Goal: Information Seeking & Learning: Learn about a topic

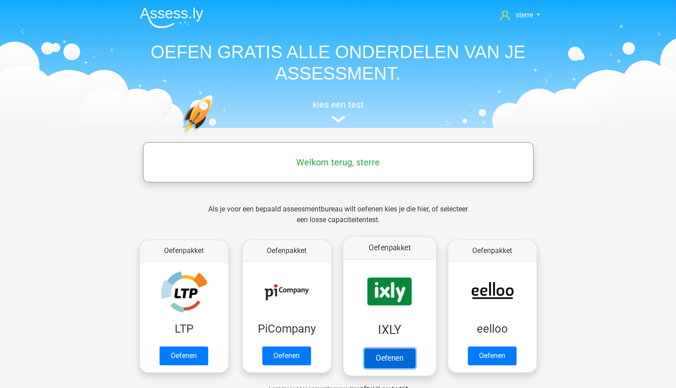
click at [387, 348] on link "Oefenen" at bounding box center [389, 358] width 51 height 20
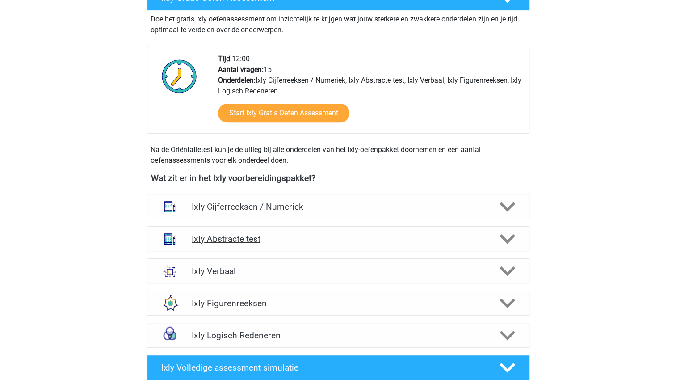
scroll to position [195, 0]
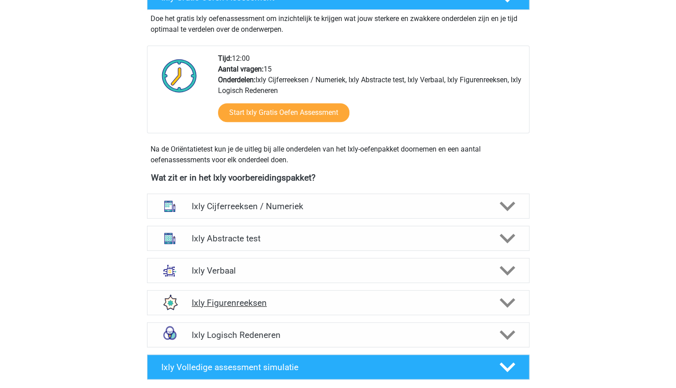
click at [420, 304] on h4 "Ixly Figurenreeksen" at bounding box center [338, 303] width 293 height 10
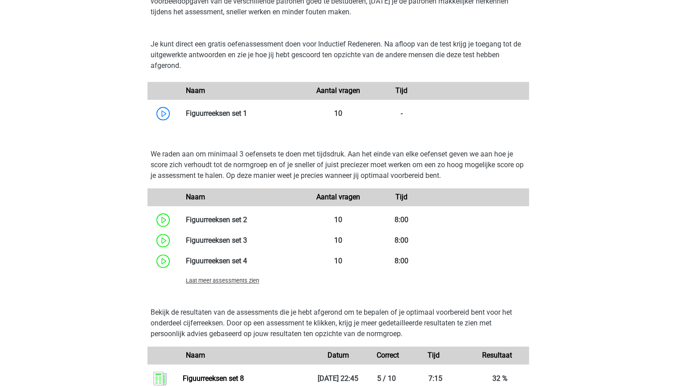
scroll to position [540, 0]
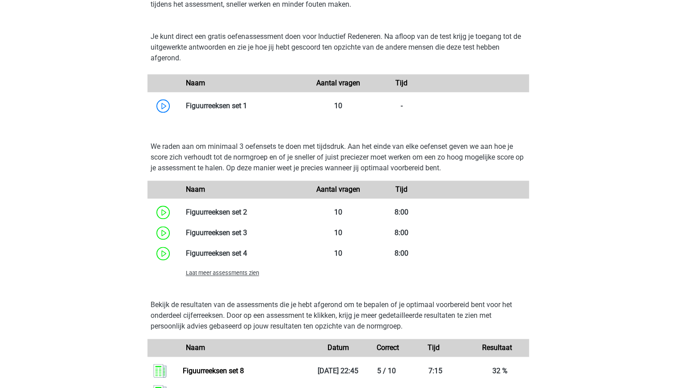
click at [236, 271] on span "Laat meer assessments zien" at bounding box center [222, 273] width 73 height 7
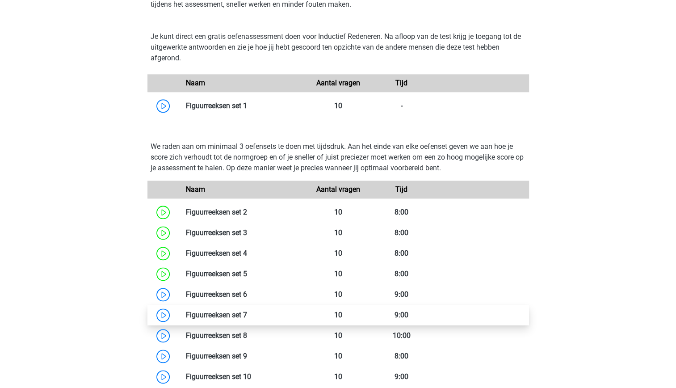
scroll to position [582, 0]
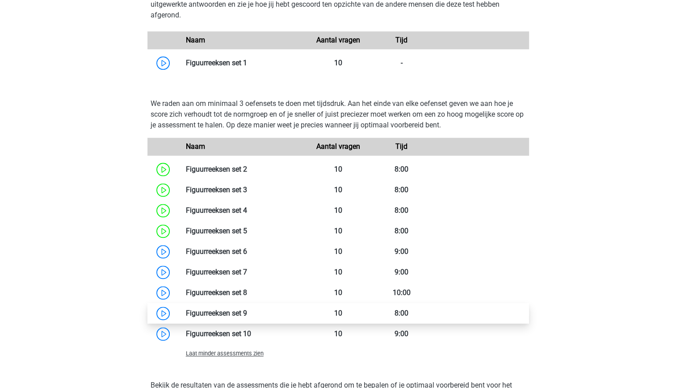
click at [247, 313] on link at bounding box center [247, 313] width 0 height 8
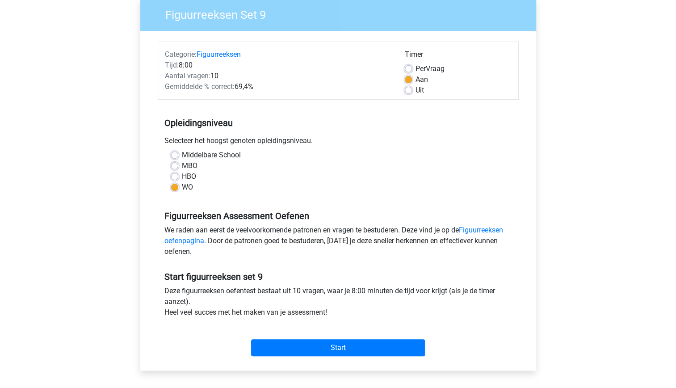
scroll to position [76, 0]
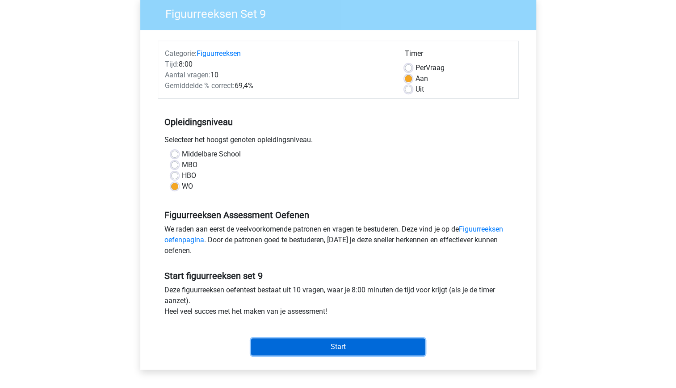
click at [328, 347] on input "Start" at bounding box center [338, 346] width 174 height 17
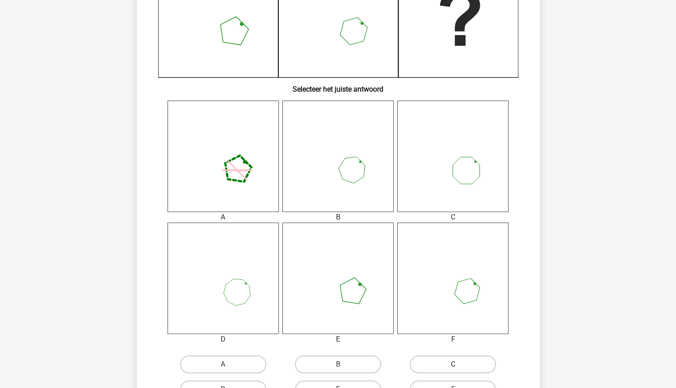
scroll to position [337, 0]
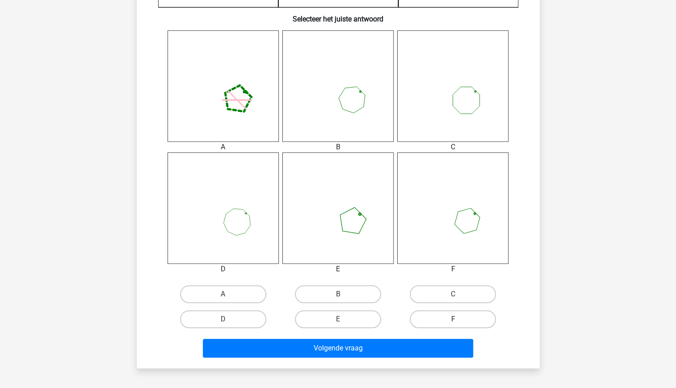
click at [438, 318] on label "F" at bounding box center [453, 319] width 86 height 18
click at [453, 319] on input "F" at bounding box center [456, 322] width 6 height 6
radio input "true"
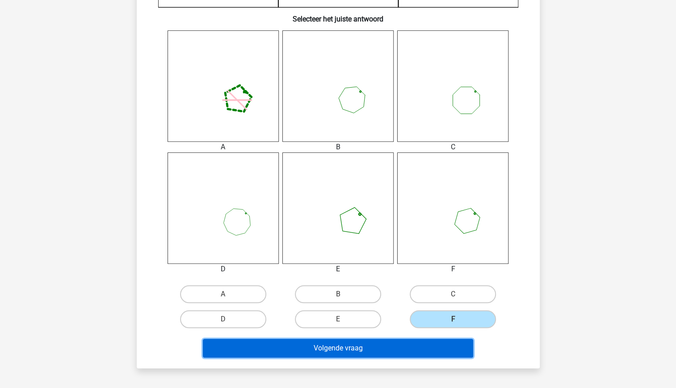
click at [412, 352] on button "Volgende vraag" at bounding box center [338, 348] width 270 height 19
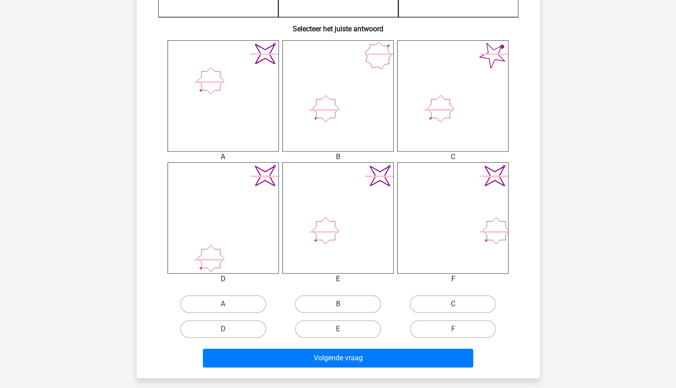
scroll to position [333, 0]
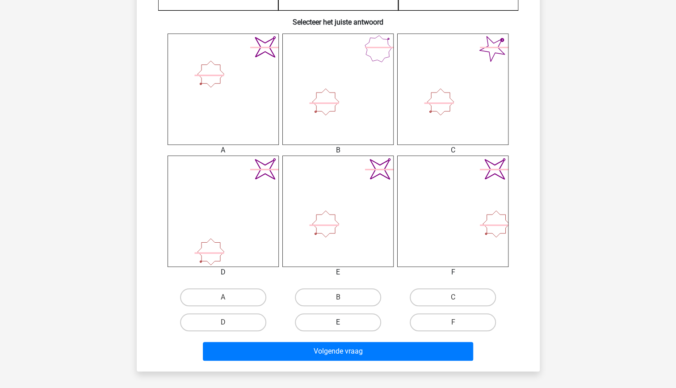
click at [345, 325] on label "E" at bounding box center [338, 322] width 86 height 18
click at [344, 325] on input "E" at bounding box center [341, 325] width 6 height 6
radio input "true"
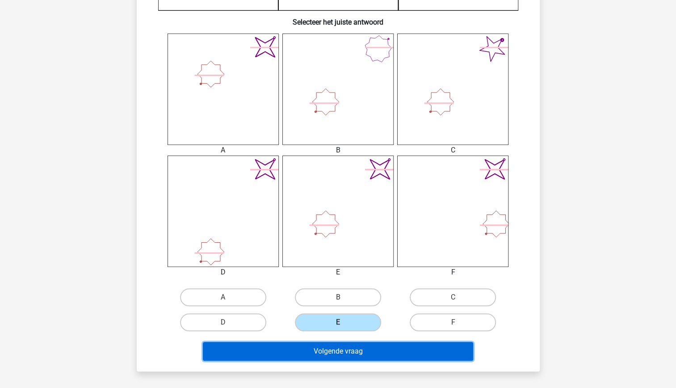
click at [367, 352] on button "Volgende vraag" at bounding box center [338, 351] width 270 height 19
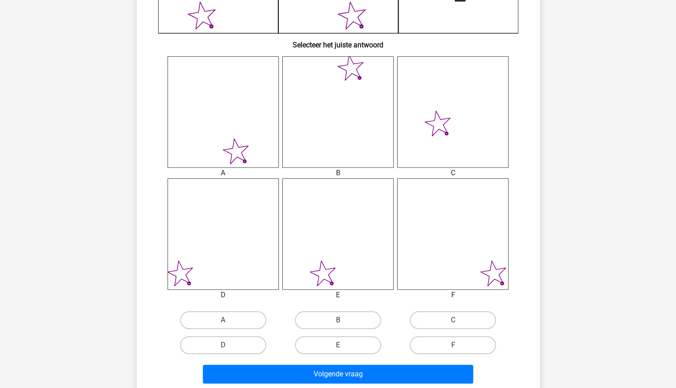
scroll to position [310, 0]
click at [455, 340] on label "F" at bounding box center [453, 346] width 86 height 18
click at [455, 346] on input "F" at bounding box center [456, 349] width 6 height 6
radio input "true"
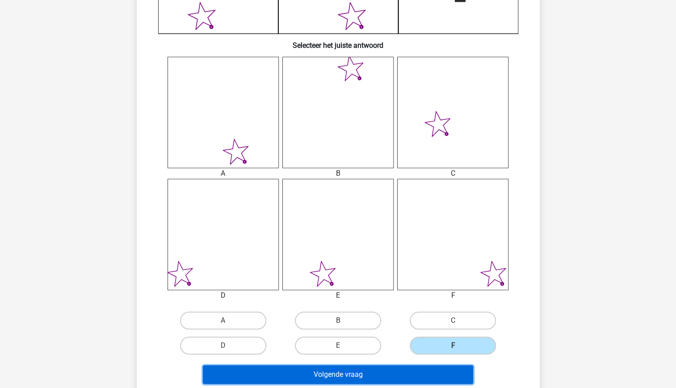
click at [446, 373] on button "Volgende vraag" at bounding box center [338, 374] width 270 height 19
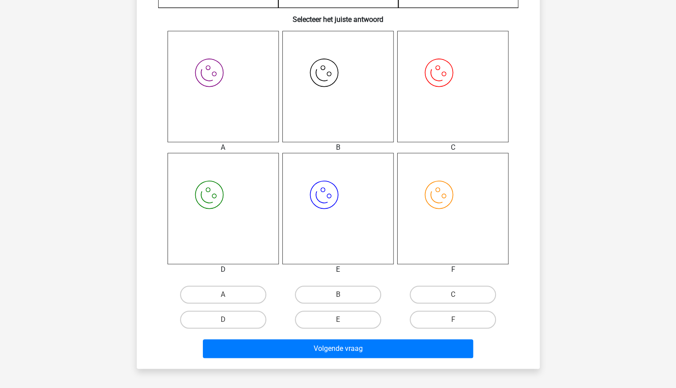
scroll to position [337, 0]
click at [242, 317] on label "D" at bounding box center [223, 319] width 86 height 18
click at [229, 319] on input "D" at bounding box center [226, 322] width 6 height 6
radio input "true"
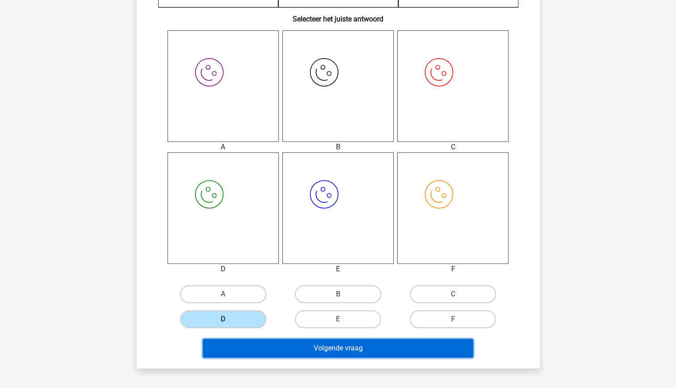
click at [288, 346] on button "Volgende vraag" at bounding box center [338, 348] width 270 height 19
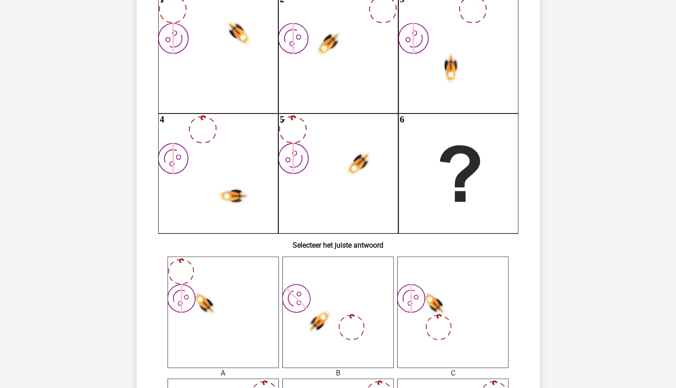
scroll to position [45, 0]
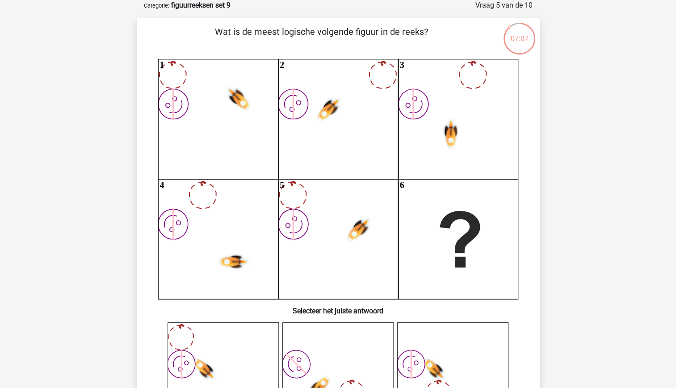
click at [291, 273] on icon "image/svg+xml 1 image/svg+xml 2 image/svg+xml 3 image/svg+xml 4 image/svg+xml 5" at bounding box center [338, 179] width 360 height 240
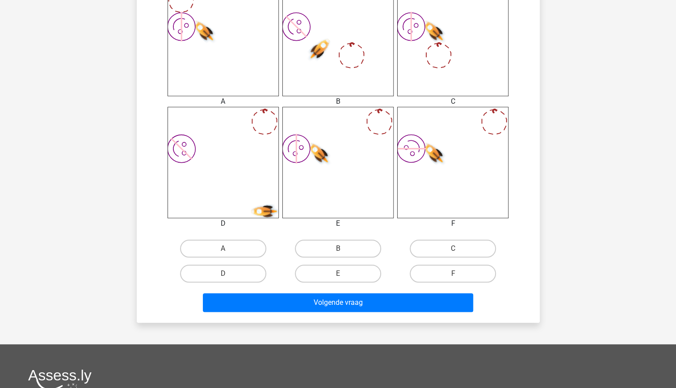
scroll to position [384, 0]
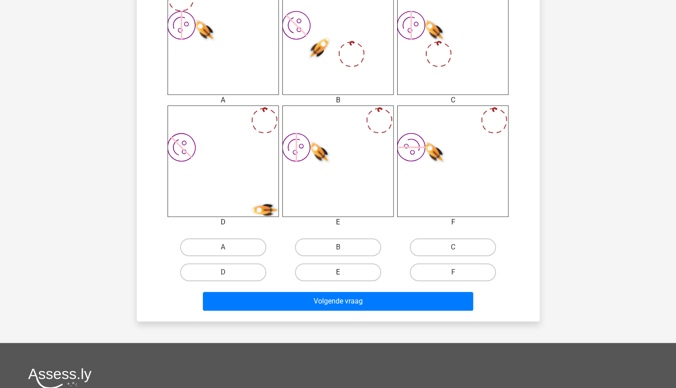
click at [349, 272] on label "E" at bounding box center [338, 272] width 86 height 18
click at [344, 272] on input "E" at bounding box center [341, 275] width 6 height 6
radio input "true"
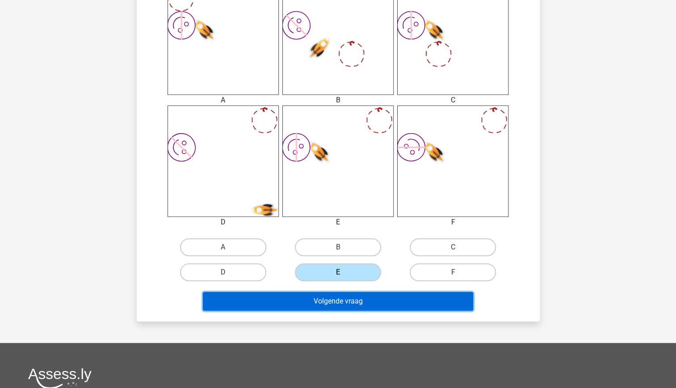
click at [369, 307] on button "Volgende vraag" at bounding box center [338, 301] width 270 height 19
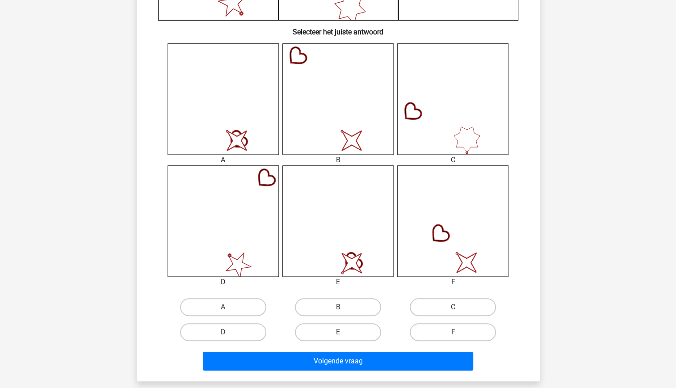
scroll to position [327, 0]
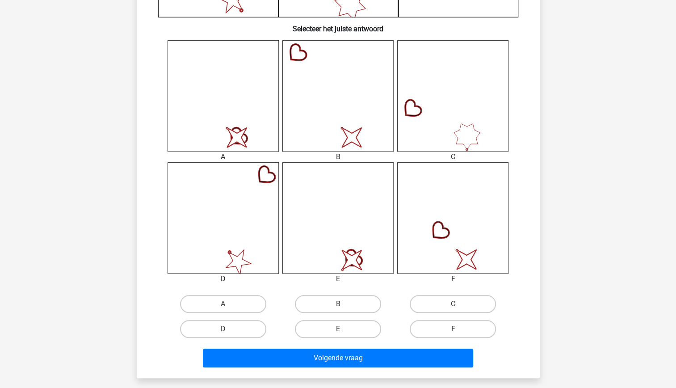
click at [438, 328] on label "F" at bounding box center [453, 329] width 86 height 18
click at [453, 329] on input "F" at bounding box center [456, 332] width 6 height 6
radio input "true"
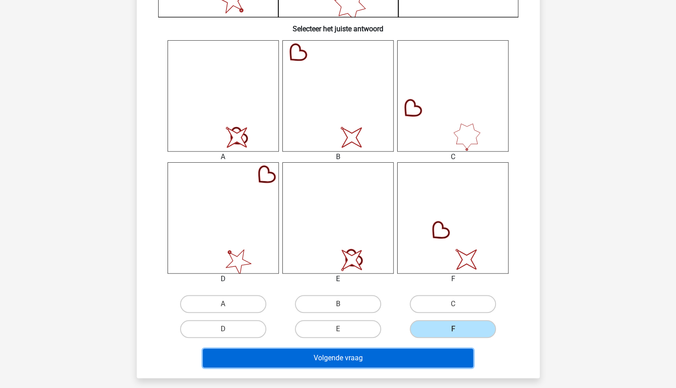
click at [432, 356] on button "Volgende vraag" at bounding box center [338, 358] width 270 height 19
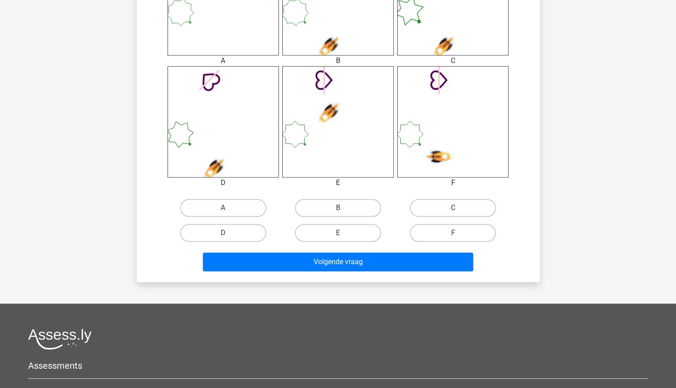
scroll to position [424, 0]
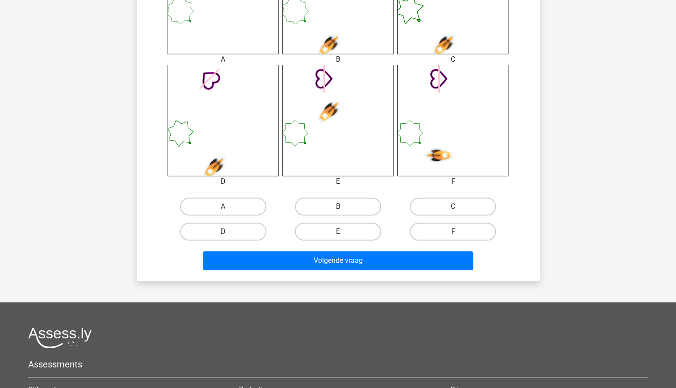
click at [341, 205] on label "B" at bounding box center [338, 207] width 86 height 18
click at [341, 207] on input "B" at bounding box center [341, 210] width 6 height 6
radio input "true"
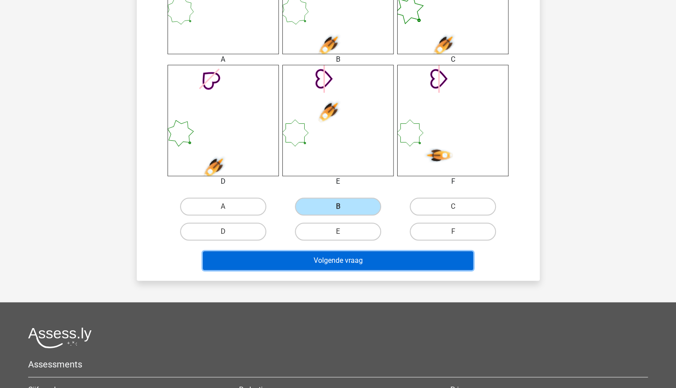
click at [358, 252] on button "Volgende vraag" at bounding box center [338, 260] width 270 height 19
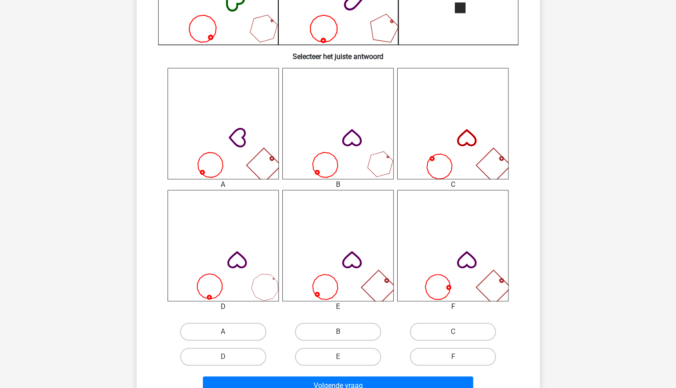
scroll to position [306, 0]
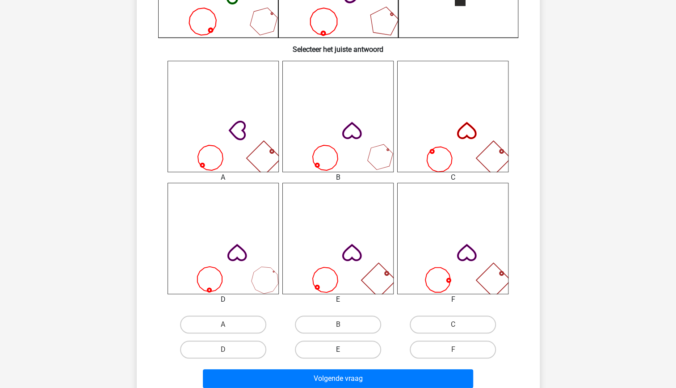
click at [352, 351] on label "E" at bounding box center [338, 350] width 86 height 18
click at [344, 351] on input "E" at bounding box center [341, 353] width 6 height 6
radio input "true"
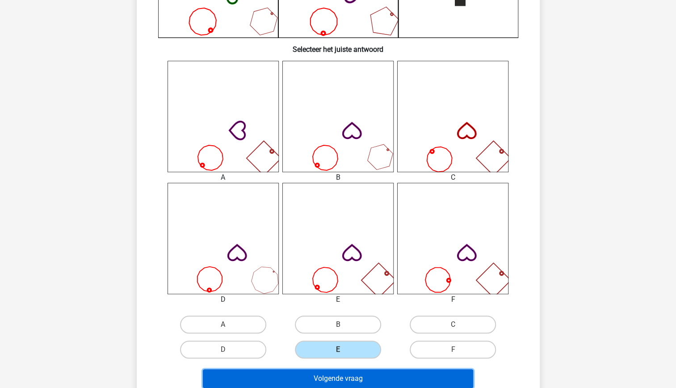
click at [365, 375] on button "Volgende vraag" at bounding box center [338, 378] width 270 height 19
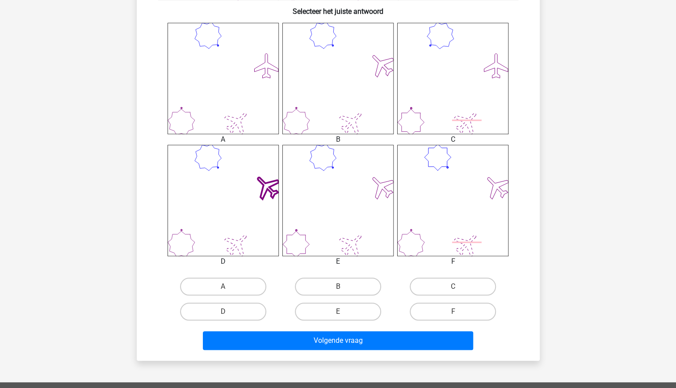
scroll to position [346, 0]
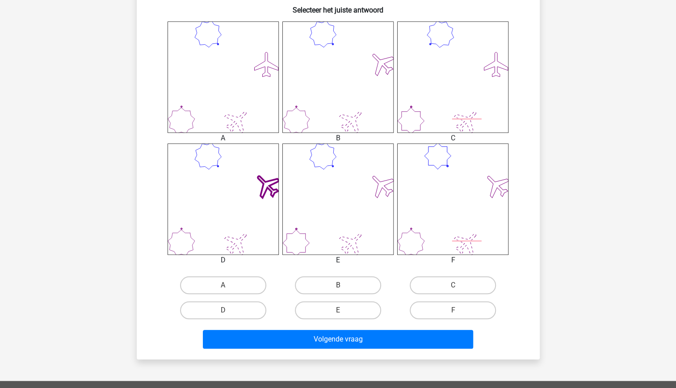
click at [342, 289] on input "B" at bounding box center [341, 288] width 6 height 6
radio input "true"
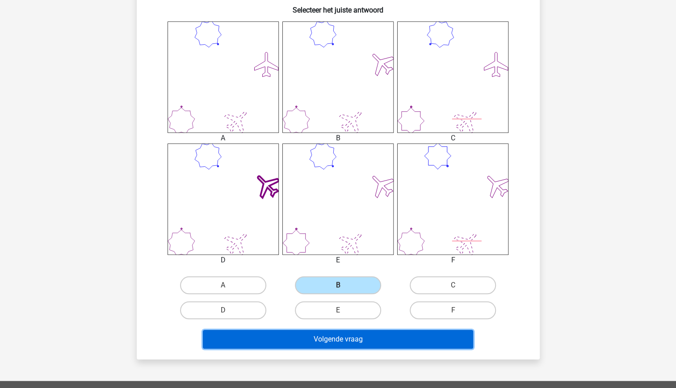
click at [370, 341] on button "Volgende vraag" at bounding box center [338, 339] width 270 height 19
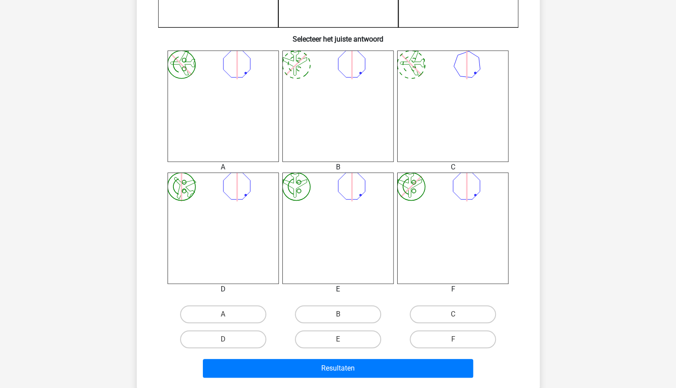
scroll to position [321, 0]
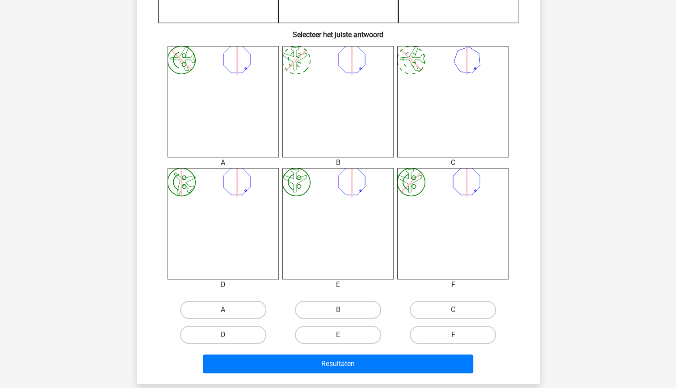
click at [460, 339] on label "F" at bounding box center [453, 335] width 86 height 18
click at [459, 339] on input "F" at bounding box center [456, 338] width 6 height 6
radio input "true"
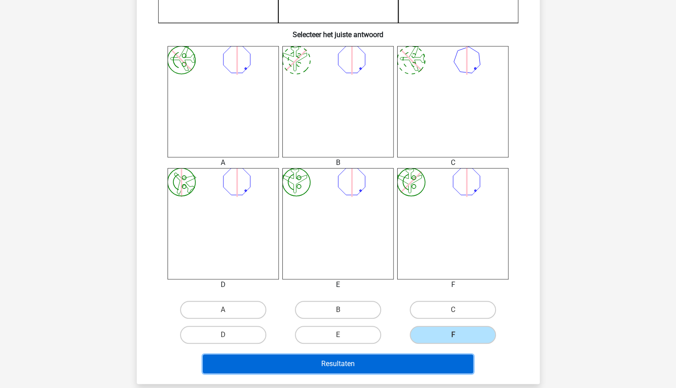
click at [419, 368] on button "Resultaten" at bounding box center [338, 363] width 270 height 19
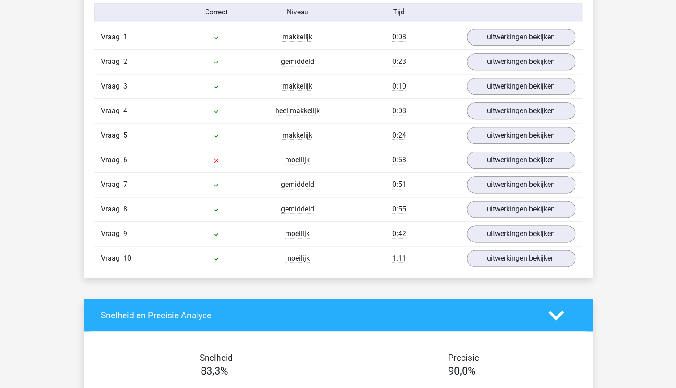
scroll to position [575, 0]
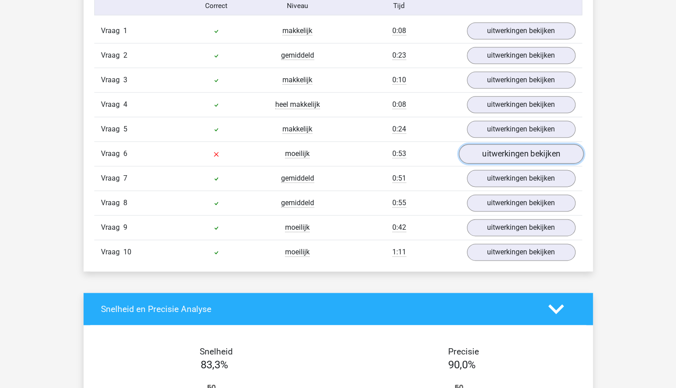
click at [493, 154] on link "uitwerkingen bekijken" at bounding box center [521, 154] width 125 height 20
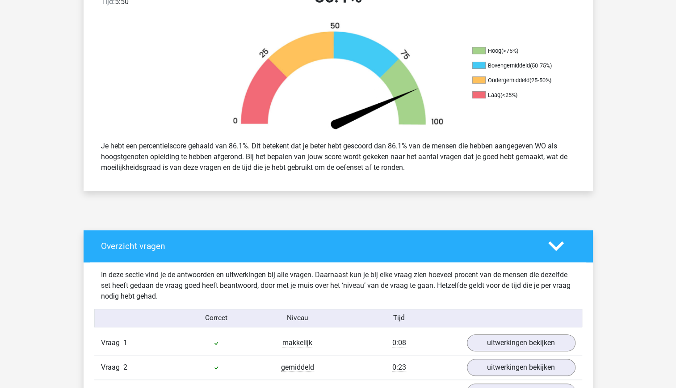
scroll to position [260, 0]
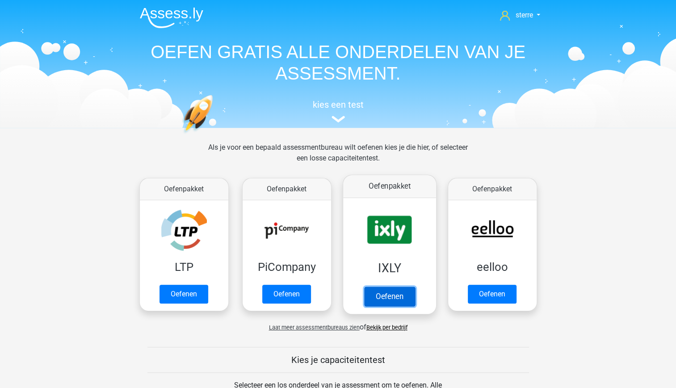
click at [389, 287] on link "Oefenen" at bounding box center [389, 297] width 51 height 20
click at [364, 287] on link "Oefenen" at bounding box center [389, 297] width 51 height 20
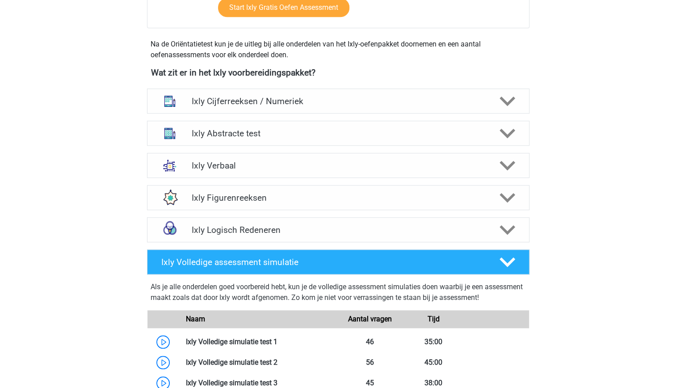
scroll to position [300, 0]
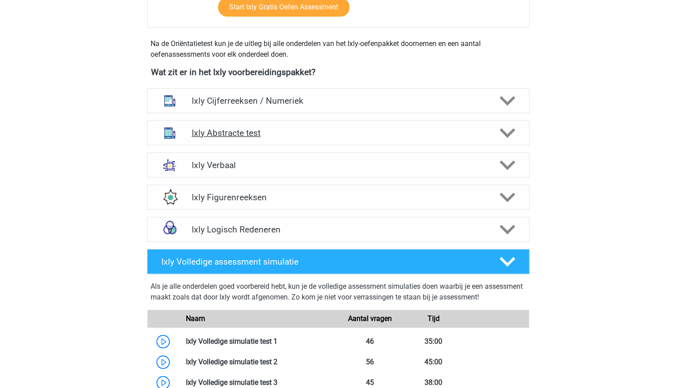
click at [353, 134] on h4 "Ixly Abstracte test" at bounding box center [338, 133] width 293 height 10
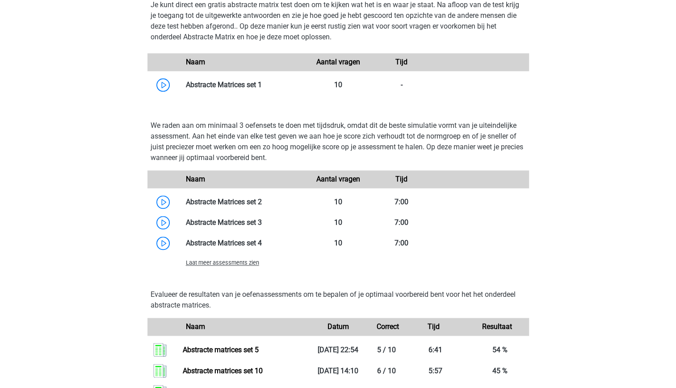
scroll to position [599, 0]
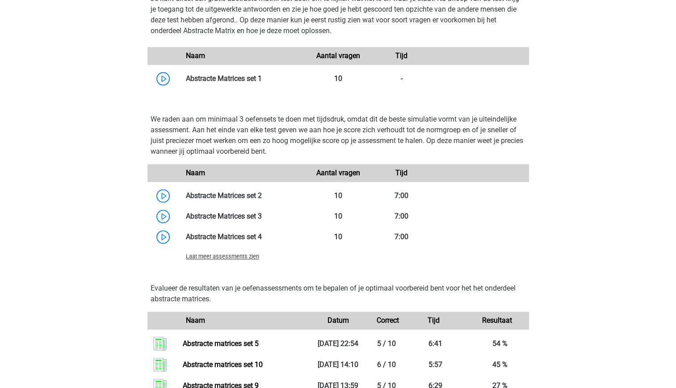
click at [227, 257] on span "Laat meer assessments zien" at bounding box center [222, 256] width 73 height 7
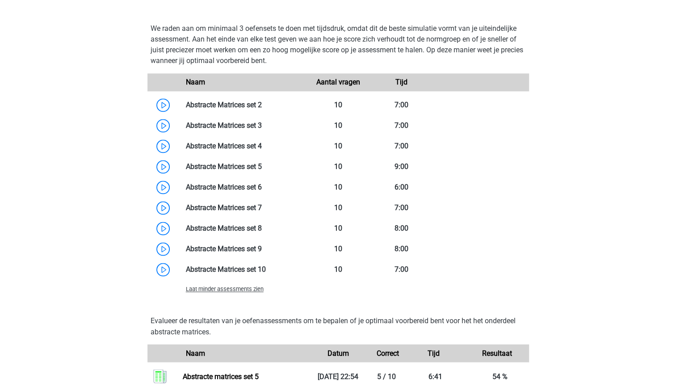
scroll to position [690, 0]
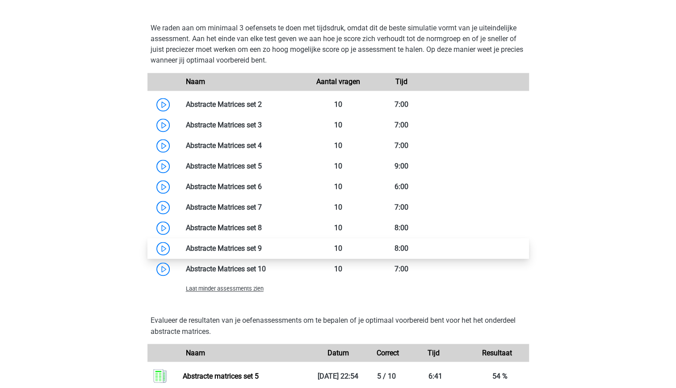
click at [262, 252] on link at bounding box center [262, 248] width 0 height 8
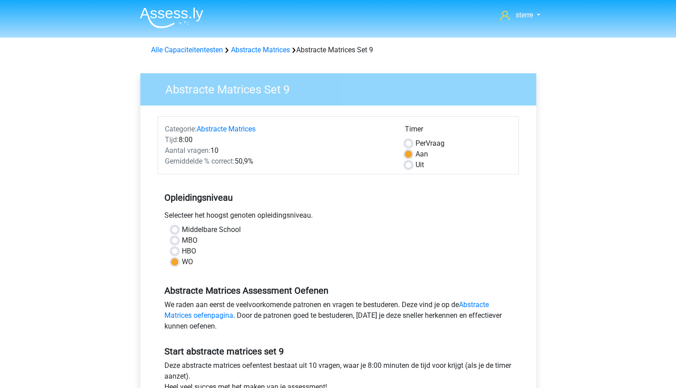
scroll to position [131, 0]
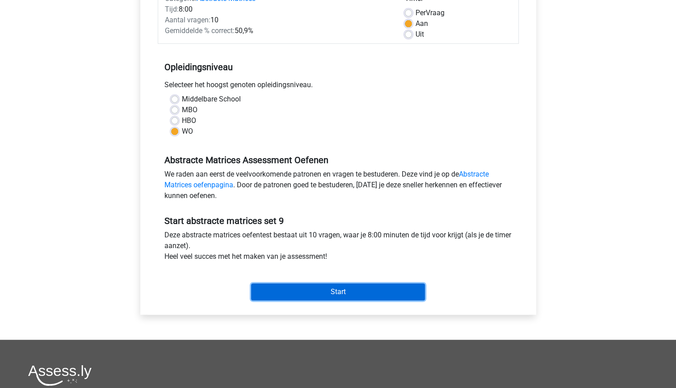
click at [326, 297] on input "Start" at bounding box center [338, 291] width 174 height 17
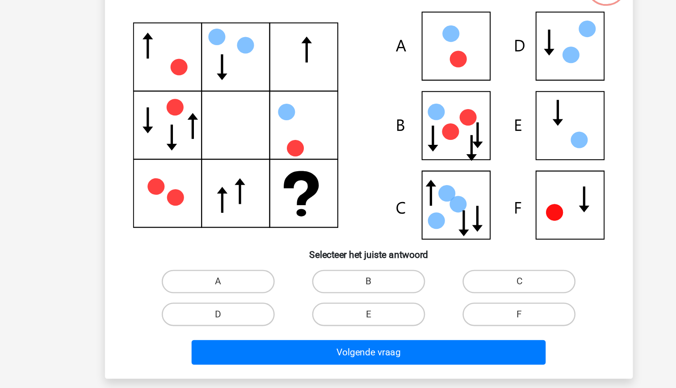
scroll to position [4, 0]
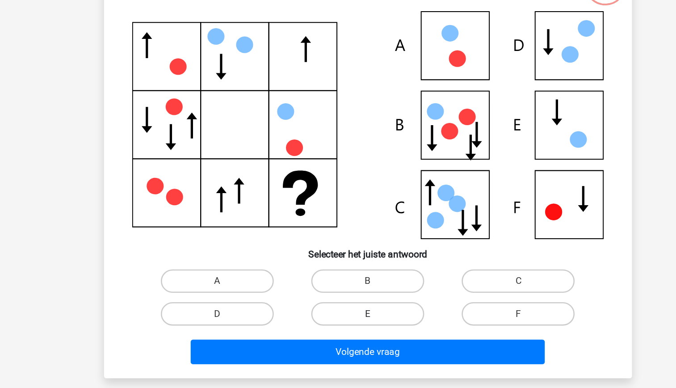
click at [347, 331] on label "E" at bounding box center [338, 331] width 86 height 18
click at [344, 331] on input "E" at bounding box center [341, 334] width 6 height 6
radio input "true"
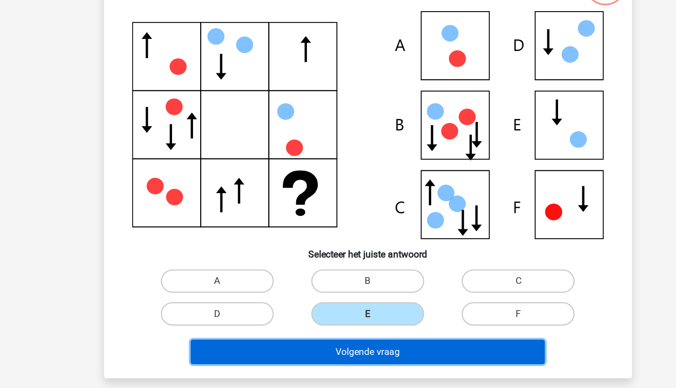
click at [354, 354] on button "Volgende vraag" at bounding box center [338, 360] width 270 height 19
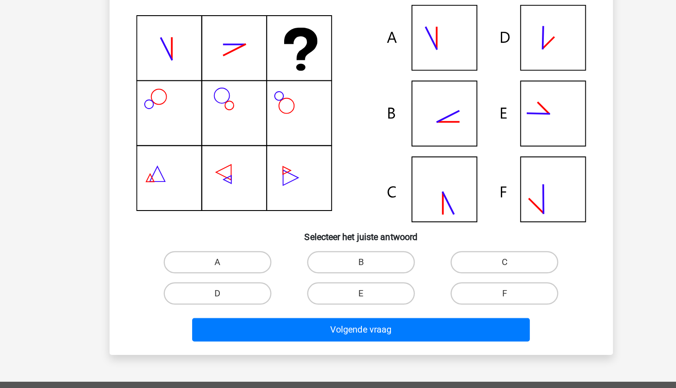
scroll to position [23, 0]
click at [434, 281] on label "C" at bounding box center [453, 287] width 86 height 18
click at [453, 287] on input "C" at bounding box center [456, 290] width 6 height 6
radio input "true"
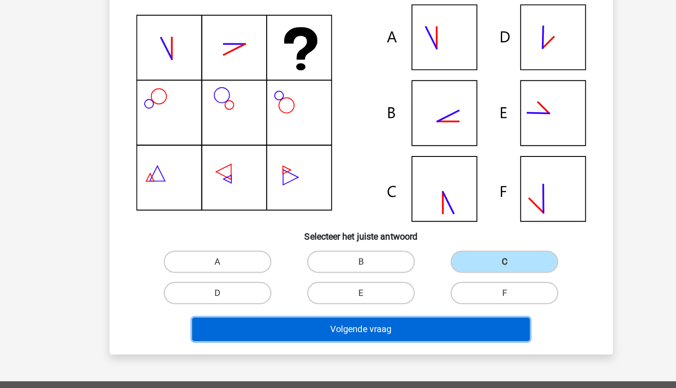
click at [382, 336] on button "Volgende vraag" at bounding box center [338, 340] width 270 height 19
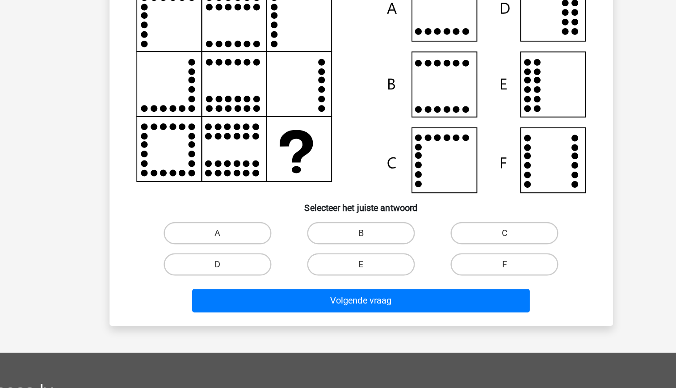
scroll to position [46, 0]
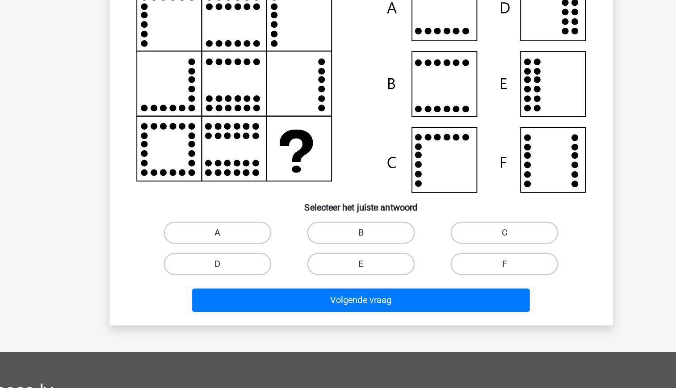
click at [454, 290] on input "F" at bounding box center [456, 291] width 6 height 6
radio input "true"
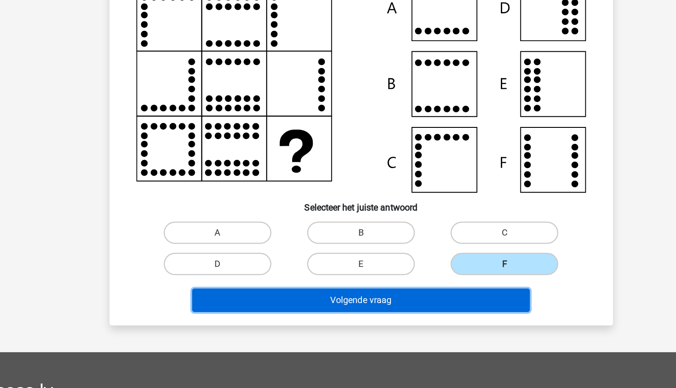
click at [433, 320] on button "Volgende vraag" at bounding box center [338, 317] width 270 height 19
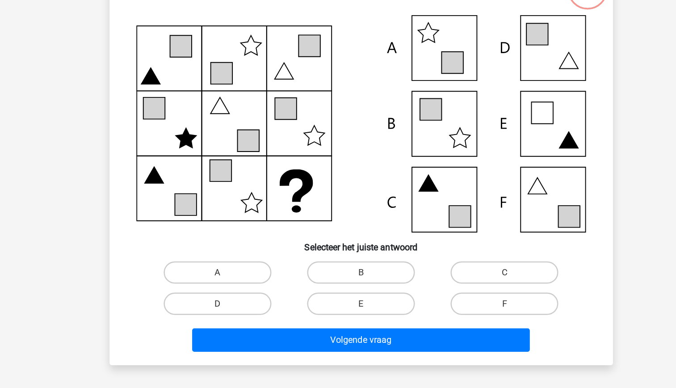
scroll to position [45, 0]
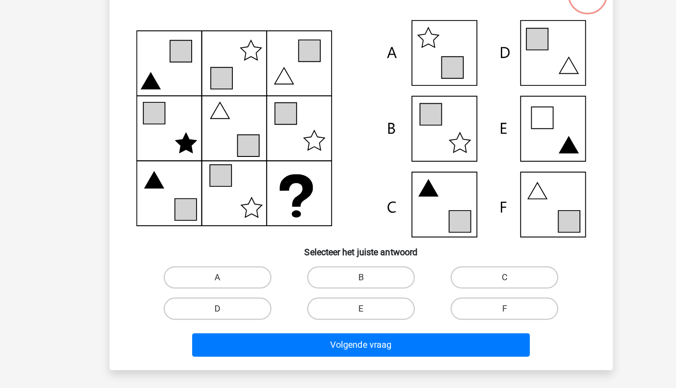
click at [458, 291] on input "F" at bounding box center [456, 293] width 6 height 6
radio input "true"
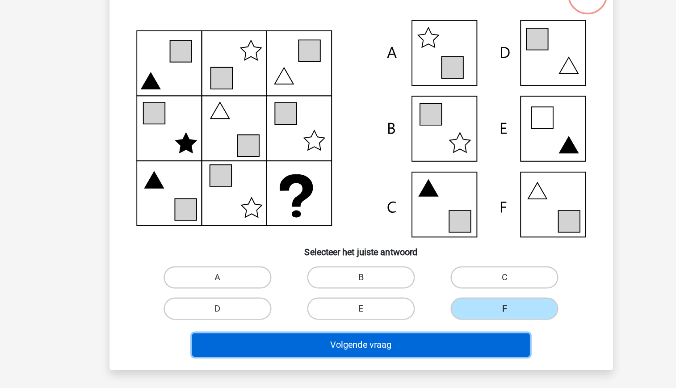
click at [443, 320] on button "Volgende vraag" at bounding box center [338, 319] width 270 height 19
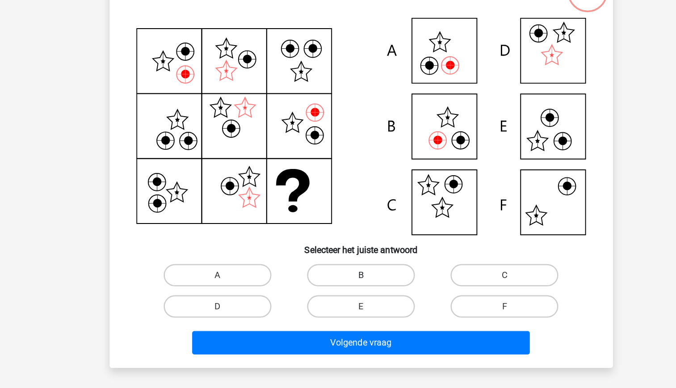
click at [346, 272] on label "B" at bounding box center [338, 265] width 86 height 18
click at [344, 271] on input "B" at bounding box center [341, 268] width 6 height 6
radio input "true"
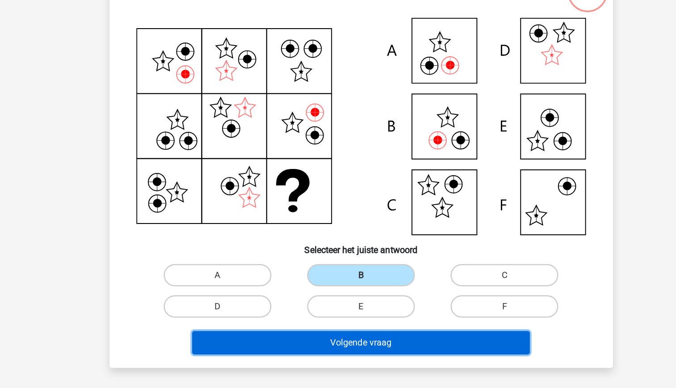
click at [367, 319] on button "Volgende vraag" at bounding box center [338, 319] width 270 height 19
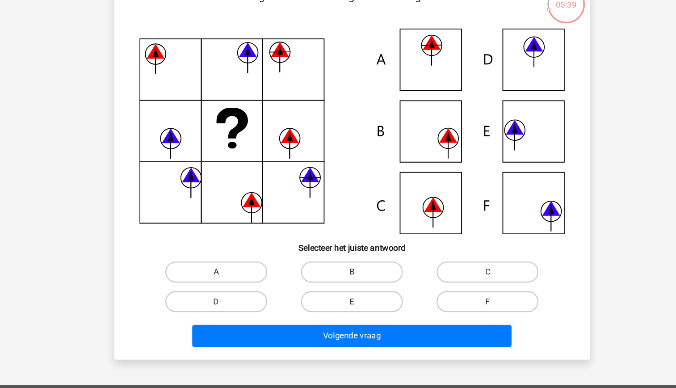
click at [244, 264] on label "A" at bounding box center [223, 265] width 86 height 18
click at [229, 265] on input "A" at bounding box center [226, 268] width 6 height 6
radio input "true"
click at [328, 329] on div "Volgende vraag" at bounding box center [338, 321] width 345 height 22
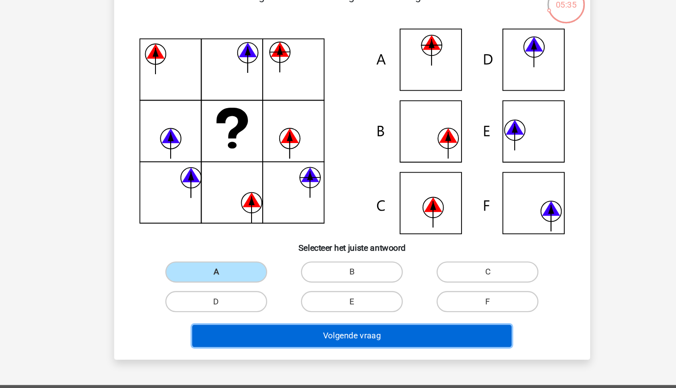
click at [320, 318] on button "Volgende vraag" at bounding box center [338, 319] width 270 height 19
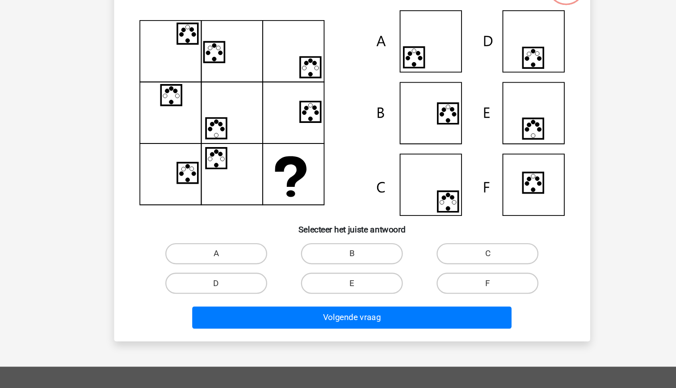
scroll to position [44, 0]
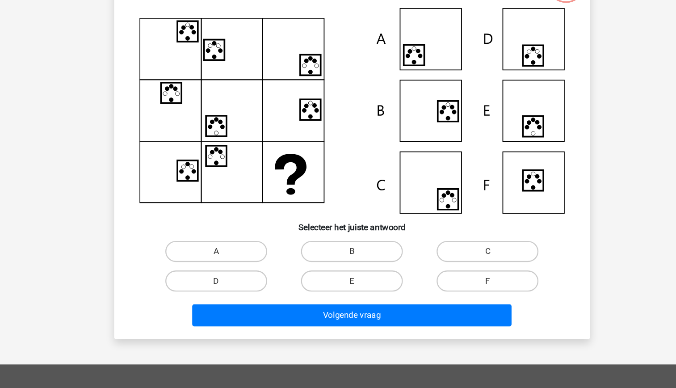
click at [341, 291] on input "E" at bounding box center [341, 294] width 6 height 6
radio input "true"
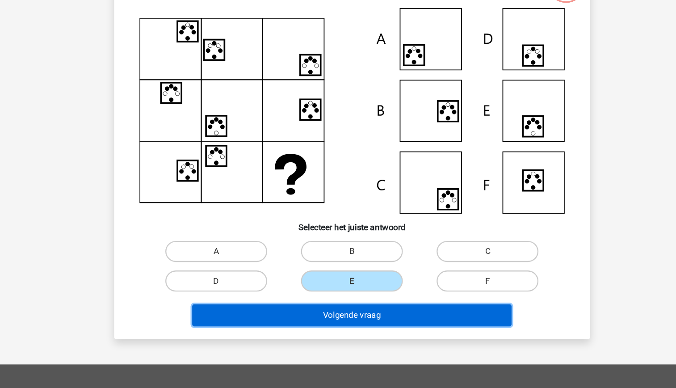
click at [354, 321] on button "Volgende vraag" at bounding box center [338, 319] width 270 height 19
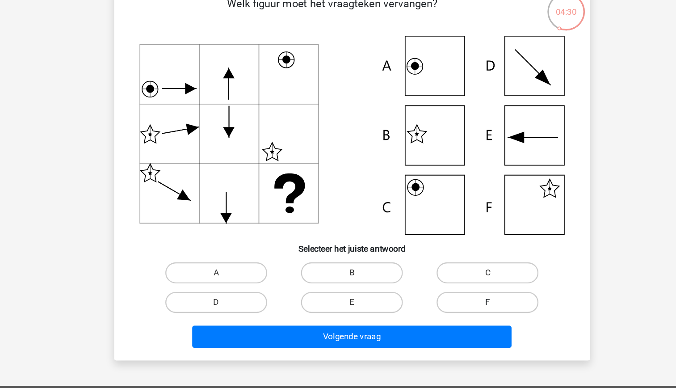
click at [428, 285] on label "F" at bounding box center [453, 285] width 86 height 18
click at [453, 285] on input "F" at bounding box center [456, 288] width 6 height 6
radio input "true"
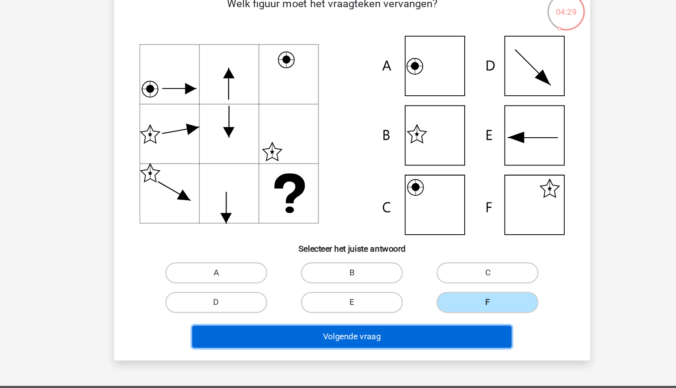
click at [393, 312] on button "Volgende vraag" at bounding box center [338, 314] width 270 height 19
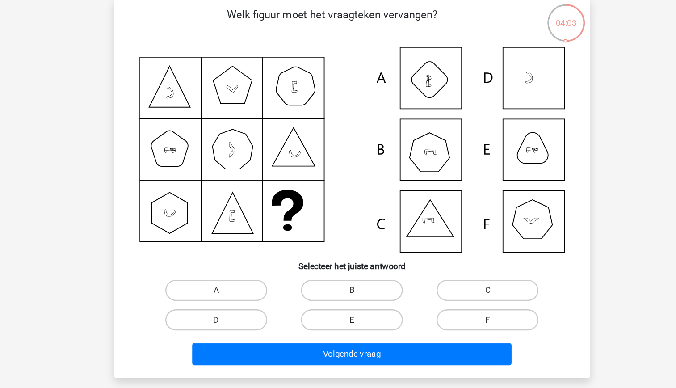
click at [352, 291] on label "E" at bounding box center [338, 290] width 86 height 18
click at [344, 291] on input "E" at bounding box center [341, 293] width 6 height 6
radio input "true"
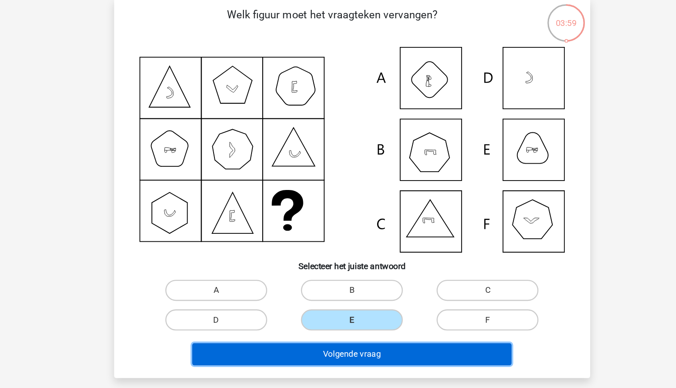
click at [358, 322] on button "Volgende vraag" at bounding box center [338, 319] width 270 height 19
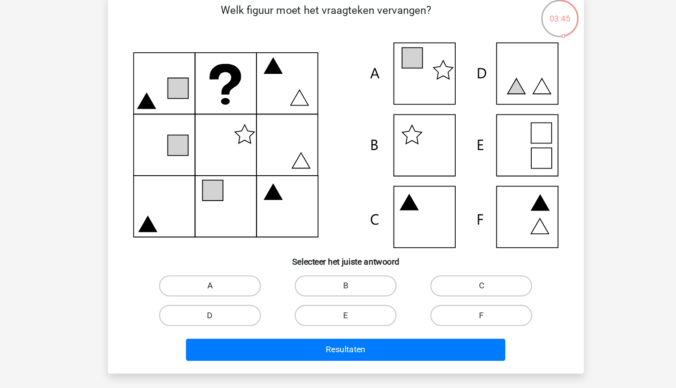
click at [254, 269] on label "A" at bounding box center [223, 265] width 86 height 18
click at [229, 269] on input "A" at bounding box center [226, 268] width 6 height 6
radio input "true"
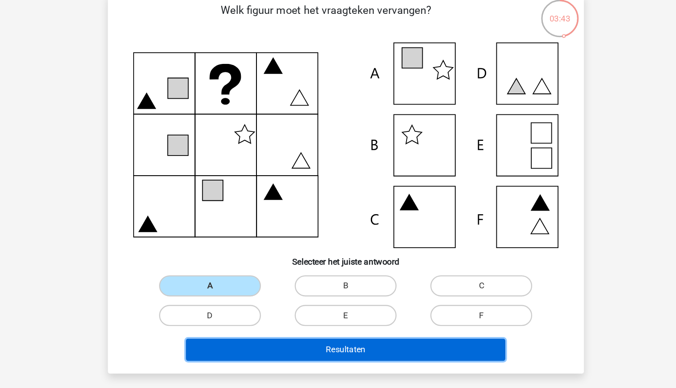
click at [322, 320] on button "Resultaten" at bounding box center [338, 319] width 270 height 19
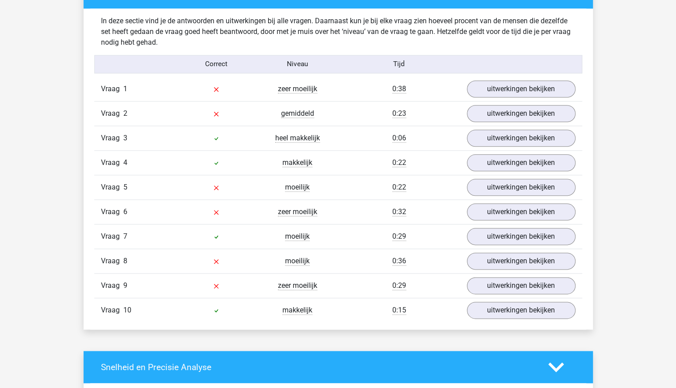
scroll to position [516, 0]
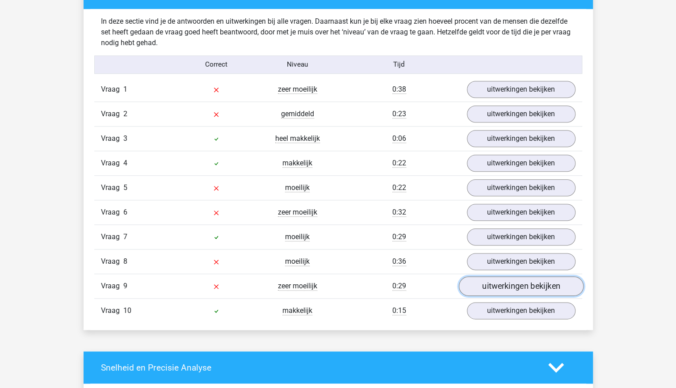
click at [529, 282] on link "uitwerkingen bekijken" at bounding box center [521, 286] width 125 height 20
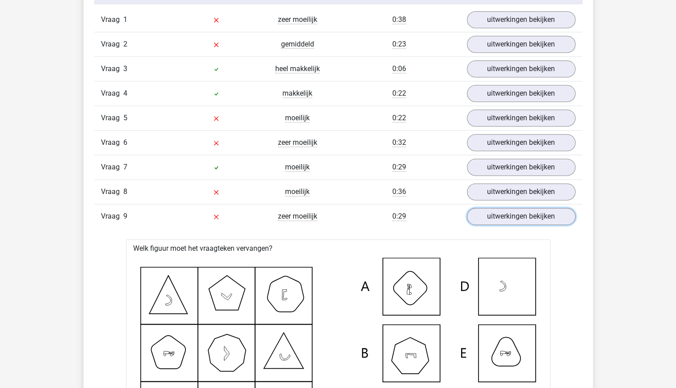
scroll to position [586, 0]
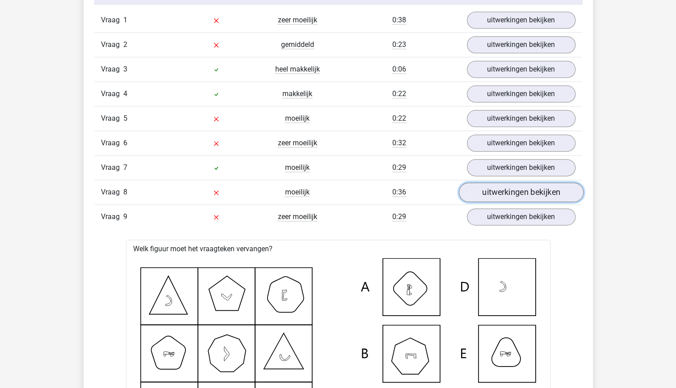
click at [486, 187] on link "uitwerkingen bekijken" at bounding box center [521, 192] width 125 height 20
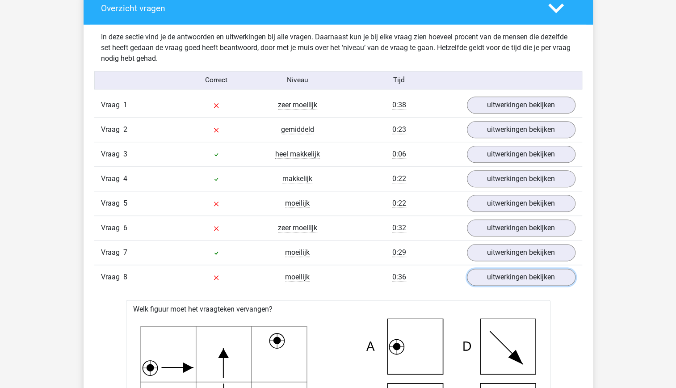
scroll to position [501, 0]
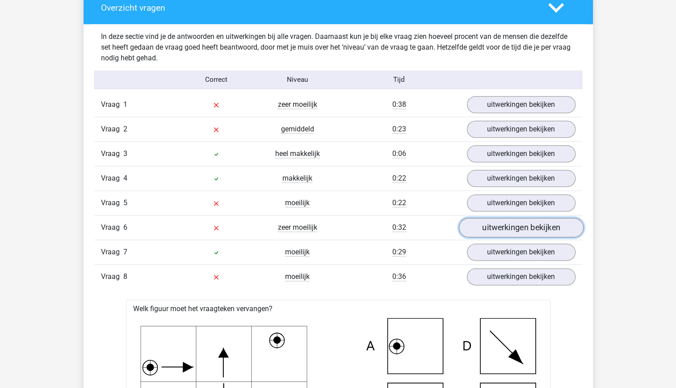
click at [509, 224] on link "uitwerkingen bekijken" at bounding box center [521, 228] width 125 height 20
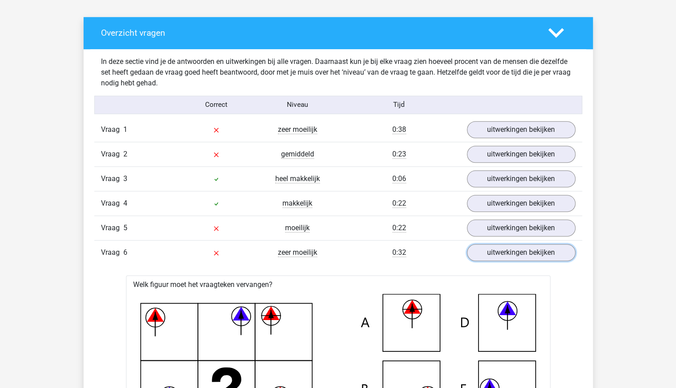
scroll to position [476, 0]
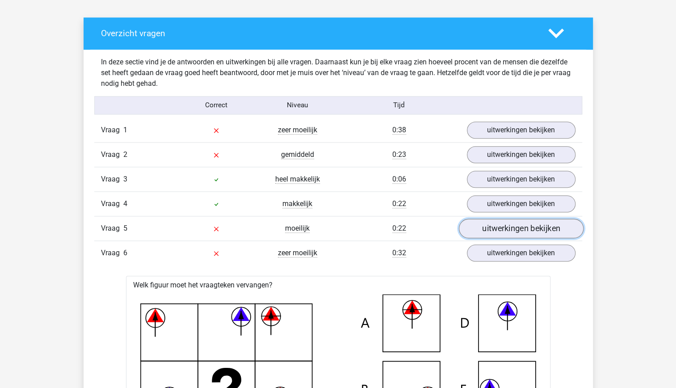
click at [497, 228] on link "uitwerkingen bekijken" at bounding box center [521, 229] width 125 height 20
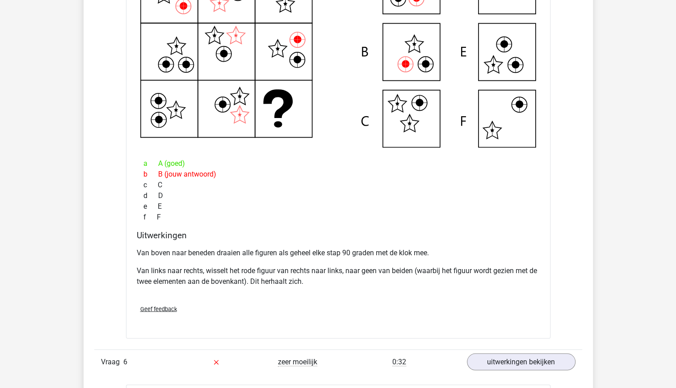
scroll to position [792, 0]
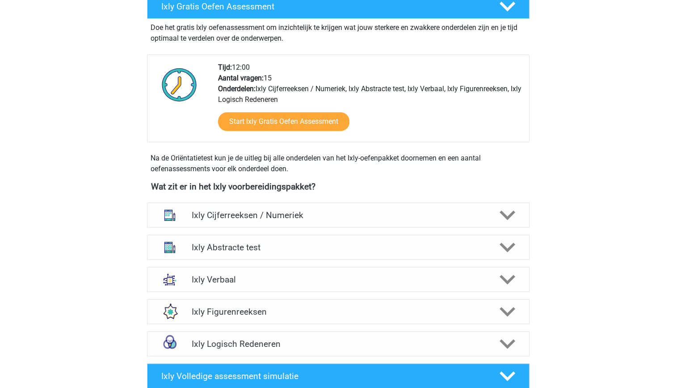
scroll to position [185, 0]
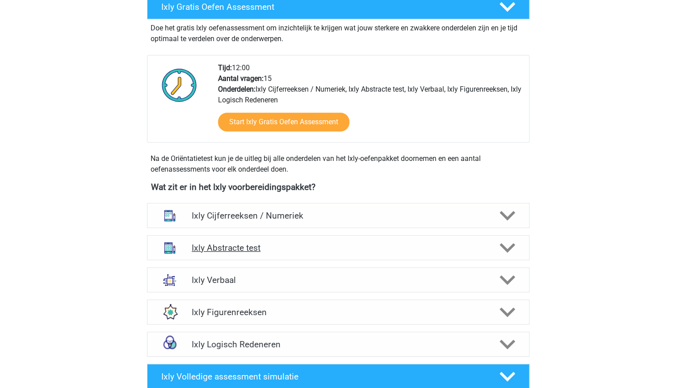
click at [371, 247] on h4 "Ixly Abstracte test" at bounding box center [338, 248] width 293 height 10
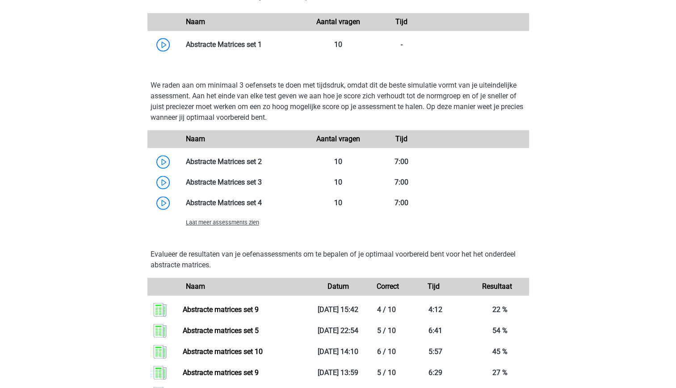
scroll to position [633, 0]
click at [229, 222] on span "Laat meer assessments zien" at bounding box center [222, 222] width 73 height 7
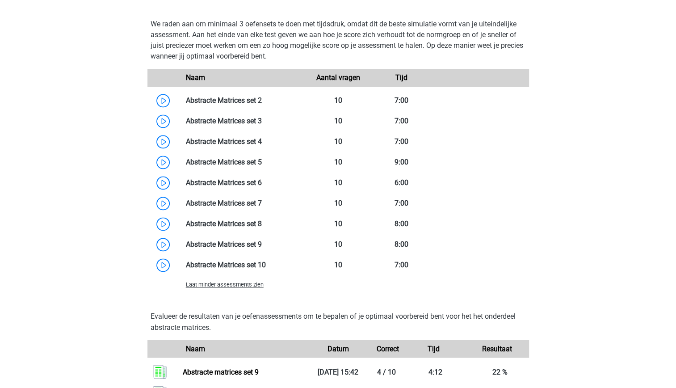
scroll to position [706, 0]
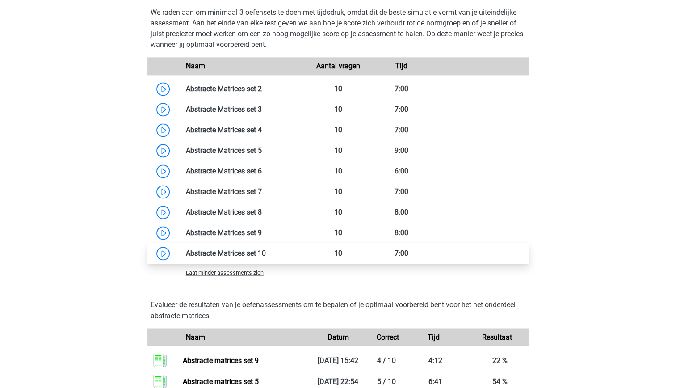
click at [266, 257] on link at bounding box center [266, 253] width 0 height 8
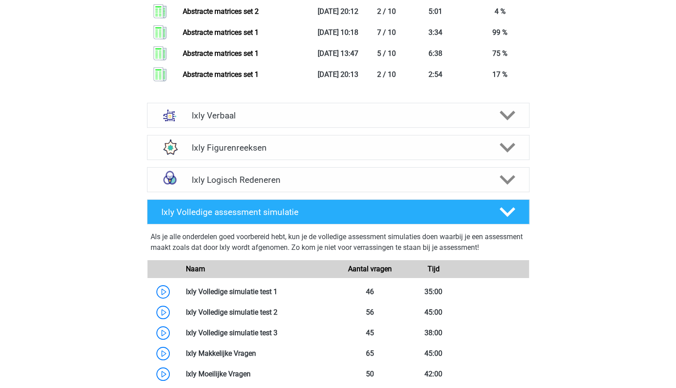
scroll to position [1759, 0]
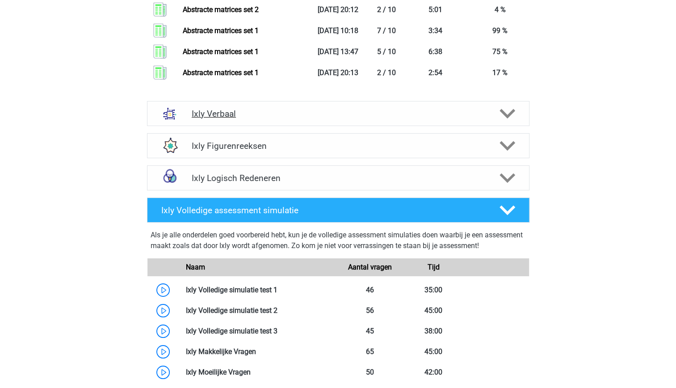
click at [355, 125] on div "Ixly Verbaal" at bounding box center [338, 113] width 383 height 25
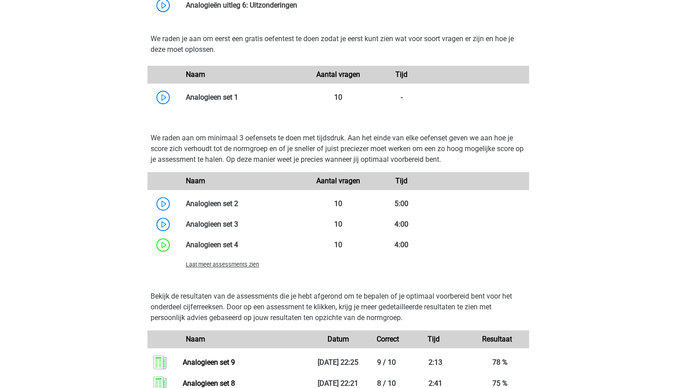
scroll to position [2137, 0]
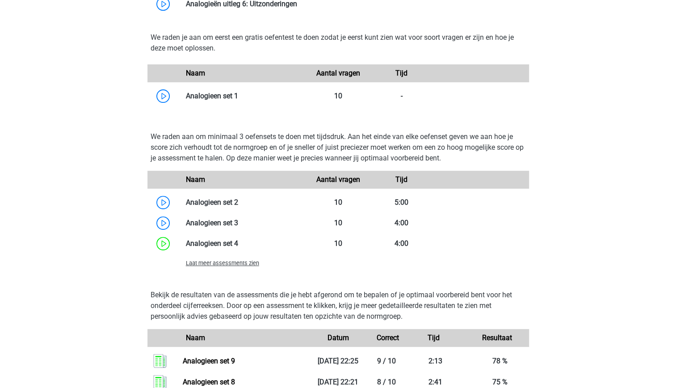
click at [238, 260] on span "Laat meer assessments zien" at bounding box center [222, 263] width 73 height 7
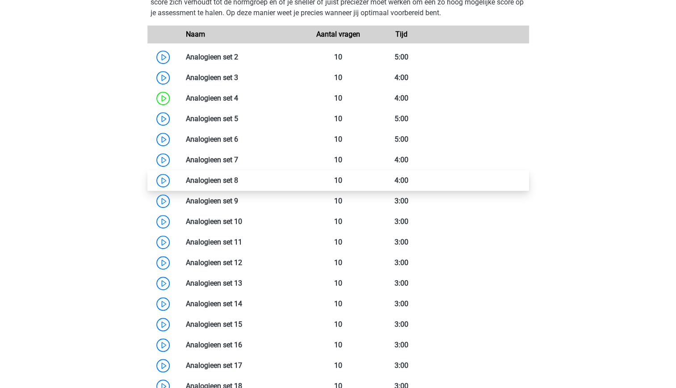
scroll to position [2283, 0]
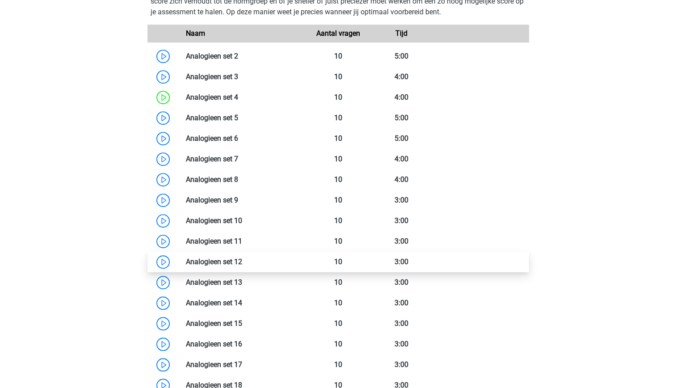
click at [242, 266] on link at bounding box center [242, 261] width 0 height 8
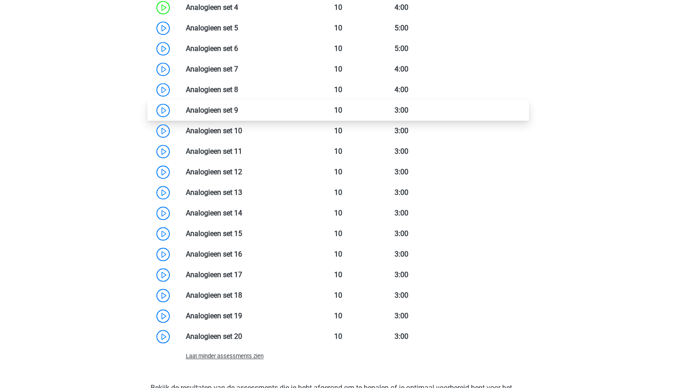
scroll to position [2374, 0]
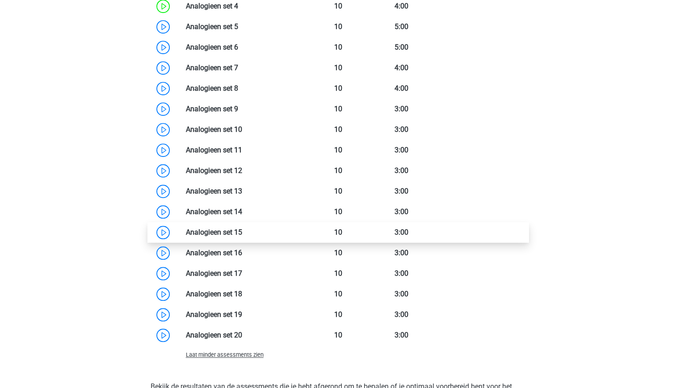
click at [242, 232] on link at bounding box center [242, 232] width 0 height 8
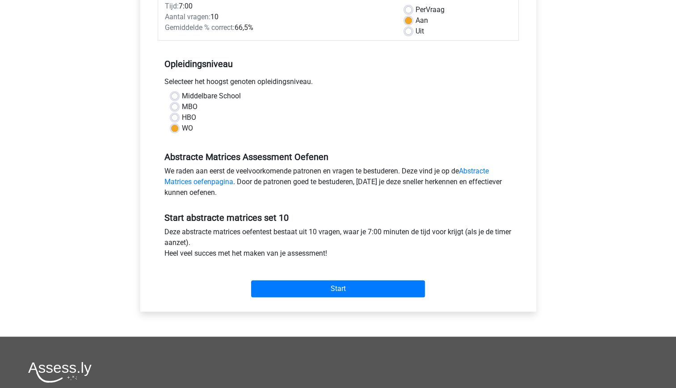
scroll to position [134, 0]
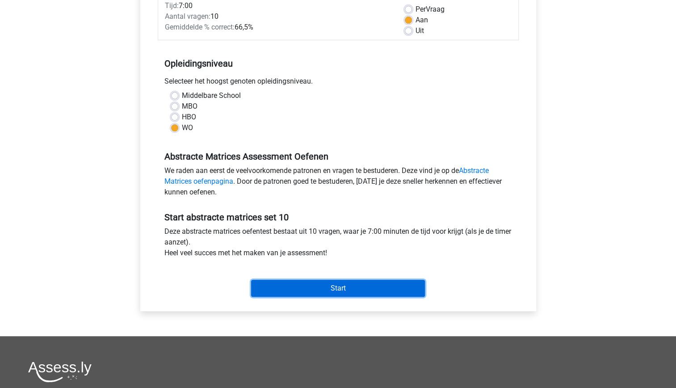
click at [305, 290] on input "Start" at bounding box center [338, 288] width 174 height 17
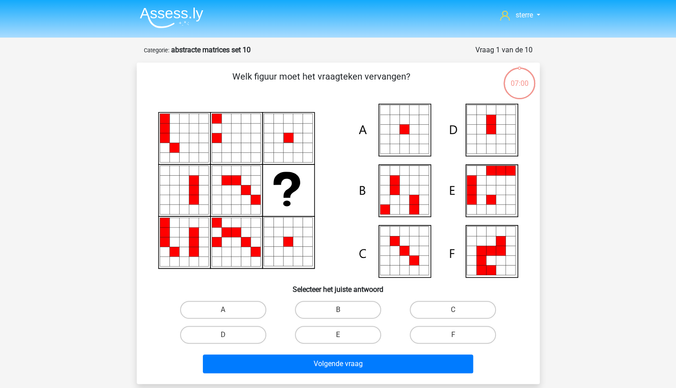
scroll to position [15, 0]
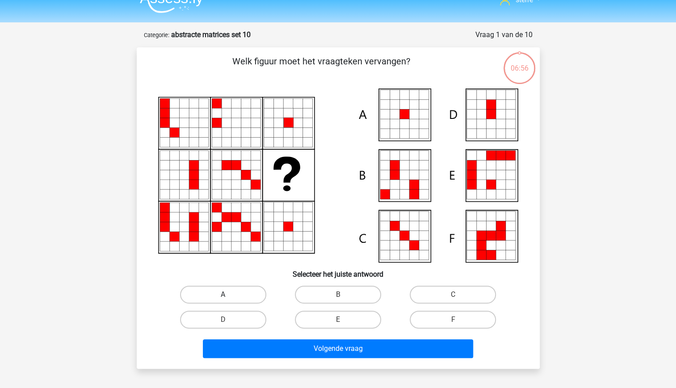
click at [249, 290] on label "A" at bounding box center [223, 295] width 86 height 18
click at [229, 295] on input "A" at bounding box center [226, 298] width 6 height 6
radio input "true"
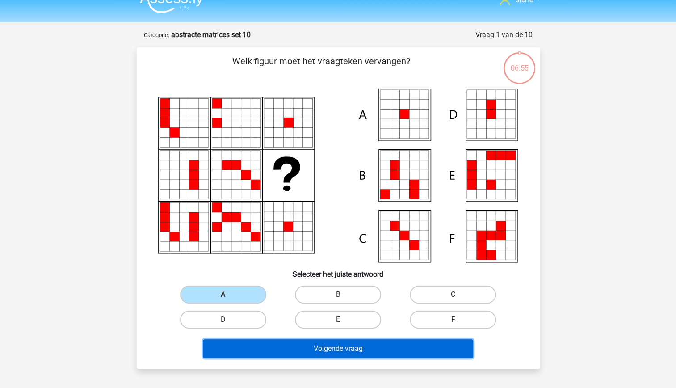
click at [362, 350] on button "Volgende vraag" at bounding box center [338, 348] width 270 height 19
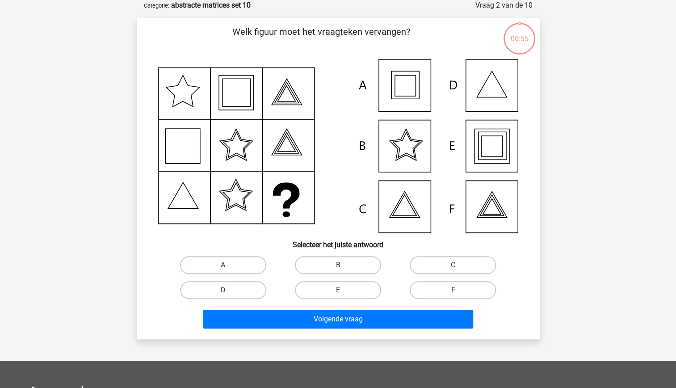
scroll to position [0, 0]
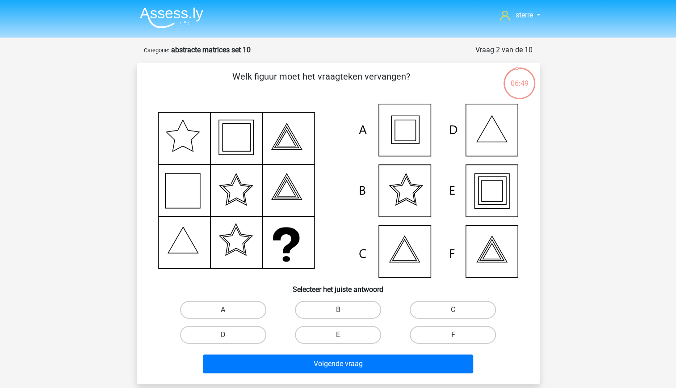
click at [354, 332] on label "E" at bounding box center [338, 335] width 86 height 18
click at [344, 335] on input "E" at bounding box center [341, 338] width 6 height 6
radio input "true"
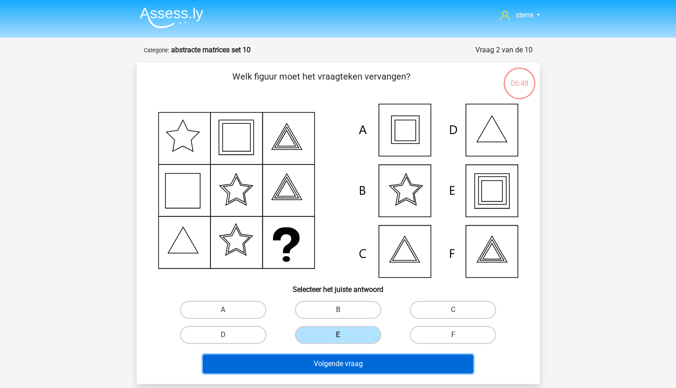
click at [369, 361] on button "Volgende vraag" at bounding box center [338, 363] width 270 height 19
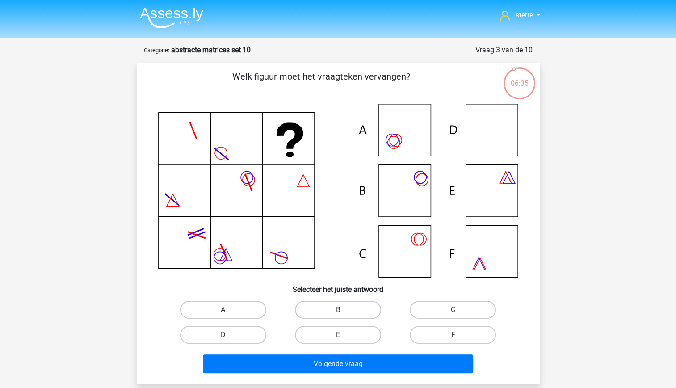
scroll to position [18, 0]
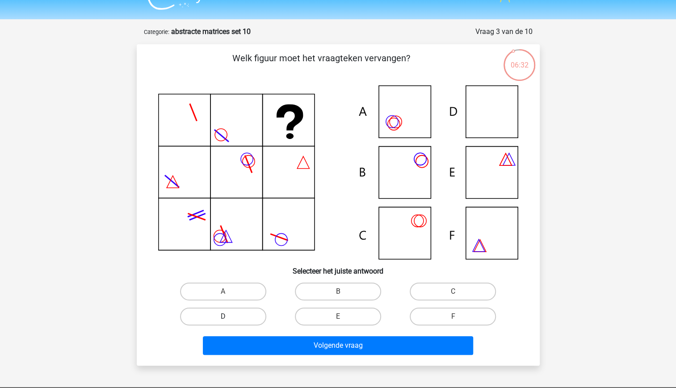
click at [221, 311] on label "D" at bounding box center [223, 317] width 86 height 18
click at [223, 316] on input "D" at bounding box center [226, 319] width 6 height 6
radio input "true"
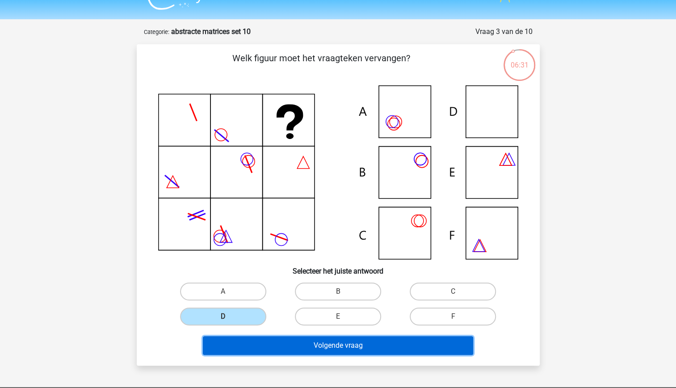
click at [340, 342] on button "Volgende vraag" at bounding box center [338, 345] width 270 height 19
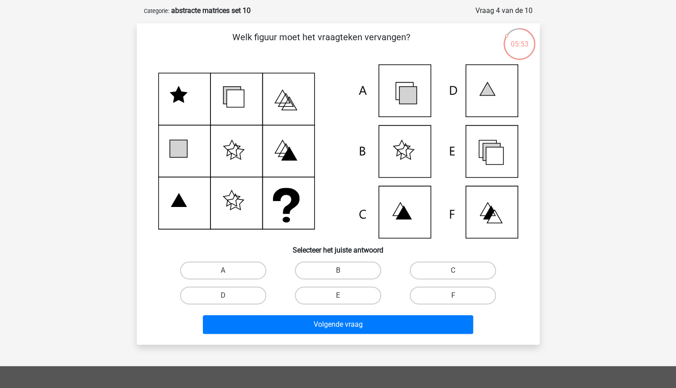
scroll to position [40, 0]
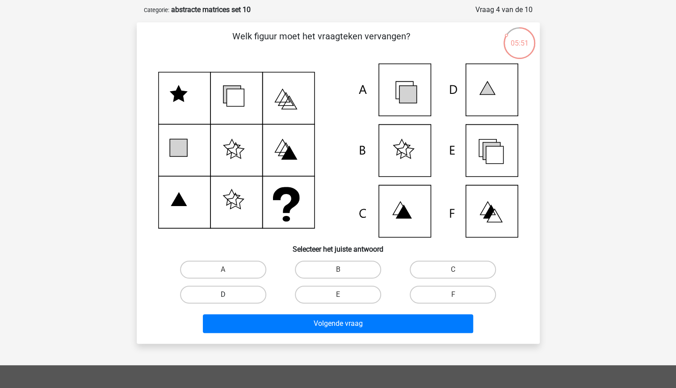
click at [247, 295] on label "D" at bounding box center [223, 295] width 86 height 18
click at [229, 295] on input "D" at bounding box center [226, 298] width 6 height 6
radio input "true"
click at [242, 270] on label "A" at bounding box center [223, 270] width 86 height 18
click at [229, 270] on input "A" at bounding box center [226, 273] width 6 height 6
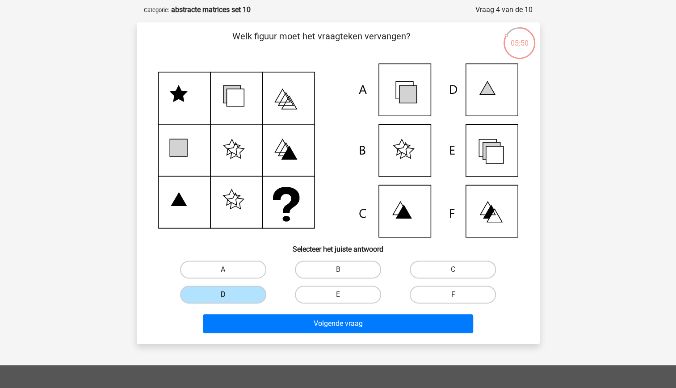
radio input "true"
click at [493, 159] on icon at bounding box center [494, 154] width 17 height 17
click at [332, 297] on label "E" at bounding box center [338, 295] width 86 height 18
click at [338, 297] on input "E" at bounding box center [341, 298] width 6 height 6
radio input "true"
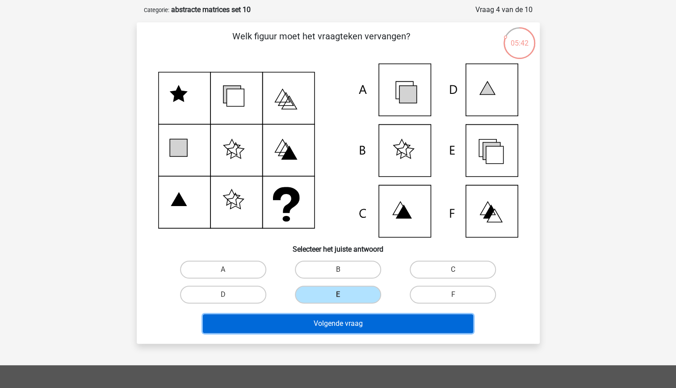
click at [344, 324] on button "Volgende vraag" at bounding box center [338, 323] width 270 height 19
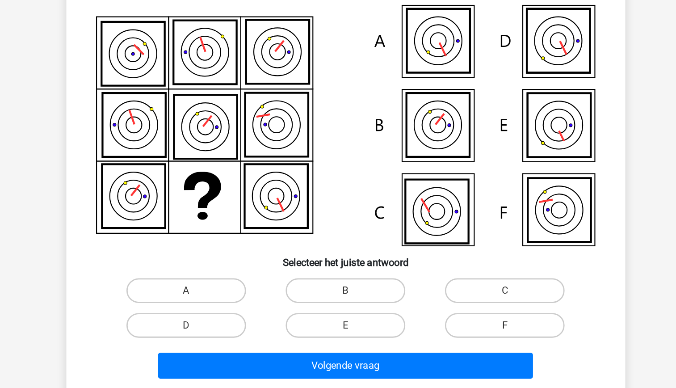
scroll to position [10, 0]
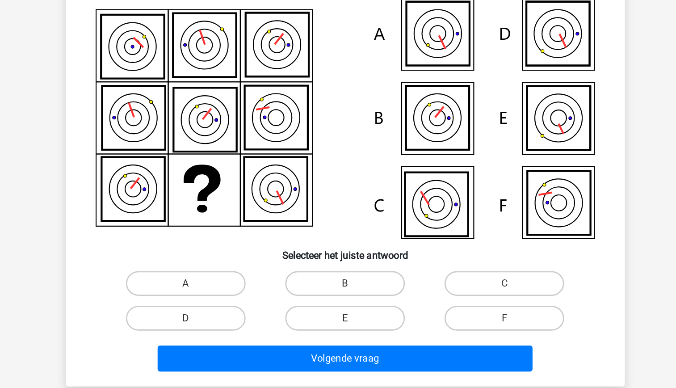
click at [454, 326] on input "F" at bounding box center [456, 328] width 6 height 6
radio input "true"
click at [424, 371] on div "Welk figuur moet het vraagteken vervangen?" at bounding box center [338, 212] width 403 height 321
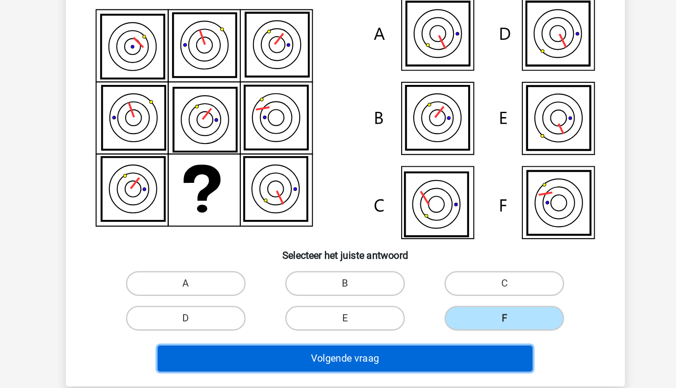
click at [405, 356] on button "Volgende vraag" at bounding box center [338, 353] width 270 height 19
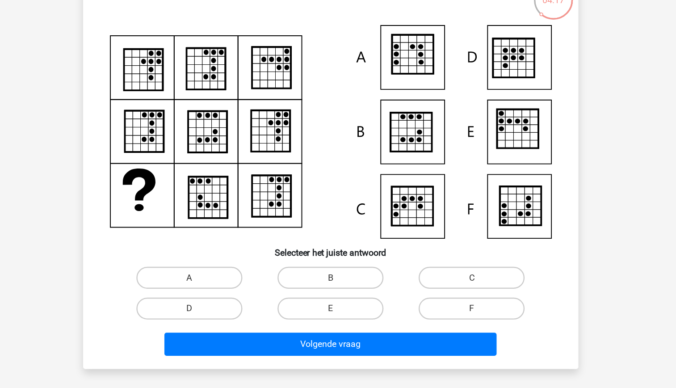
scroll to position [12, 0]
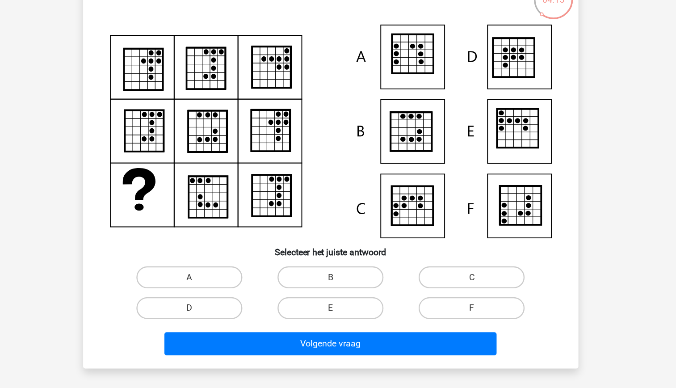
click at [339, 298] on input "B" at bounding box center [341, 301] width 6 height 6
radio input "true"
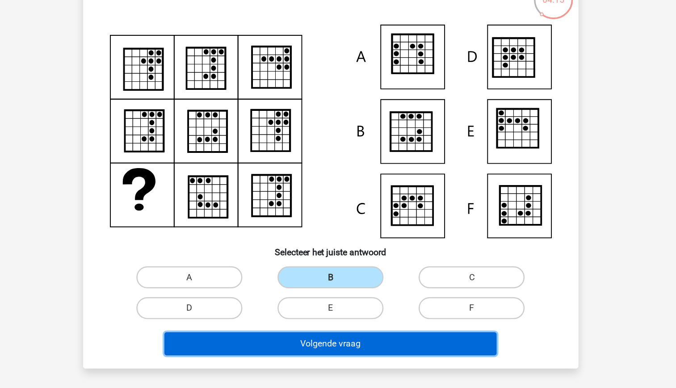
click at [362, 346] on button "Volgende vraag" at bounding box center [338, 351] width 270 height 19
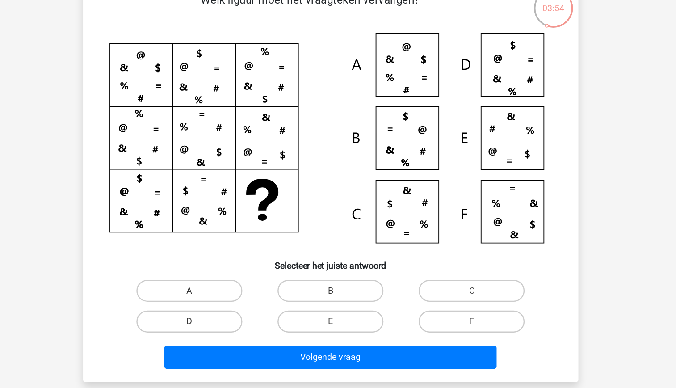
scroll to position [11, 0]
click at [438, 299] on label "C" at bounding box center [453, 302] width 86 height 18
click at [453, 302] on input "C" at bounding box center [456, 305] width 6 height 6
radio input "true"
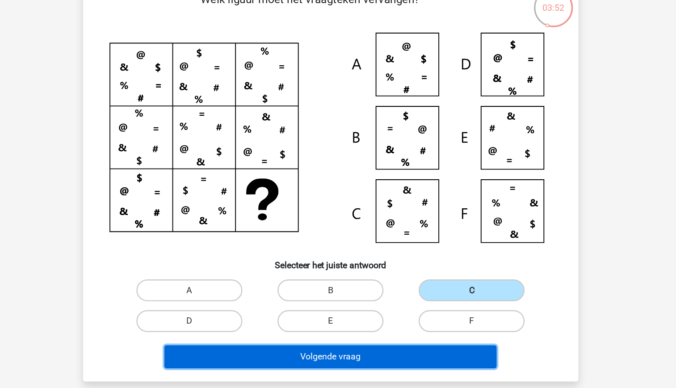
click at [418, 351] on button "Volgende vraag" at bounding box center [338, 356] width 270 height 19
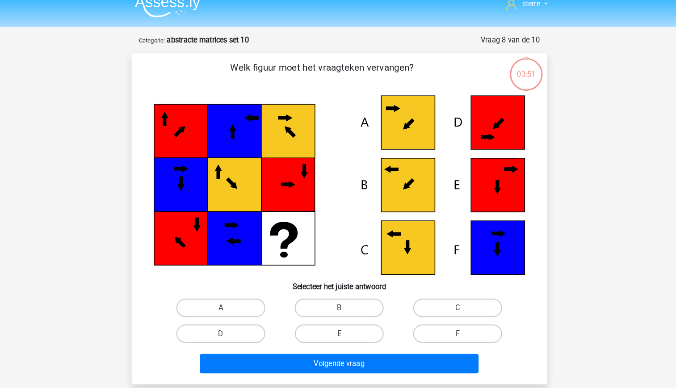
scroll to position [4, 0]
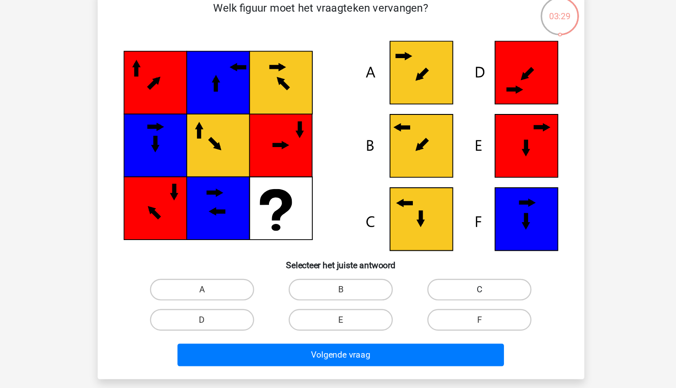
click at [452, 311] on label "C" at bounding box center [453, 305] width 86 height 18
click at [453, 311] on input "C" at bounding box center [456, 308] width 6 height 6
radio input "true"
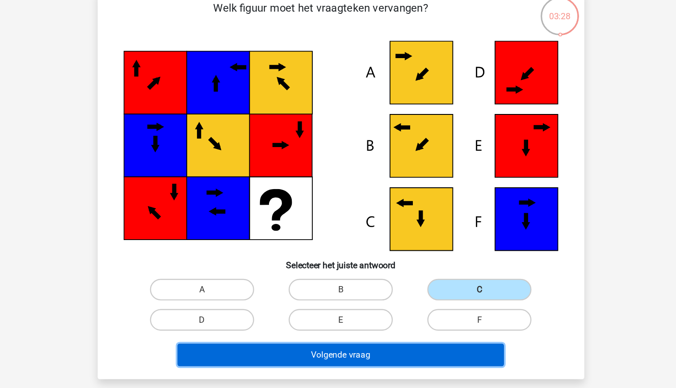
click at [426, 361] on button "Volgende vraag" at bounding box center [338, 359] width 270 height 19
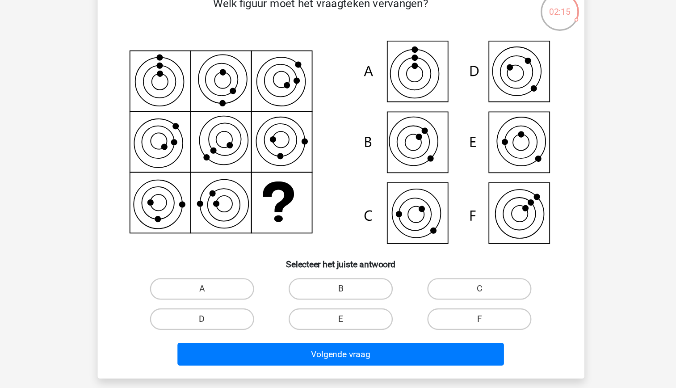
scroll to position [8, 0]
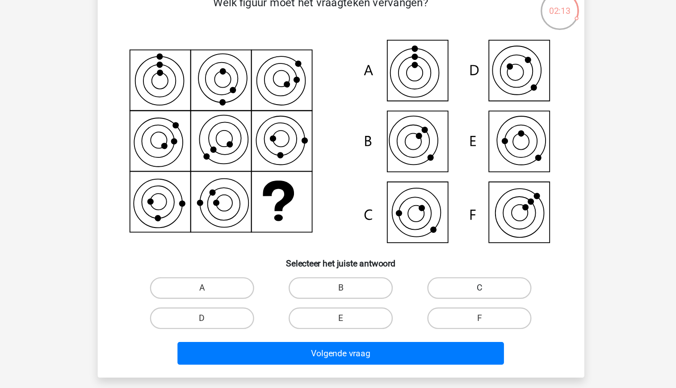
click at [454, 303] on label "C" at bounding box center [453, 305] width 86 height 18
click at [454, 305] on input "C" at bounding box center [456, 308] width 6 height 6
radio input "true"
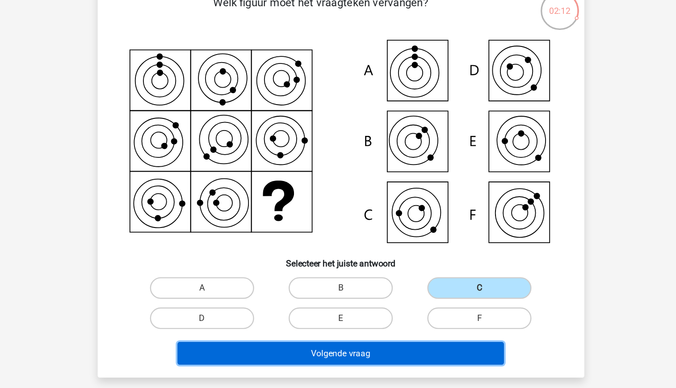
click at [417, 359] on button "Volgende vraag" at bounding box center [338, 359] width 270 height 19
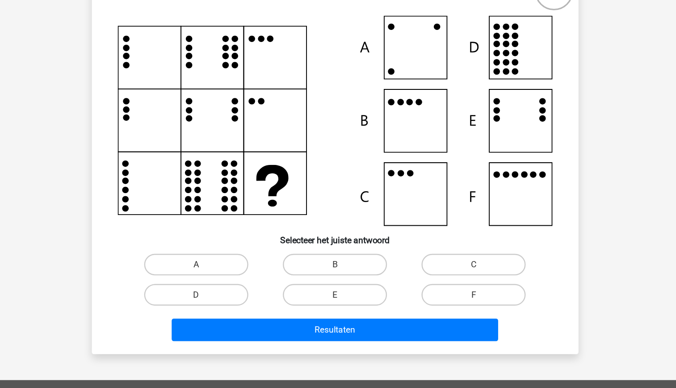
scroll to position [24, 0]
click at [338, 287] on input "B" at bounding box center [341, 289] width 6 height 6
radio input "true"
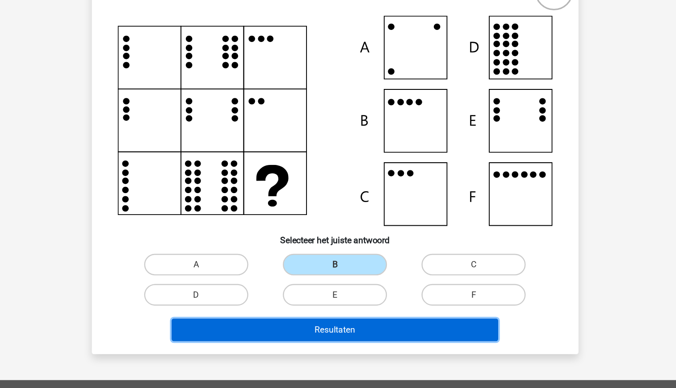
click at [364, 343] on button "Resultaten" at bounding box center [338, 339] width 270 height 19
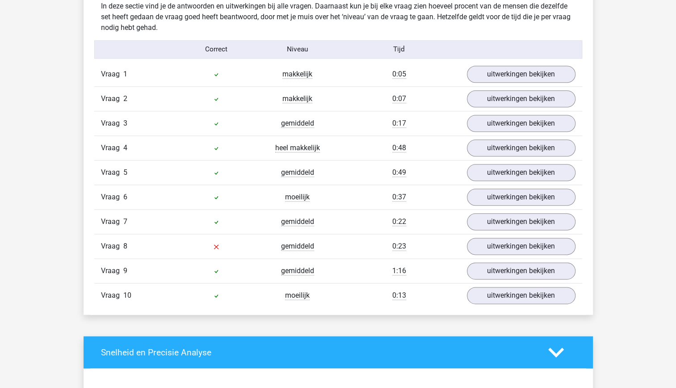
scroll to position [549, 0]
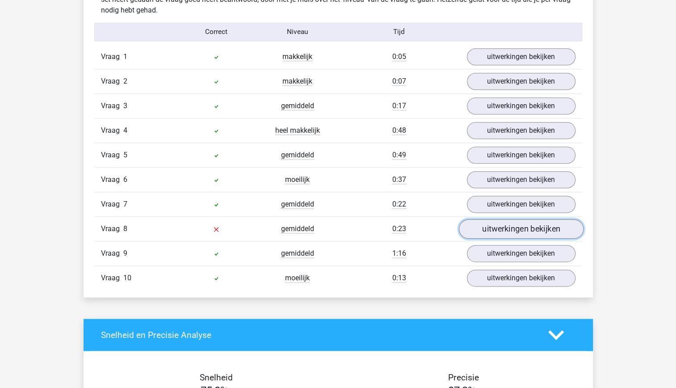
click at [517, 233] on link "uitwerkingen bekijken" at bounding box center [521, 229] width 125 height 20
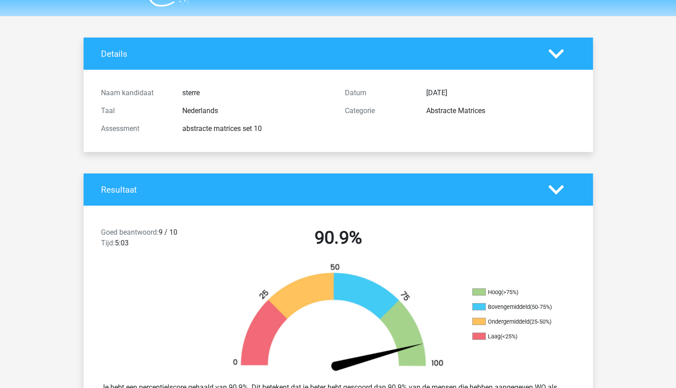
scroll to position [0, 0]
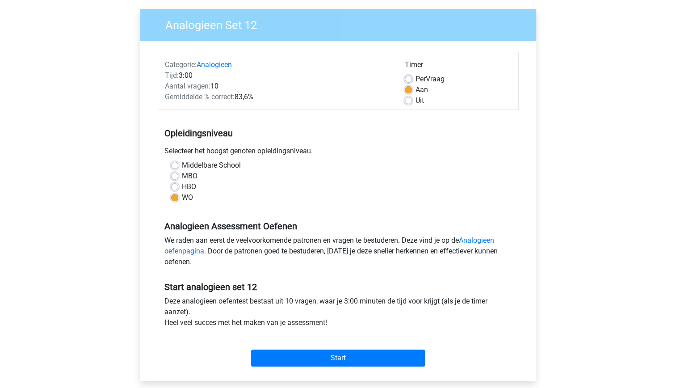
scroll to position [65, 0]
click at [341, 355] on input "Start" at bounding box center [338, 357] width 174 height 17
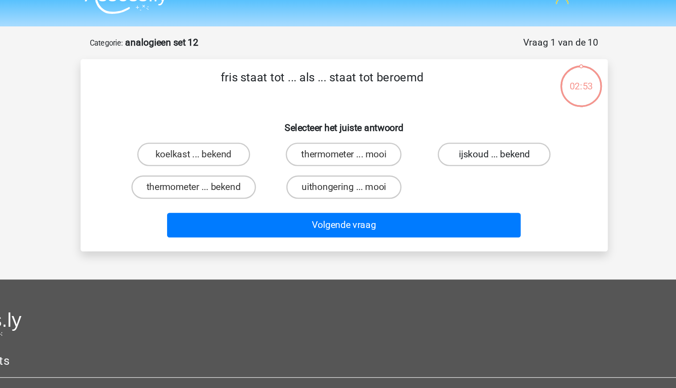
click at [456, 143] on label "ijskoud ... bekend" at bounding box center [453, 135] width 86 height 18
click at [456, 141] on input "ijskoud ... bekend" at bounding box center [456, 138] width 6 height 6
radio input "true"
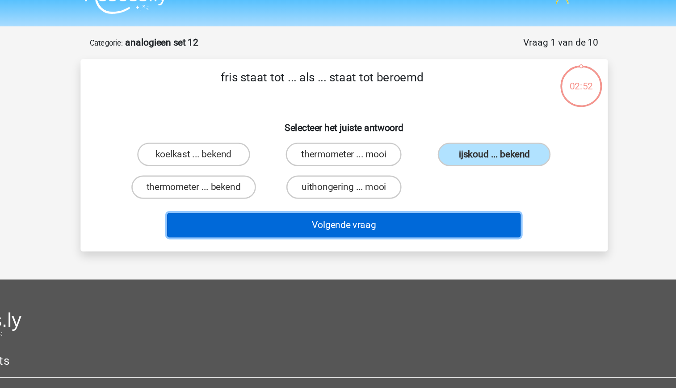
click at [426, 196] on button "Volgende vraag" at bounding box center [338, 189] width 270 height 19
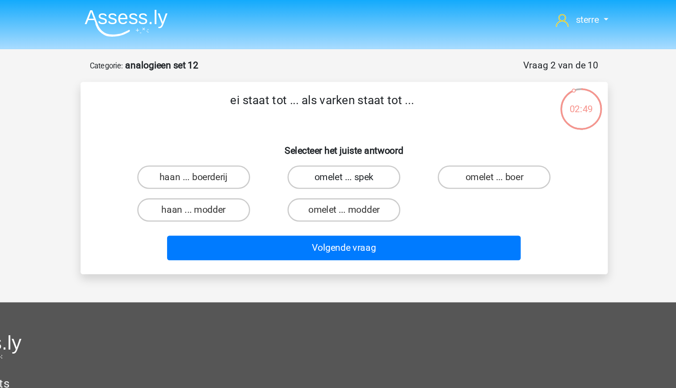
click at [358, 134] on label "omelet ... spek" at bounding box center [338, 135] width 86 height 18
click at [344, 135] on input "omelet ... spek" at bounding box center [341, 138] width 6 height 6
radio input "true"
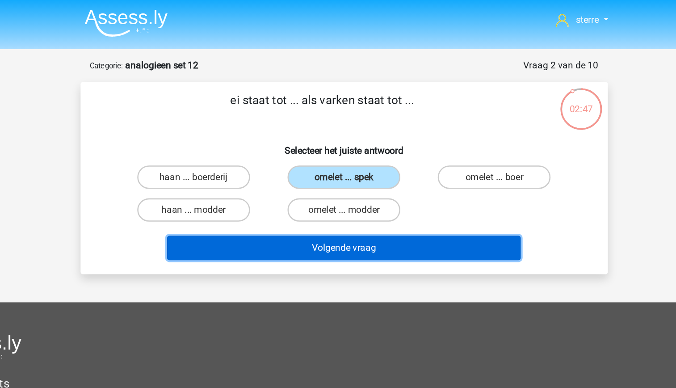
click at [383, 187] on button "Volgende vraag" at bounding box center [338, 189] width 270 height 19
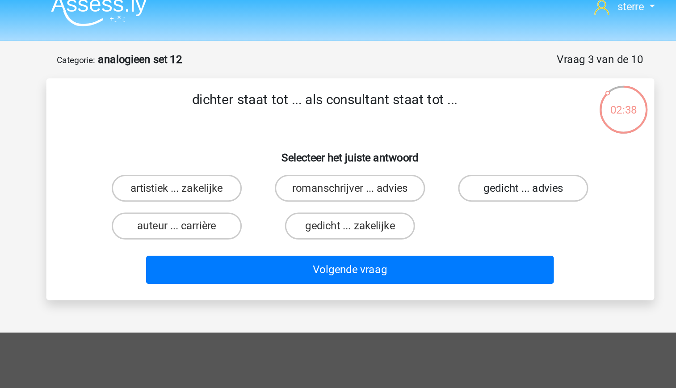
click at [443, 136] on label "gedicht ... advies" at bounding box center [453, 135] width 86 height 18
click at [453, 136] on input "gedicht ... advies" at bounding box center [456, 138] width 6 height 6
radio input "true"
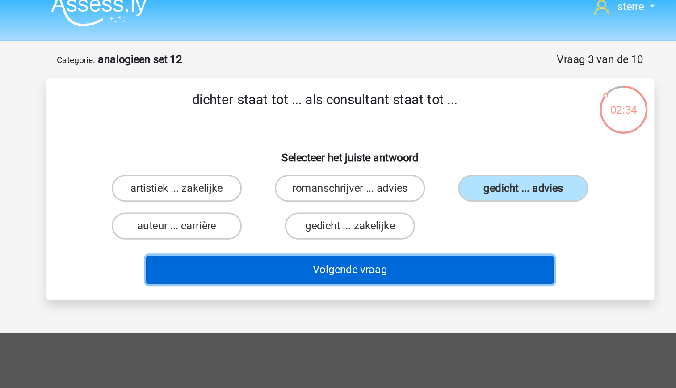
click at [409, 192] on button "Volgende vraag" at bounding box center [338, 189] width 270 height 19
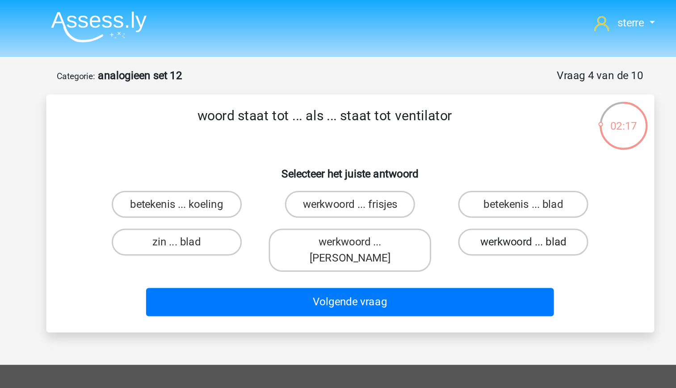
click at [473, 160] on label "werkwoord ... blad" at bounding box center [453, 161] width 86 height 18
click at [459, 160] on input "werkwoord ... blad" at bounding box center [456, 163] width 6 height 6
radio input "true"
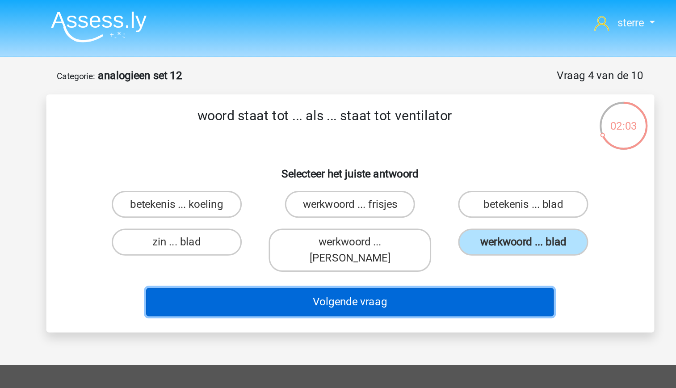
click at [456, 192] on button "Volgende vraag" at bounding box center [338, 200] width 270 height 19
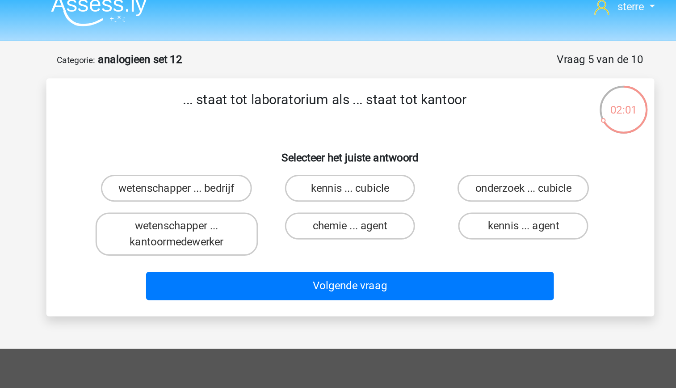
click at [277, 68] on div "... staat tot laboratorium als ... staat tot kantoor Selecteer het juiste antwo…" at bounding box center [338, 142] width 403 height 158
click at [257, 101] on div "... staat tot laboratorium als ... staat tot kantoor Selecteer het juiste antwo…" at bounding box center [338, 141] width 396 height 143
click at [268, 160] on label "wetenschapper ... kantoormedewerker" at bounding box center [223, 166] width 108 height 29
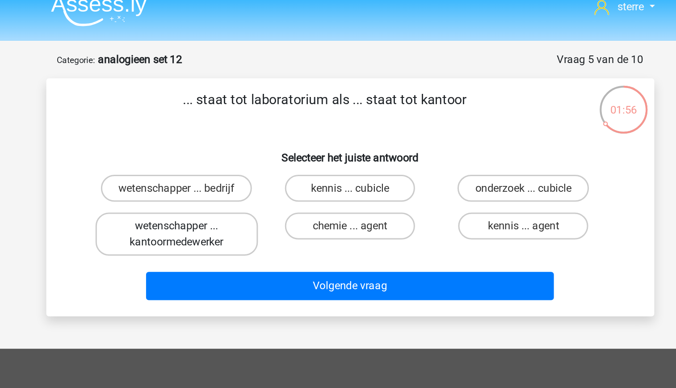
click at [229, 160] on input "wetenschapper ... kantoormedewerker" at bounding box center [226, 163] width 6 height 6
radio input "true"
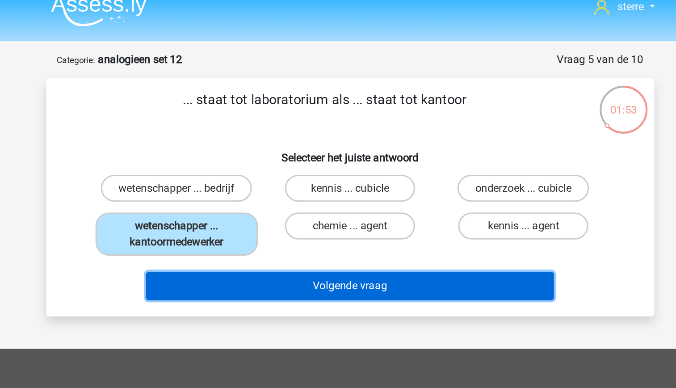
click at [334, 202] on button "Volgende vraag" at bounding box center [338, 200] width 270 height 19
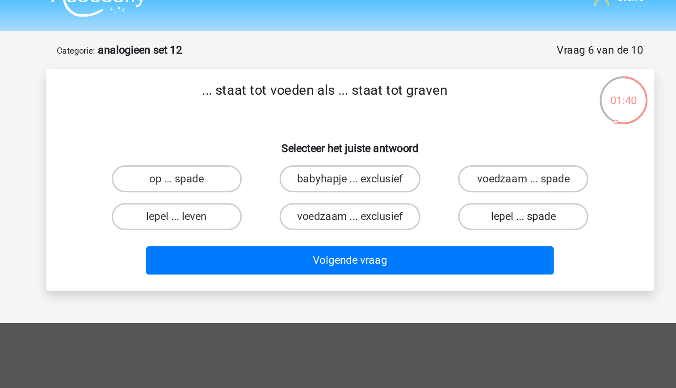
click at [459, 164] on label "lepel ... spade" at bounding box center [453, 161] width 86 height 18
click at [459, 164] on input "lepel ... spade" at bounding box center [456, 163] width 6 height 6
radio input "true"
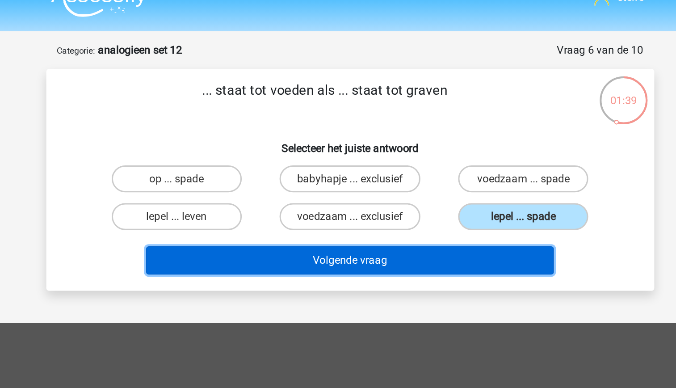
click at [431, 191] on button "Volgende vraag" at bounding box center [338, 189] width 270 height 19
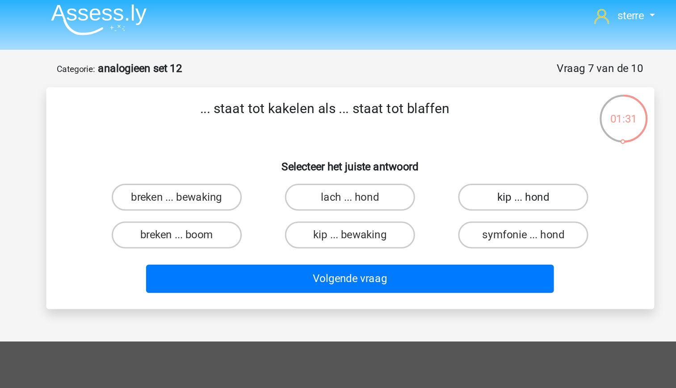
click at [435, 136] on label "kip ... hond" at bounding box center [453, 135] width 86 height 18
click at [453, 136] on input "kip ... hond" at bounding box center [456, 138] width 6 height 6
radio input "true"
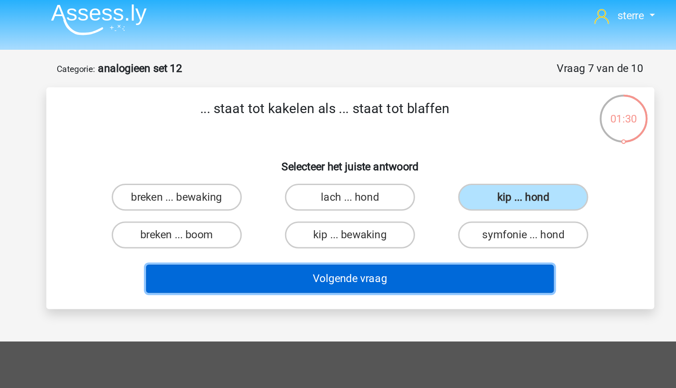
click at [379, 188] on button "Volgende vraag" at bounding box center [338, 189] width 270 height 19
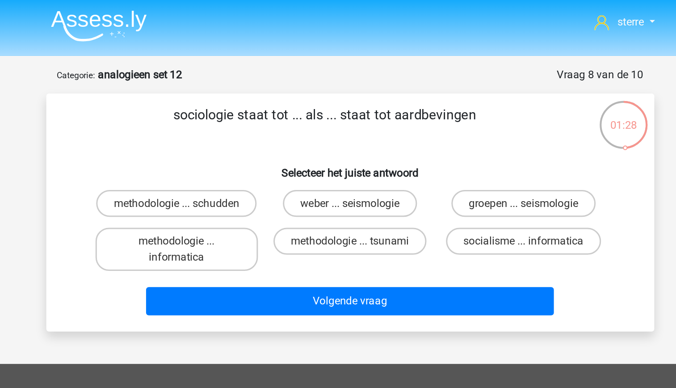
click at [269, 71] on p "sociologie staat tot ... als ... staat tot aardbevingen" at bounding box center [321, 83] width 341 height 27
click at [242, 86] on p "sociologie staat tot ... als ... staat tot aardbevingen" at bounding box center [321, 83] width 341 height 27
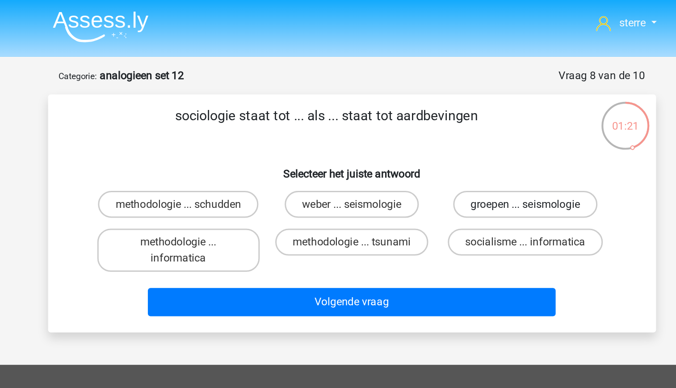
click at [434, 135] on label "groepen ... seismologie" at bounding box center [453, 135] width 96 height 18
click at [453, 135] on input "groepen ... seismologie" at bounding box center [456, 138] width 6 height 6
radio input "true"
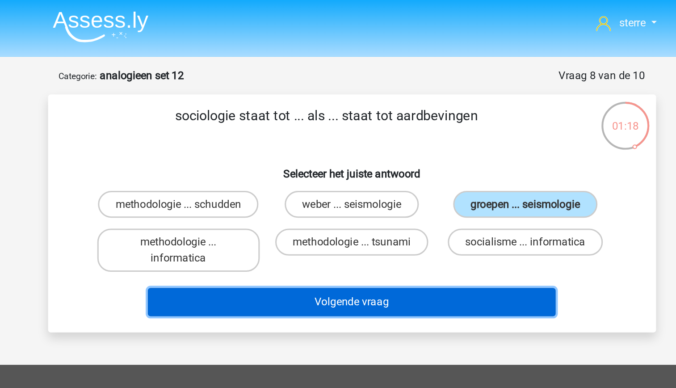
click at [416, 201] on button "Volgende vraag" at bounding box center [338, 200] width 270 height 19
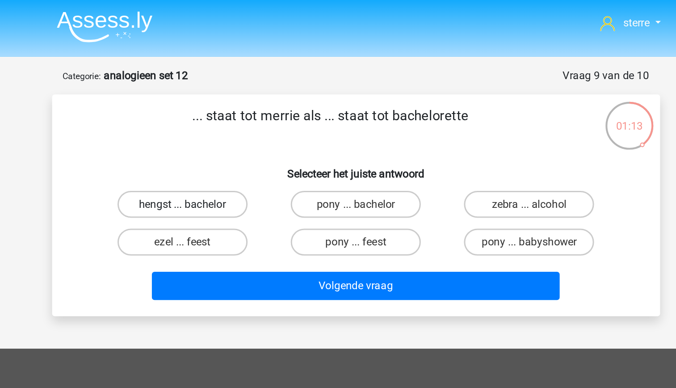
click at [236, 136] on label "hengst ... bachelor" at bounding box center [223, 135] width 86 height 18
click at [229, 136] on input "hengst ... bachelor" at bounding box center [226, 138] width 6 height 6
radio input "true"
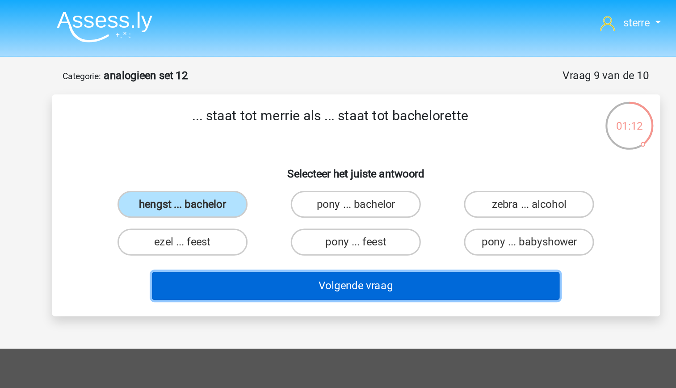
click at [336, 189] on button "Volgende vraag" at bounding box center [338, 189] width 270 height 19
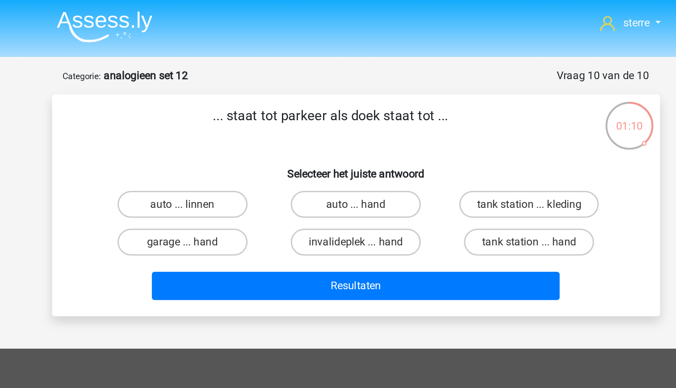
click at [316, 78] on p "... staat tot parkeer als doek staat tot ..." at bounding box center [321, 83] width 341 height 27
click at [267, 89] on p "... staat tot parkeer als doek staat tot ..." at bounding box center [321, 83] width 341 height 27
click at [247, 151] on div "garage ... hand" at bounding box center [223, 160] width 115 height 25
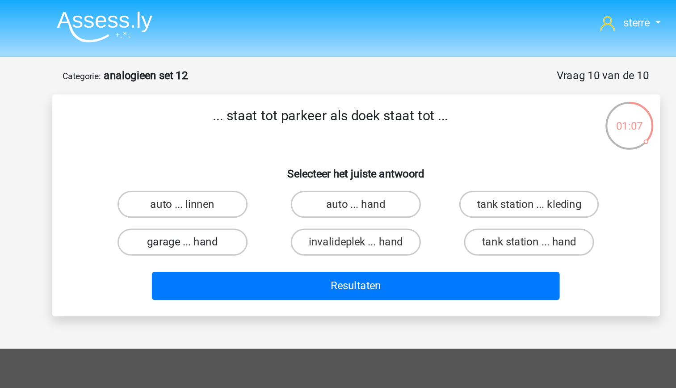
click at [250, 161] on label "garage ... hand" at bounding box center [223, 161] width 86 height 18
click at [229, 161] on input "garage ... hand" at bounding box center [226, 163] width 6 height 6
radio input "true"
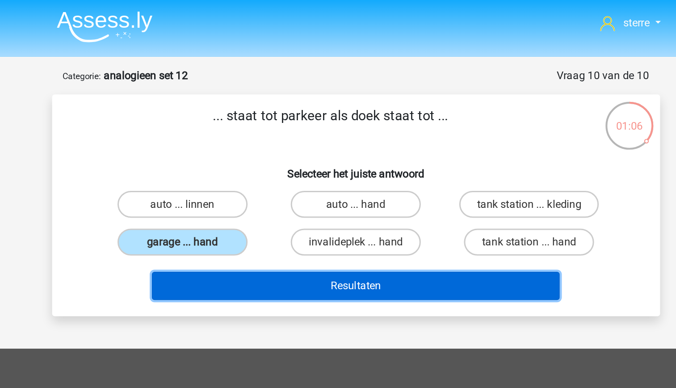
click at [338, 188] on button "Resultaten" at bounding box center [338, 189] width 270 height 19
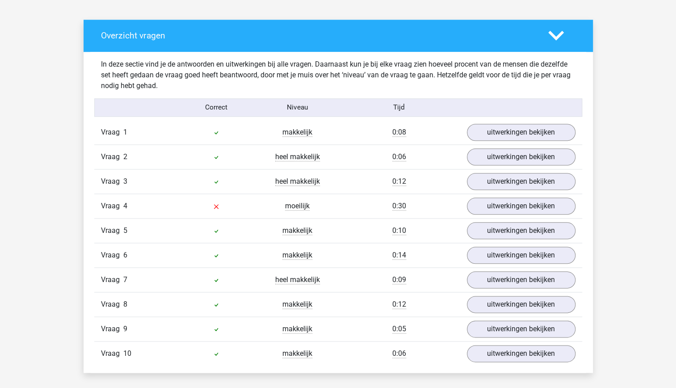
scroll to position [474, 0]
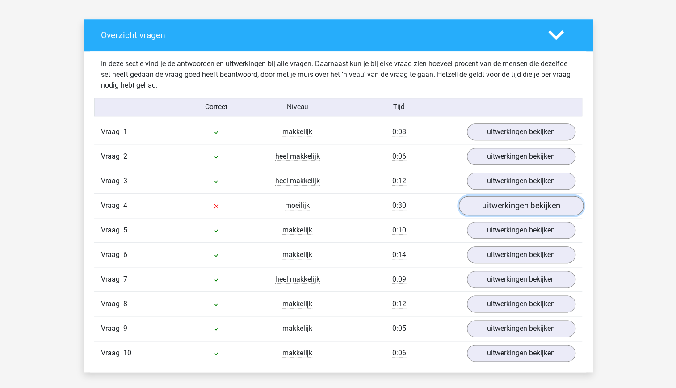
click at [499, 201] on link "uitwerkingen bekijken" at bounding box center [521, 206] width 125 height 20
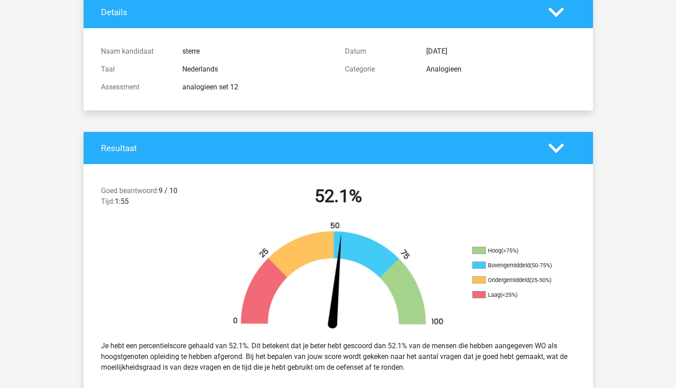
scroll to position [0, 0]
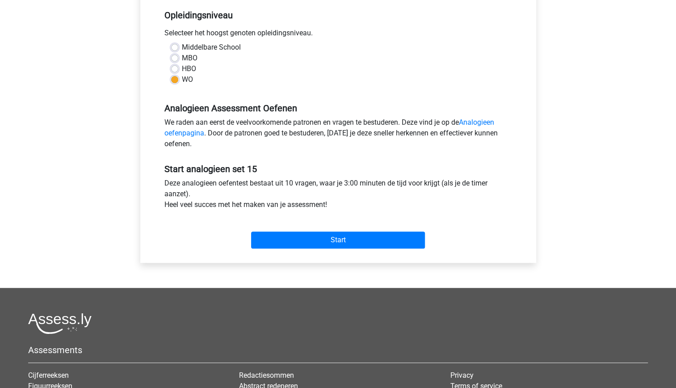
scroll to position [183, 0]
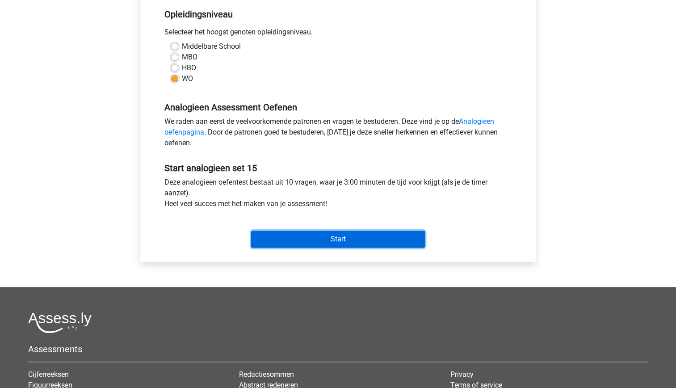
click at [302, 240] on input "Start" at bounding box center [338, 239] width 174 height 17
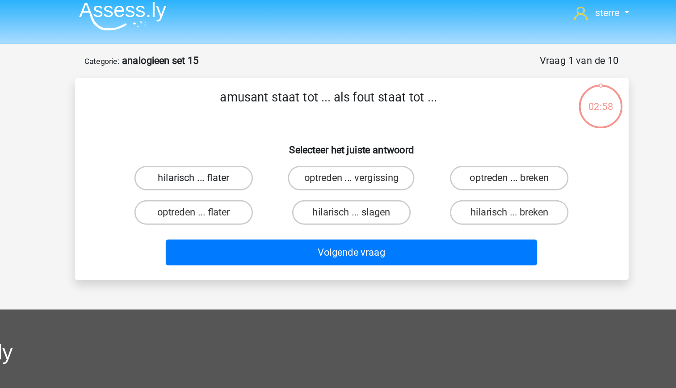
click at [229, 128] on label "hilarisch ... flater" at bounding box center [223, 135] width 86 height 18
click at [229, 135] on input "hilarisch ... flater" at bounding box center [226, 138] width 6 height 6
radio input "true"
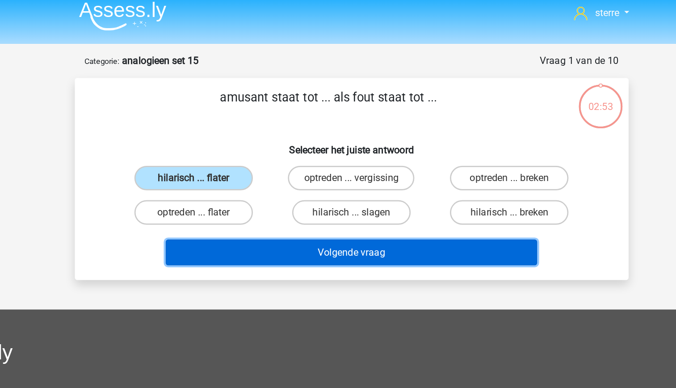
click at [366, 190] on button "Volgende vraag" at bounding box center [338, 189] width 270 height 19
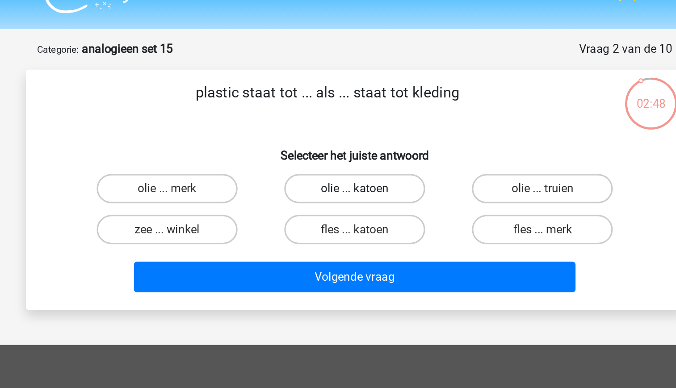
click at [333, 136] on label "olie ... katoen" at bounding box center [338, 135] width 86 height 18
click at [338, 136] on input "olie ... katoen" at bounding box center [341, 138] width 6 height 6
radio input "true"
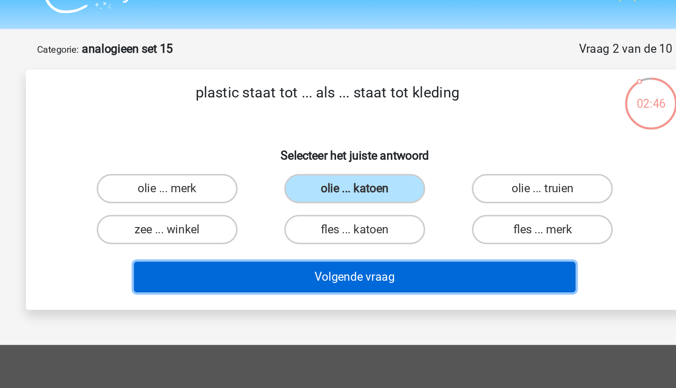
click at [371, 185] on button "Volgende vraag" at bounding box center [338, 189] width 270 height 19
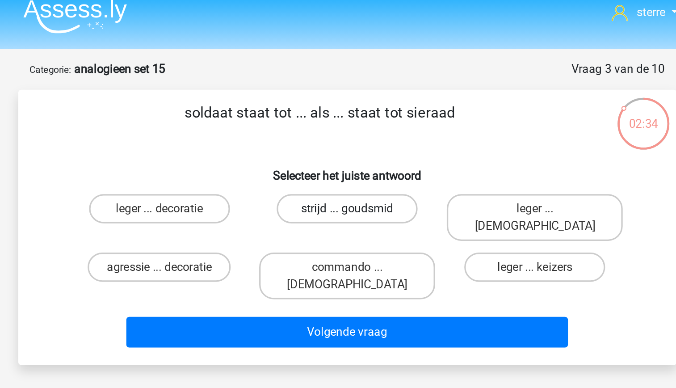
click at [356, 138] on label "strijd ... goudsmid" at bounding box center [338, 135] width 86 height 18
click at [344, 138] on input "strijd ... goudsmid" at bounding box center [341, 138] width 6 height 6
radio input "true"
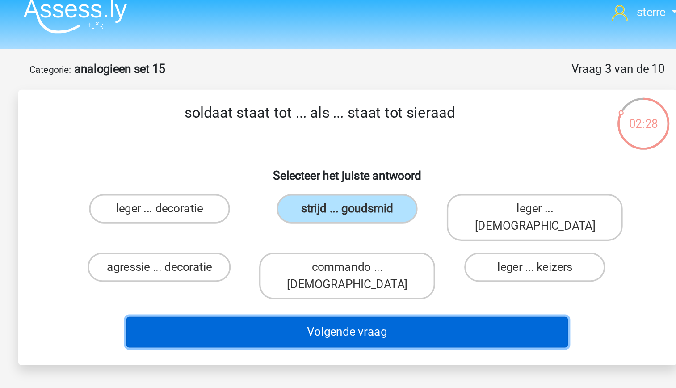
click at [379, 202] on button "Volgende vraag" at bounding box center [338, 211] width 270 height 19
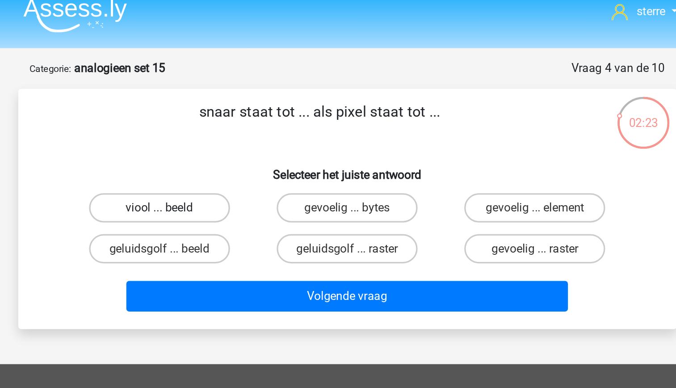
click at [240, 140] on label "viool ... beeld" at bounding box center [223, 135] width 86 height 18
click at [229, 140] on input "viool ... beeld" at bounding box center [226, 138] width 6 height 6
radio input "true"
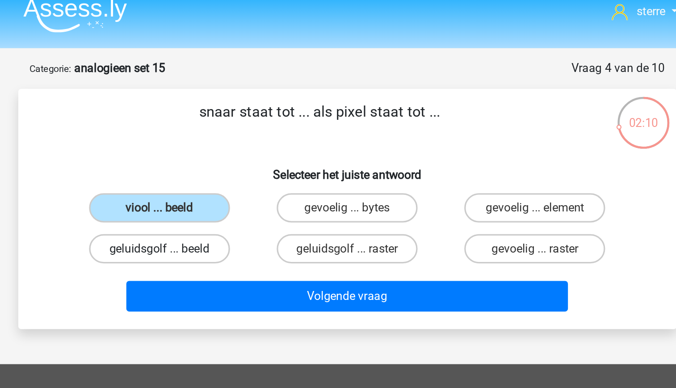
click at [260, 162] on label "geluidsgolf ... beeld" at bounding box center [223, 161] width 86 height 18
click at [229, 162] on input "geluidsgolf ... beeld" at bounding box center [226, 163] width 6 height 6
radio input "true"
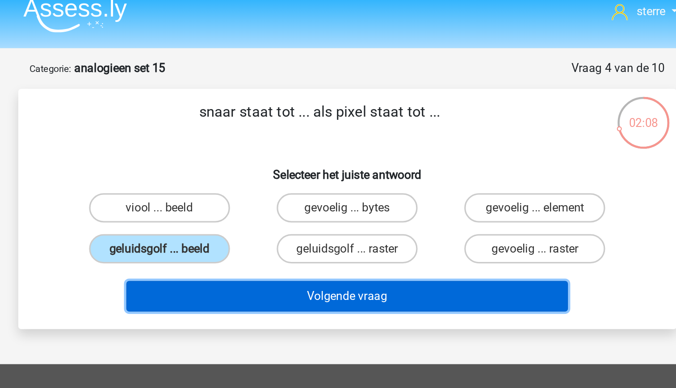
click at [339, 190] on button "Volgende vraag" at bounding box center [338, 189] width 270 height 19
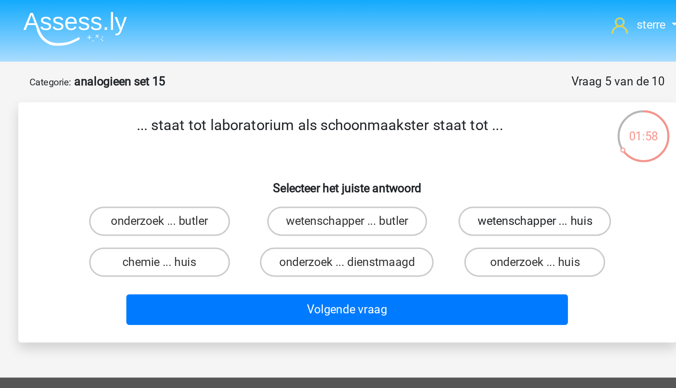
click at [440, 138] on label "wetenschapper ... huis" at bounding box center [452, 135] width 93 height 18
click at [453, 138] on input "wetenschapper ... huis" at bounding box center [456, 138] width 6 height 6
radio input "true"
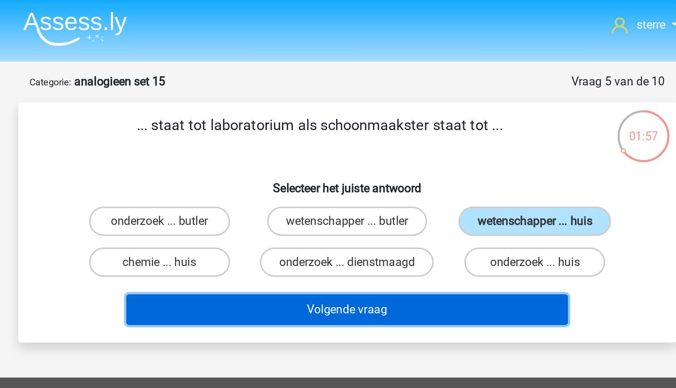
click at [400, 189] on button "Volgende vraag" at bounding box center [338, 189] width 270 height 19
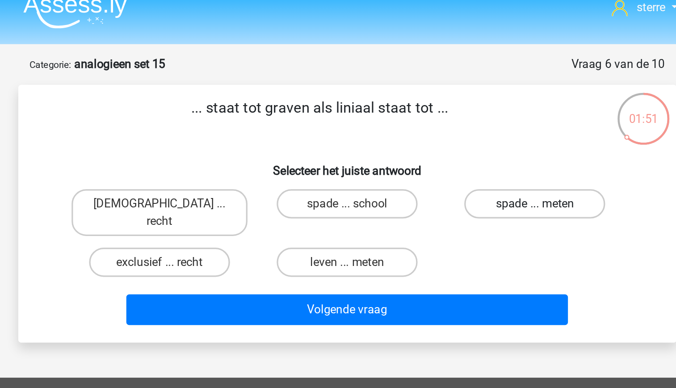
click at [441, 138] on label "spade ... meten" at bounding box center [453, 135] width 86 height 18
click at [453, 138] on input "spade ... meten" at bounding box center [456, 138] width 6 height 6
radio input "true"
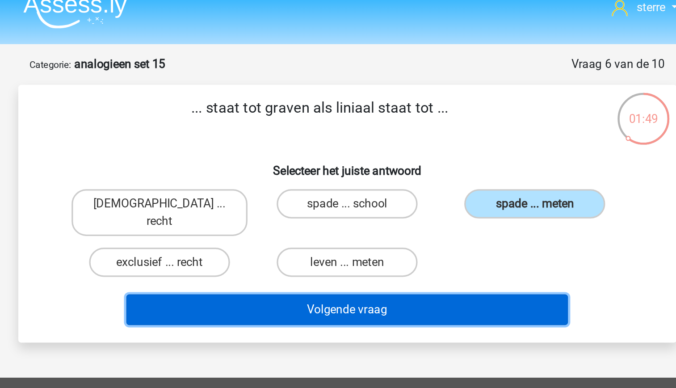
click at [434, 191] on button "Volgende vraag" at bounding box center [338, 200] width 270 height 19
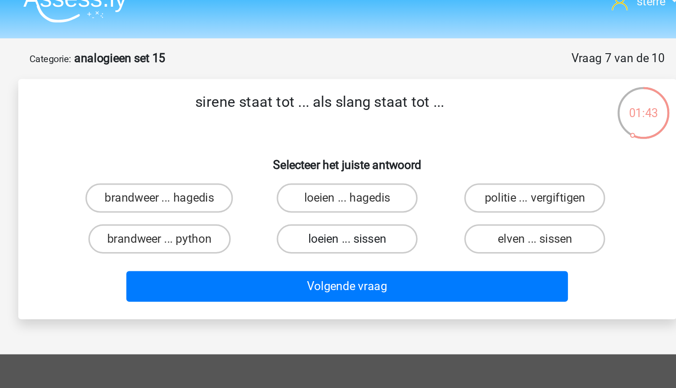
click at [368, 159] on label "loeien ... sissen" at bounding box center [338, 161] width 86 height 18
click at [344, 160] on input "loeien ... sissen" at bounding box center [341, 163] width 6 height 6
radio input "true"
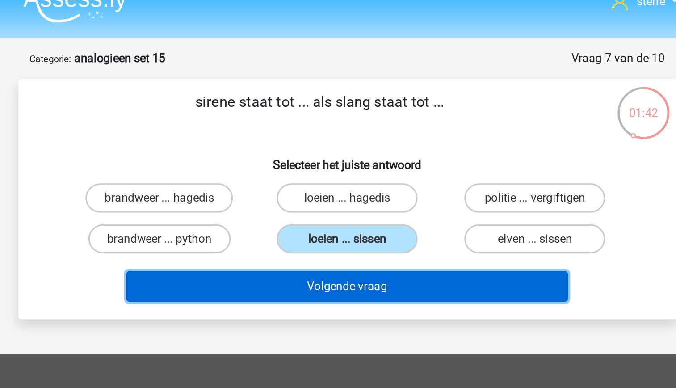
click at [385, 188] on button "Volgende vraag" at bounding box center [338, 189] width 270 height 19
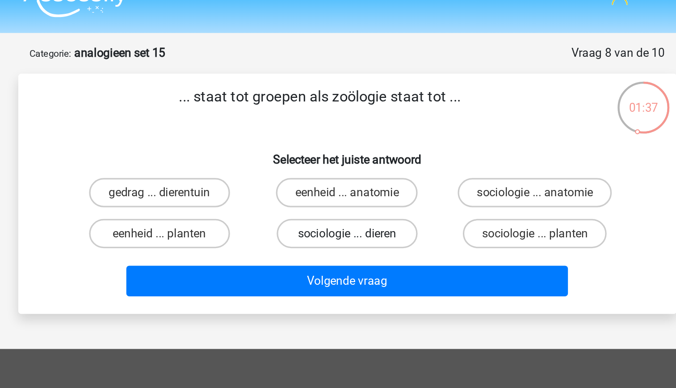
click at [358, 165] on label "sociologie ... dieren" at bounding box center [338, 161] width 86 height 18
click at [344, 165] on input "sociologie ... dieren" at bounding box center [341, 163] width 6 height 6
radio input "true"
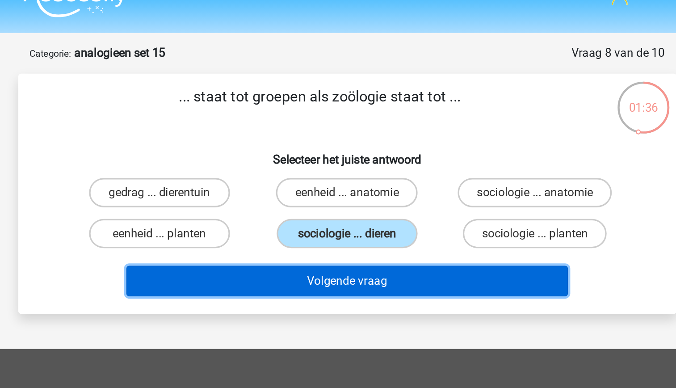
click at [375, 191] on button "Volgende vraag" at bounding box center [338, 189] width 270 height 19
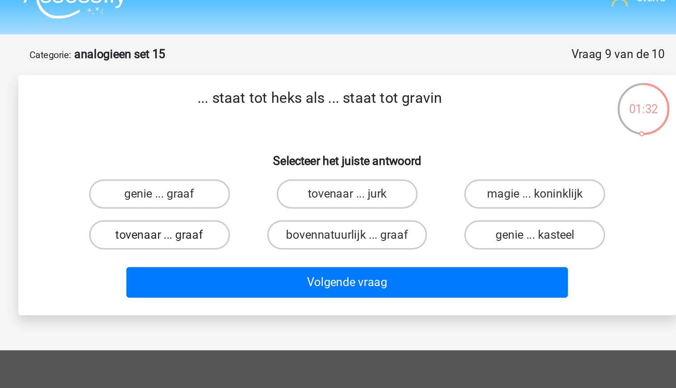
click at [236, 163] on label "tovenaar ... graaf" at bounding box center [223, 161] width 86 height 18
click at [229, 163] on input "tovenaar ... graaf" at bounding box center [226, 163] width 6 height 6
radio input "true"
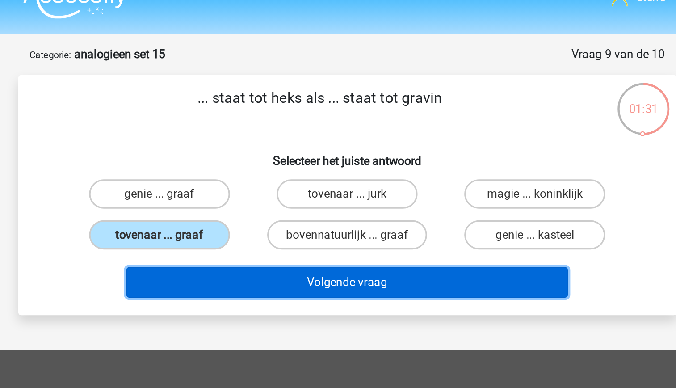
click at [321, 192] on button "Volgende vraag" at bounding box center [338, 189] width 270 height 19
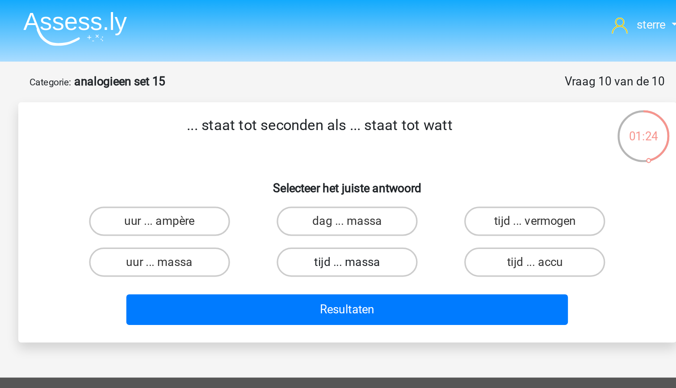
click at [337, 162] on label "tijd ... massa" at bounding box center [338, 161] width 86 height 18
click at [338, 162] on input "tijd ... massa" at bounding box center [341, 163] width 6 height 6
radio input "true"
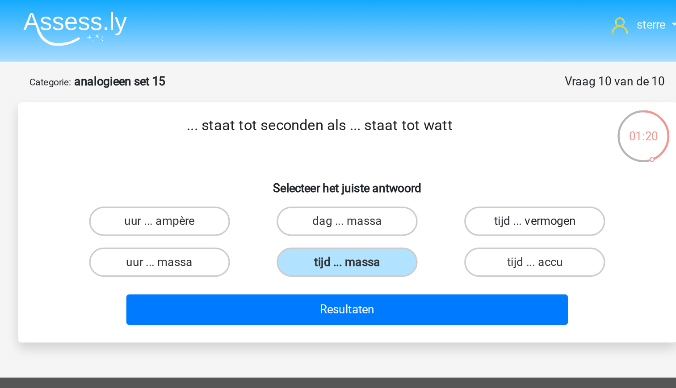
click at [434, 139] on label "tijd ... vermogen" at bounding box center [453, 135] width 86 height 18
click at [453, 139] on input "tijd ... vermogen" at bounding box center [456, 138] width 6 height 6
radio input "true"
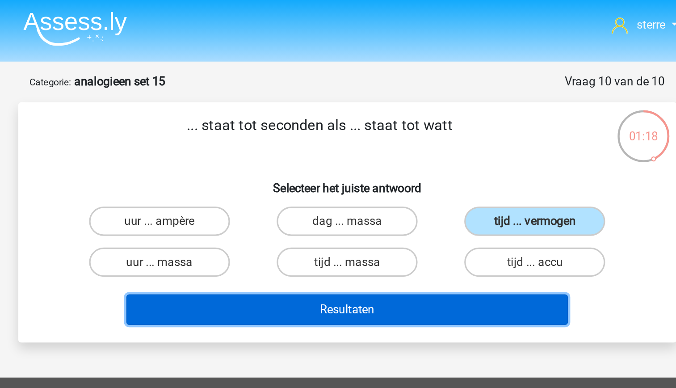
click at [424, 186] on button "Resultaten" at bounding box center [338, 189] width 270 height 19
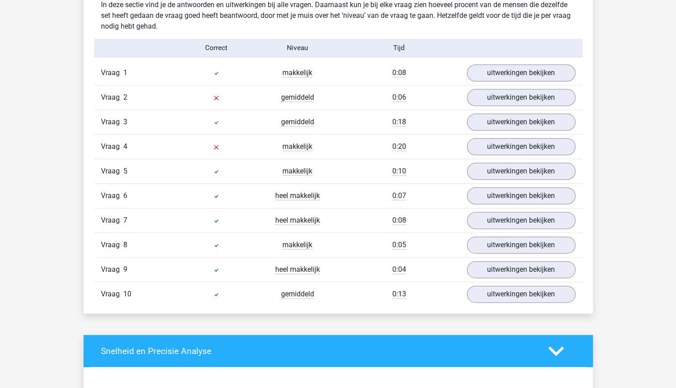
scroll to position [556, 0]
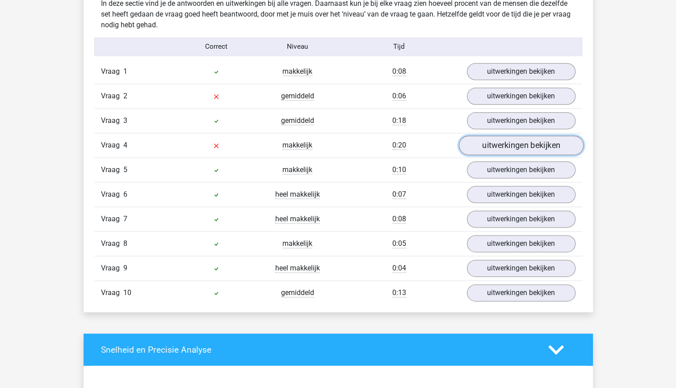
click at [504, 137] on link "uitwerkingen bekijken" at bounding box center [521, 145] width 125 height 20
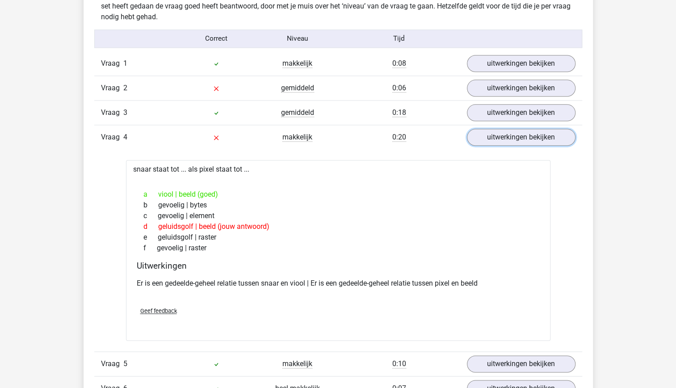
scroll to position [565, 0]
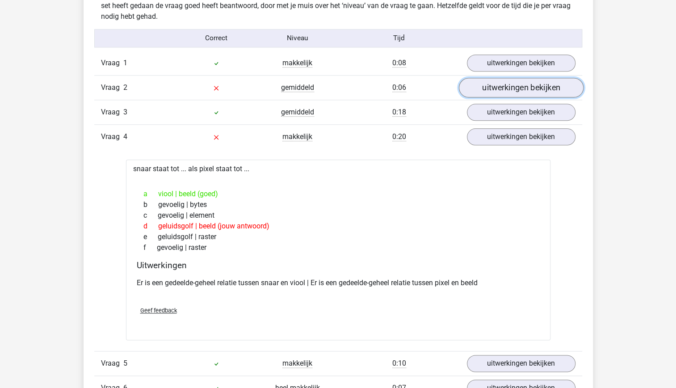
click at [543, 95] on link "uitwerkingen bekijken" at bounding box center [521, 88] width 125 height 20
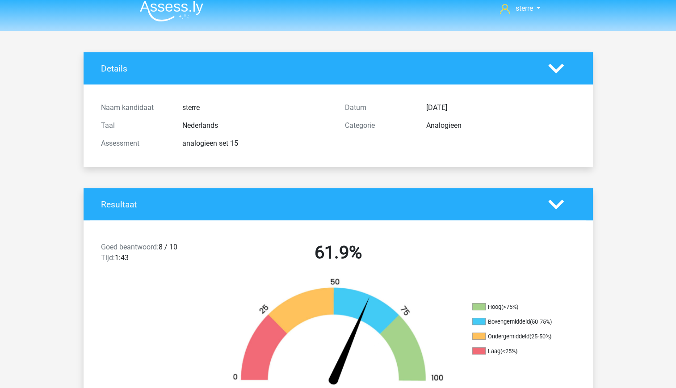
scroll to position [6, 0]
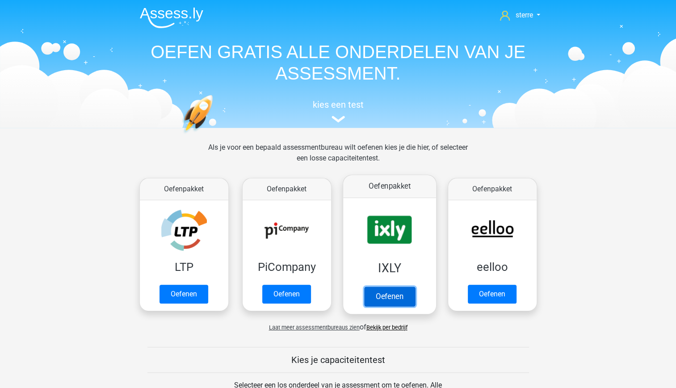
click at [397, 287] on link "Oefenen" at bounding box center [389, 297] width 51 height 20
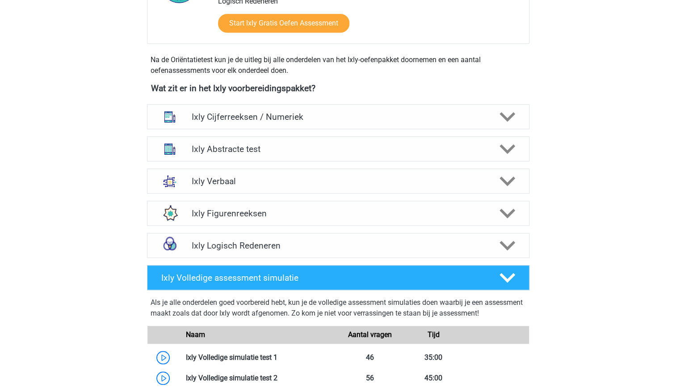
scroll to position [290, 0]
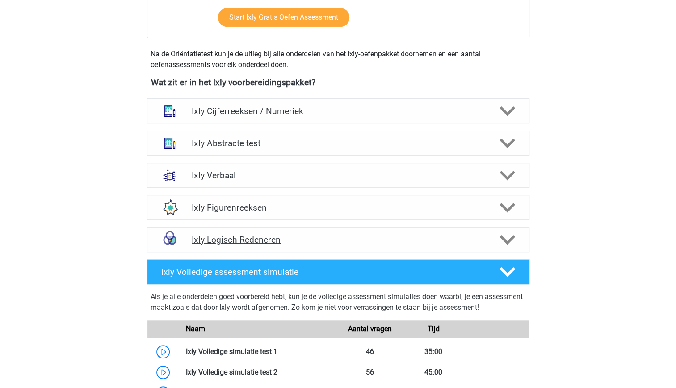
click at [438, 237] on h4 "Ixly Logisch Redeneren" at bounding box center [338, 240] width 293 height 10
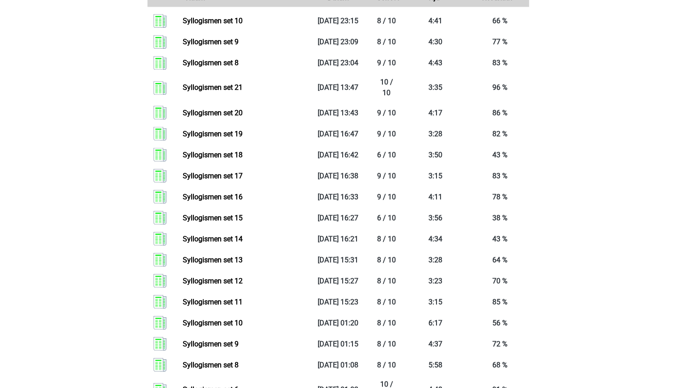
scroll to position [901, 0]
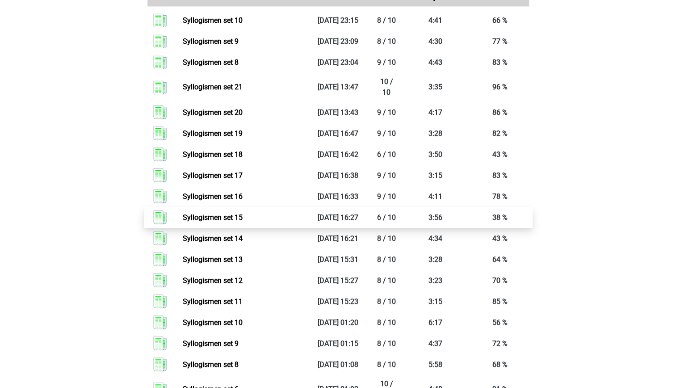
click at [243, 221] on link "Syllogismen set 15" at bounding box center [213, 217] width 60 height 8
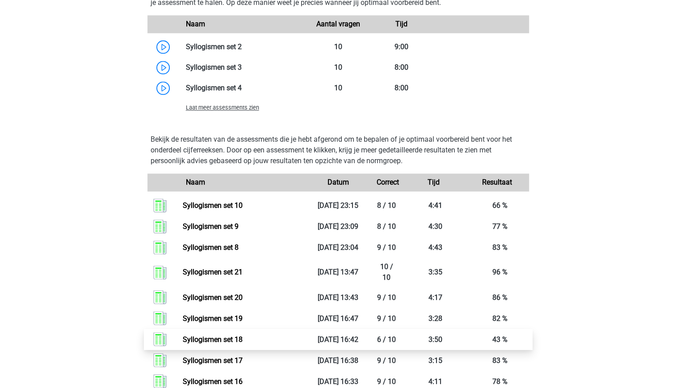
scroll to position [716, 0]
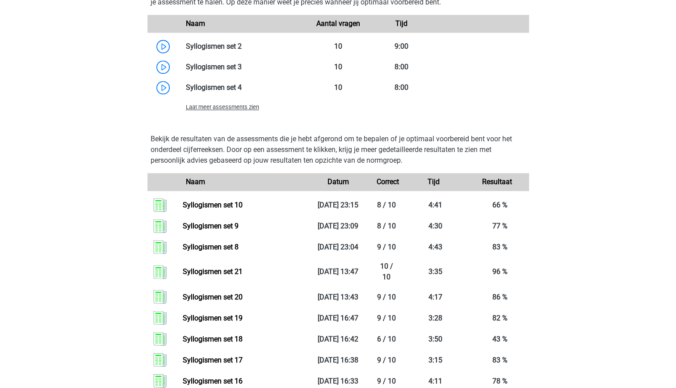
click at [233, 110] on span "Laat meer assessments zien" at bounding box center [222, 107] width 73 height 7
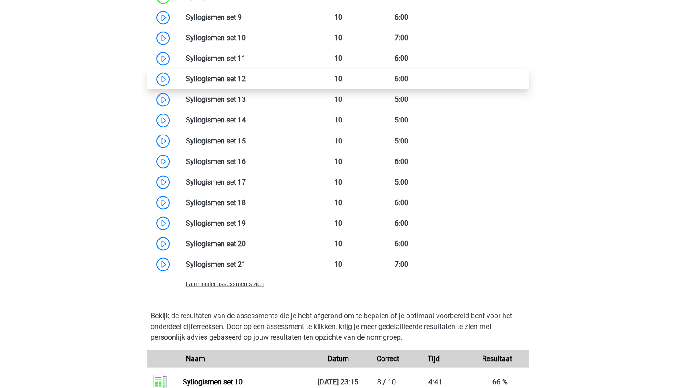
scroll to position [889, 0]
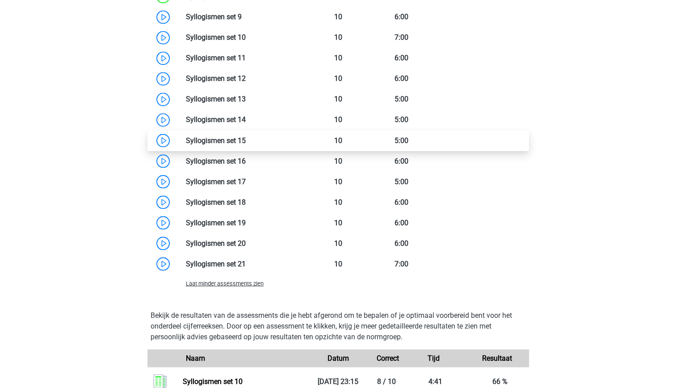
click at [246, 144] on link at bounding box center [246, 140] width 0 height 8
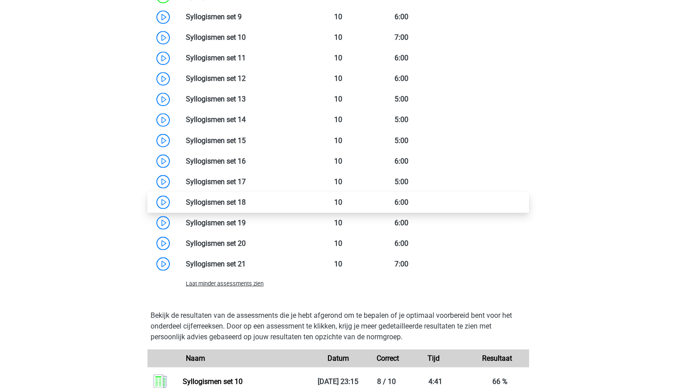
click at [246, 206] on link at bounding box center [246, 202] width 0 height 8
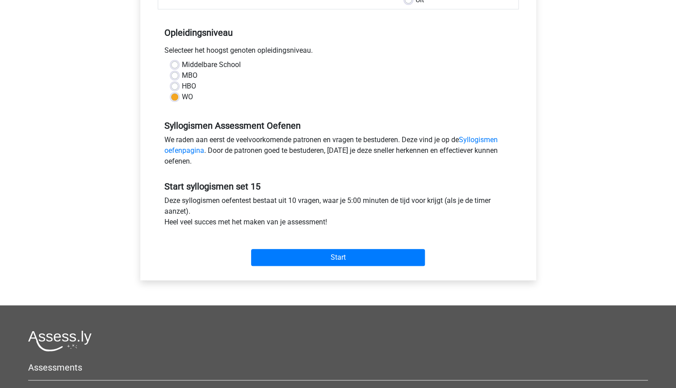
scroll to position [167, 0]
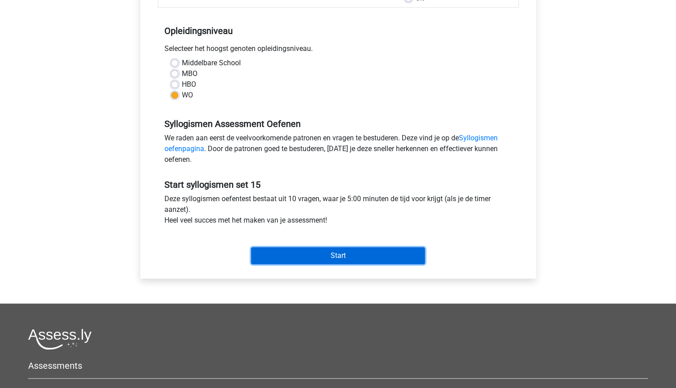
click at [378, 258] on input "Start" at bounding box center [338, 255] width 174 height 17
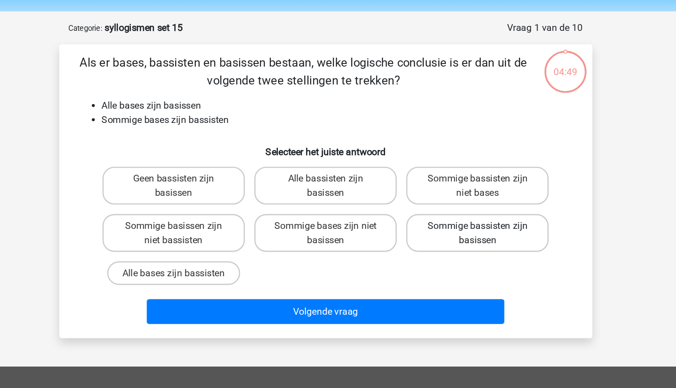
click at [450, 219] on label "Sommige bassisten zijn basissen" at bounding box center [453, 205] width 108 height 29
click at [453, 206] on input "Sommige bassisten zijn basissen" at bounding box center [456, 203] width 6 height 6
radio input "true"
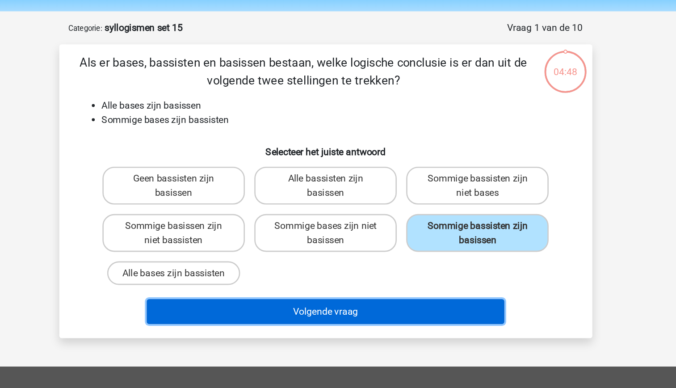
click at [400, 266] on button "Volgende vraag" at bounding box center [338, 264] width 270 height 19
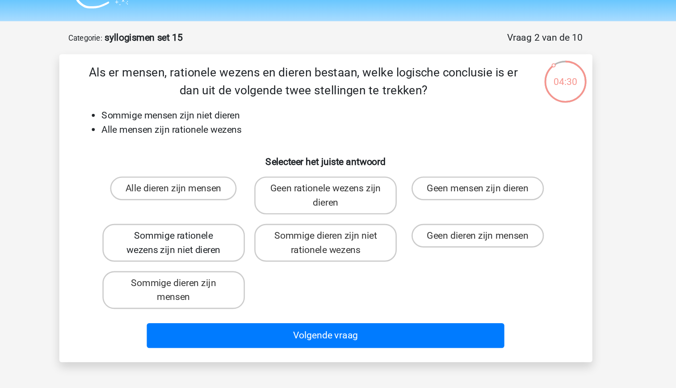
click at [261, 212] on label "Sommige rationele wezens zijn niet dieren" at bounding box center [223, 205] width 108 height 29
click at [229, 206] on input "Sommige rationele wezens zijn niet dieren" at bounding box center [226, 203] width 6 height 6
radio input "true"
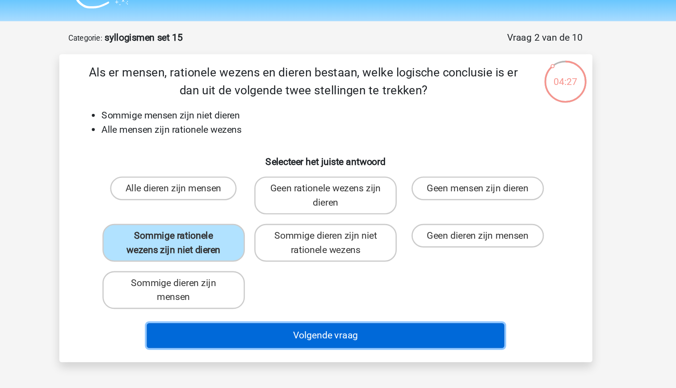
click at [358, 277] on button "Volgende vraag" at bounding box center [338, 275] width 270 height 19
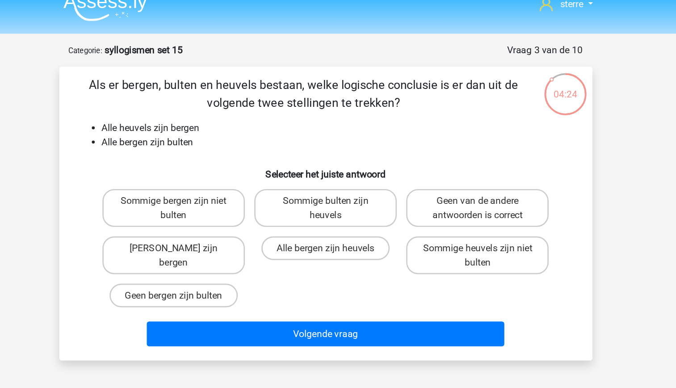
click at [190, 109] on li "Alle heuvels zijn bergen" at bounding box center [347, 109] width 357 height 11
drag, startPoint x: 190, startPoint y: 109, endPoint x: 201, endPoint y: 123, distance: 18.2
click at [201, 123] on li "Alle bergen zijn bulten" at bounding box center [347, 119] width 357 height 11
click at [362, 171] on label "Sommige bulten zijn heuvels" at bounding box center [338, 169] width 108 height 29
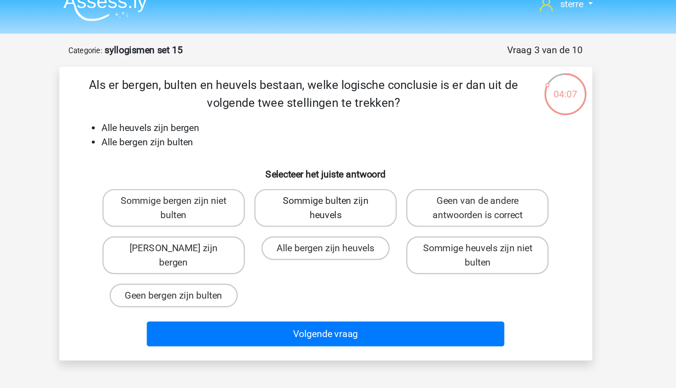
click at [344, 170] on input "Sommige bulten zijn heuvels" at bounding box center [341, 167] width 6 height 6
radio input "true"
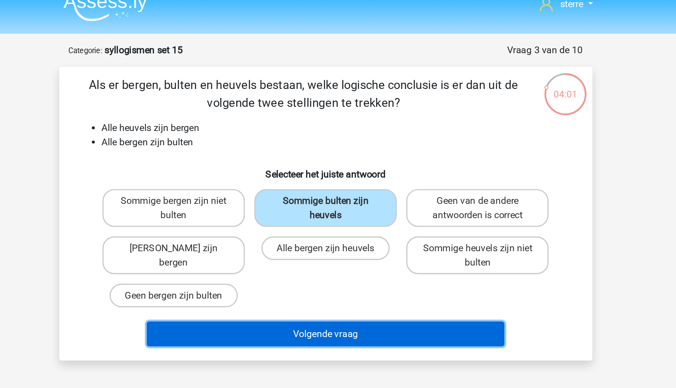
click at [410, 270] on button "Volgende vraag" at bounding box center [338, 264] width 270 height 19
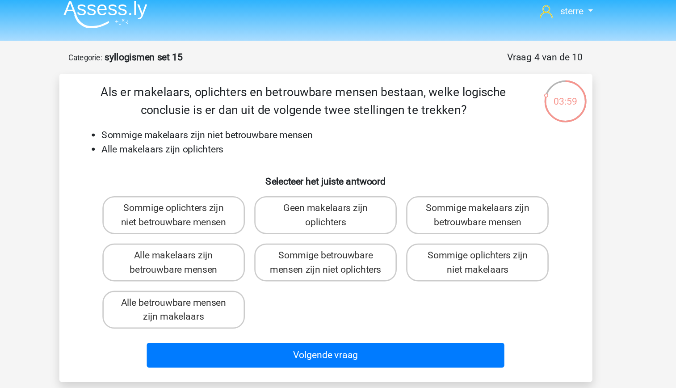
click at [241, 122] on li "Alle makelaars zijn oplichters" at bounding box center [347, 119] width 357 height 11
drag, startPoint x: 241, startPoint y: 122, endPoint x: 253, endPoint y: 149, distance: 30.0
click at [253, 149] on div "Als er makelaars, oplichters en betrouwbare mensen bestaan, welke logische conc…" at bounding box center [338, 179] width 396 height 219
click at [240, 122] on li "Alle makelaars zijn oplichters" at bounding box center [347, 119] width 357 height 11
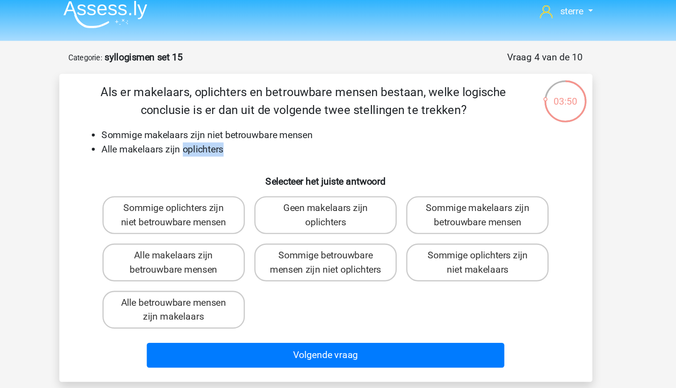
click at [240, 122] on li "Alle makelaars zijn oplichters" at bounding box center [347, 119] width 357 height 11
click at [219, 125] on div "Als er makelaars, oplichters en betrouwbare mensen bestaan, welke logische conc…" at bounding box center [338, 179] width 396 height 219
click at [221, 135] on h6 "Selecteer het juiste antwoord" at bounding box center [338, 140] width 375 height 16
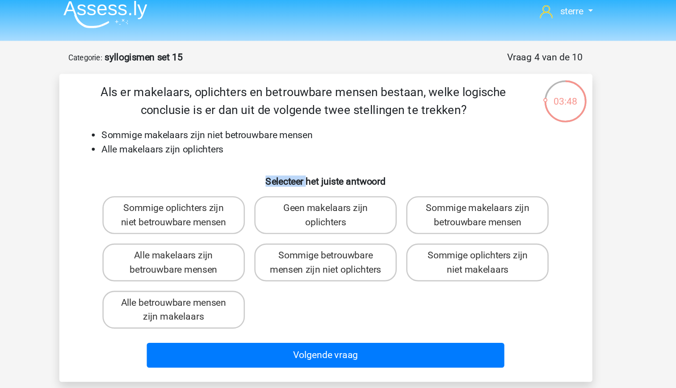
click at [221, 135] on h6 "Selecteer het juiste antwoord" at bounding box center [338, 140] width 375 height 16
drag, startPoint x: 221, startPoint y: 135, endPoint x: 211, endPoint y: 117, distance: 20.6
click at [211, 117] on li "Alle makelaars zijn oplichters" at bounding box center [347, 119] width 357 height 11
drag, startPoint x: 211, startPoint y: 117, endPoint x: 223, endPoint y: 135, distance: 21.2
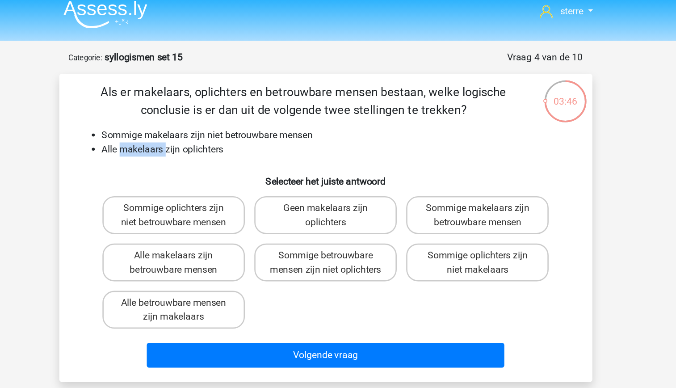
click at [223, 135] on h6 "Selecteer het juiste antwoord" at bounding box center [338, 140] width 375 height 16
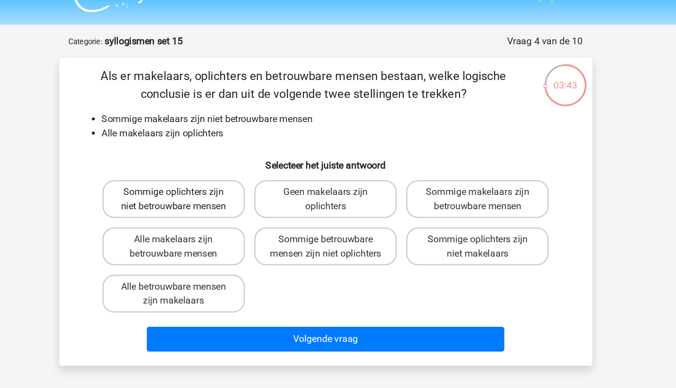
click at [248, 174] on label "Sommige oplichters zijn niet betrouwbare mensen" at bounding box center [223, 169] width 108 height 29
click at [229, 170] on input "Sommige oplichters zijn niet betrouwbare mensen" at bounding box center [226, 167] width 6 height 6
radio input "true"
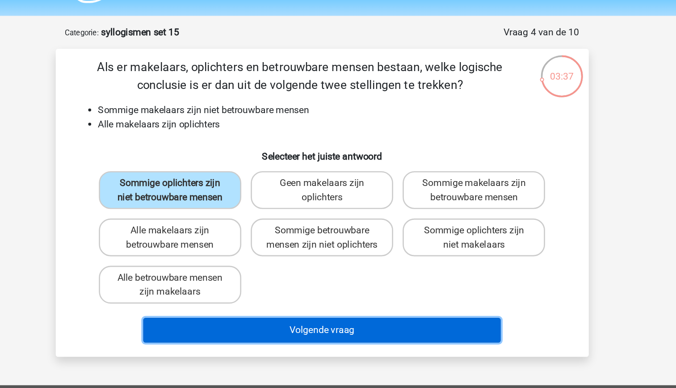
click at [343, 285] on button "Volgende vraag" at bounding box center [338, 275] width 270 height 19
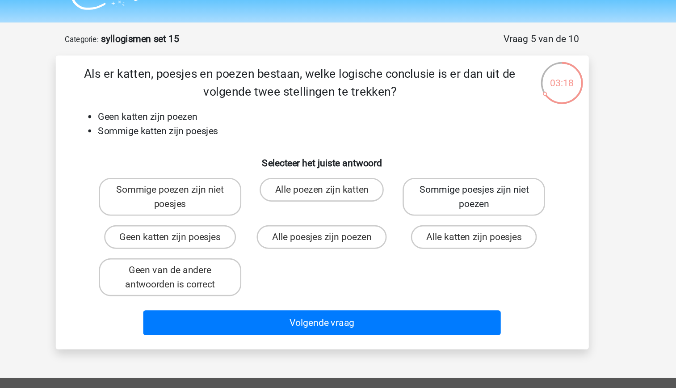
click at [436, 177] on label "Sommige poesjes zijn niet poezen" at bounding box center [453, 169] width 108 height 29
click at [453, 170] on input "Sommige poesjes zijn niet poezen" at bounding box center [456, 167] width 6 height 6
radio input "true"
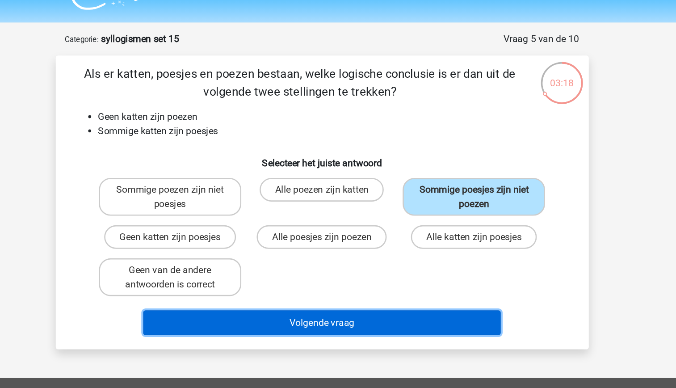
click at [400, 258] on button "Volgende vraag" at bounding box center [338, 264] width 270 height 19
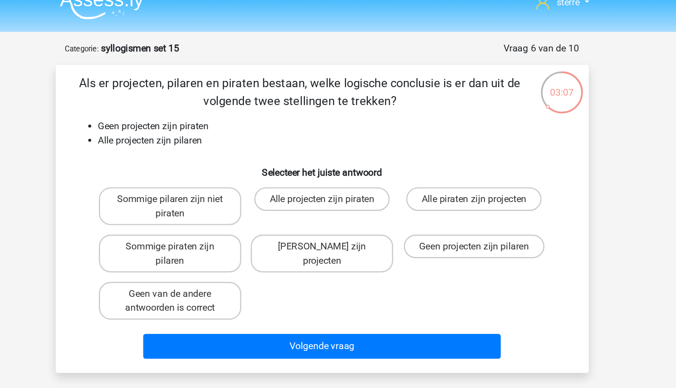
click at [256, 124] on li "Alle projecten zijn pilaren" at bounding box center [347, 119] width 357 height 11
drag, startPoint x: 256, startPoint y: 123, endPoint x: 251, endPoint y: 129, distance: 7.6
click at [251, 129] on div "Als er projecten, pilaren en piraten bestaan, welke logische conclusie is er da…" at bounding box center [338, 179] width 396 height 219
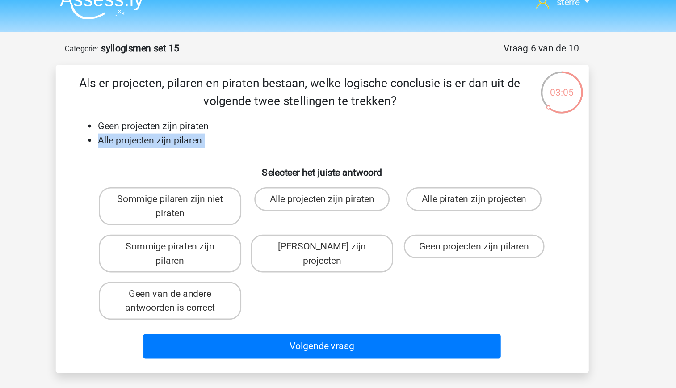
click at [223, 130] on div "Als er projecten, pilaren en piraten bestaan, welke logische conclusie is er da…" at bounding box center [338, 179] width 396 height 219
drag, startPoint x: 223, startPoint y: 130, endPoint x: 242, endPoint y: 119, distance: 22.0
click at [242, 119] on li "Alle projecten zijn pilaren" at bounding box center [347, 119] width 357 height 11
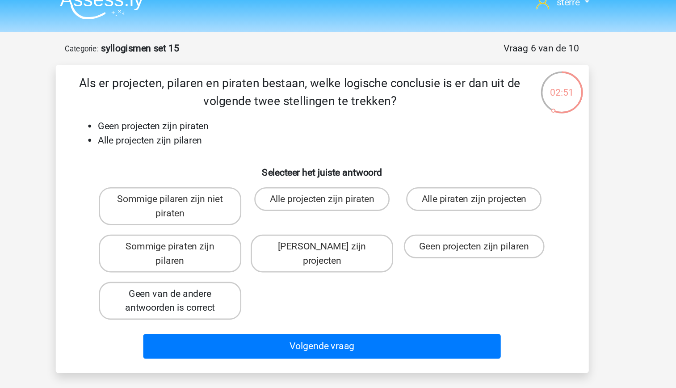
click at [271, 243] on label "Geen van de andere antwoorden is correct" at bounding box center [223, 241] width 108 height 29
click at [229, 241] on input "Geen van de andere antwoorden is correct" at bounding box center [226, 239] width 6 height 6
radio input "true"
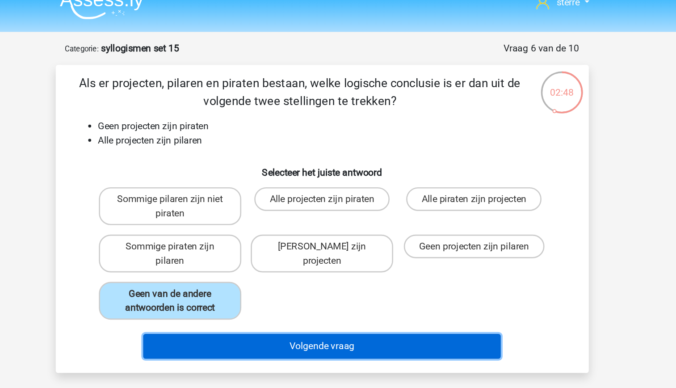
click at [358, 276] on button "Volgende vraag" at bounding box center [338, 275] width 270 height 19
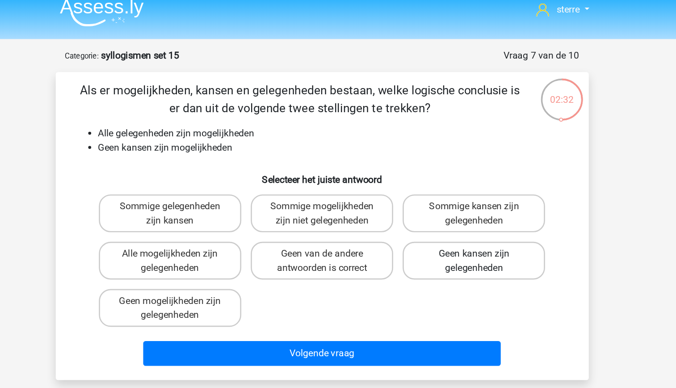
click at [435, 208] on label "Geen kansen zijn gelegenheden" at bounding box center [453, 205] width 108 height 29
click at [453, 206] on input "Geen kansen zijn gelegenheden" at bounding box center [456, 203] width 6 height 6
radio input "true"
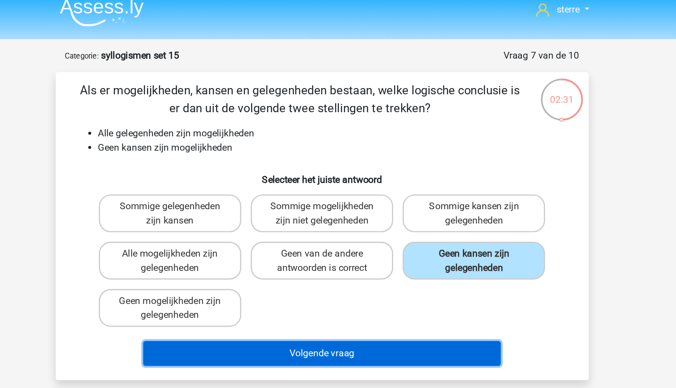
click at [383, 279] on button "Volgende vraag" at bounding box center [338, 275] width 270 height 19
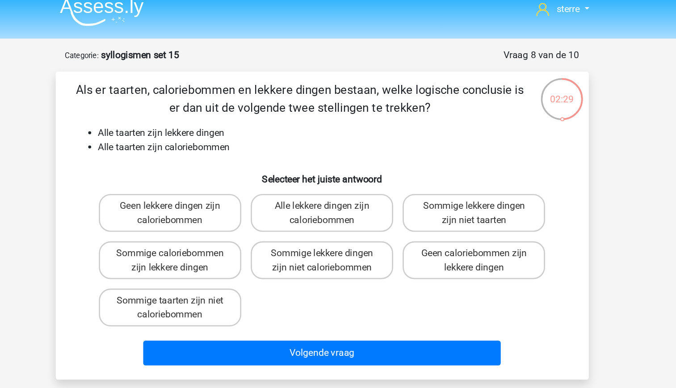
click at [259, 114] on li "Alle taarten zijn caloriebommen" at bounding box center [347, 119] width 357 height 11
drag, startPoint x: 259, startPoint y: 114, endPoint x: 238, endPoint y: 109, distance: 21.2
click at [238, 109] on li "Alle taarten zijn lekkere dingen" at bounding box center [347, 109] width 357 height 11
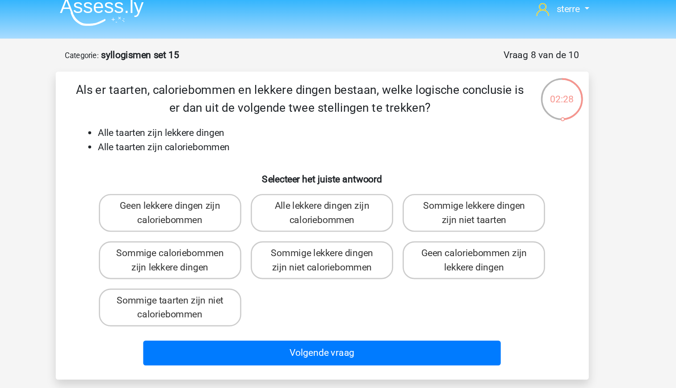
click at [238, 109] on li "Alle taarten zijn lekkere dingen" at bounding box center [347, 109] width 357 height 11
drag, startPoint x: 238, startPoint y: 109, endPoint x: 242, endPoint y: 118, distance: 9.8
click at [242, 118] on li "Alle taarten zijn caloriebommen" at bounding box center [347, 119] width 357 height 11
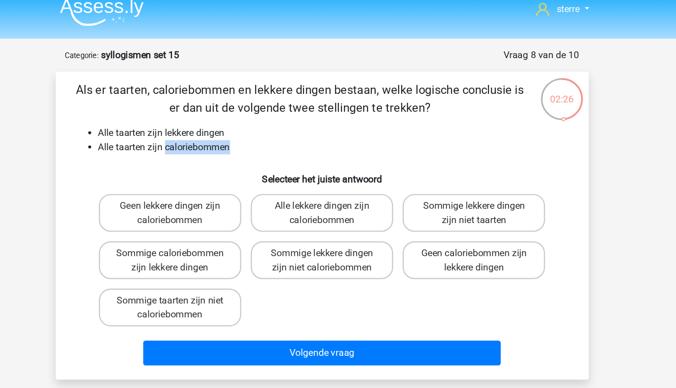
click at [242, 118] on li "Alle taarten zijn caloriebommen" at bounding box center [347, 119] width 357 height 11
drag, startPoint x: 242, startPoint y: 118, endPoint x: 247, endPoint y: 143, distance: 25.9
click at [247, 143] on h6 "Selecteer het juiste antwoord" at bounding box center [338, 140] width 375 height 16
click at [231, 122] on li "Alle taarten zijn caloriebommen" at bounding box center [347, 119] width 357 height 11
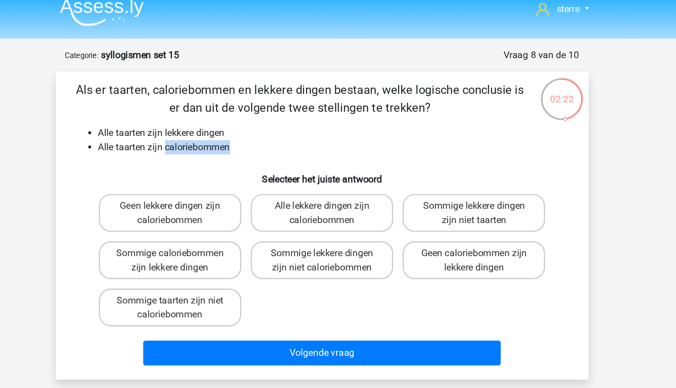
click at [231, 122] on li "Alle taarten zijn caloriebommen" at bounding box center [347, 119] width 357 height 11
drag, startPoint x: 231, startPoint y: 122, endPoint x: 219, endPoint y: 130, distance: 13.8
click at [219, 130] on div "Als er taarten, caloriebommen en lekkere dingen bestaan, welke logische conclus…" at bounding box center [338, 179] width 396 height 219
click at [241, 215] on label "Sommige caloriebommen zijn lekkere dingen" at bounding box center [223, 205] width 108 height 29
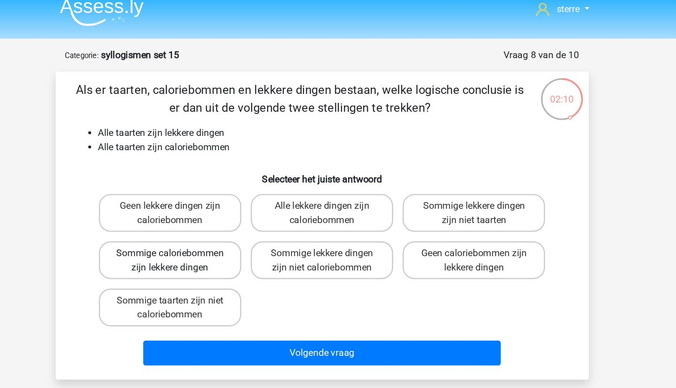
click at [229, 206] on input "Sommige caloriebommen zijn lekkere dingen" at bounding box center [226, 203] width 6 height 6
radio input "true"
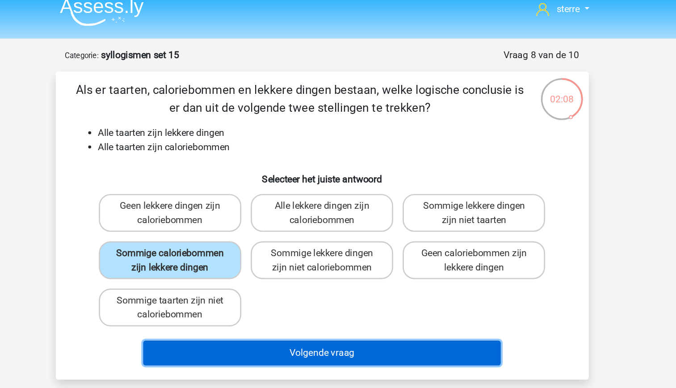
click at [329, 279] on button "Volgende vraag" at bounding box center [338, 275] width 270 height 19
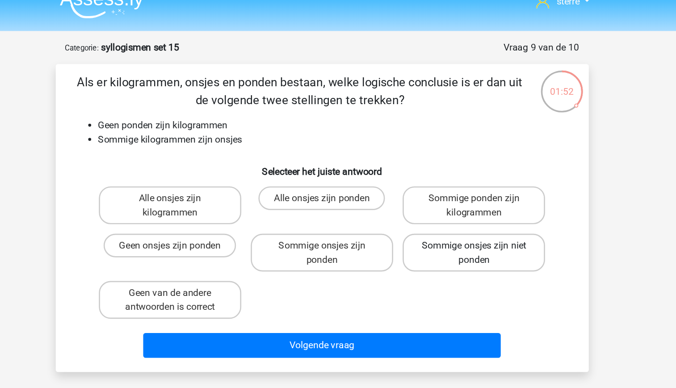
click at [450, 213] on label "Sommige onsjes zijn niet ponden" at bounding box center [453, 205] width 108 height 29
click at [453, 206] on input "Sommige onsjes zijn niet ponden" at bounding box center [456, 203] width 6 height 6
radio input "true"
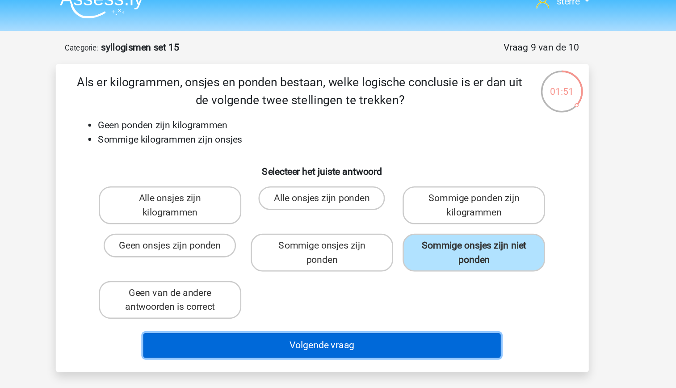
click at [408, 275] on button "Volgende vraag" at bounding box center [338, 275] width 270 height 19
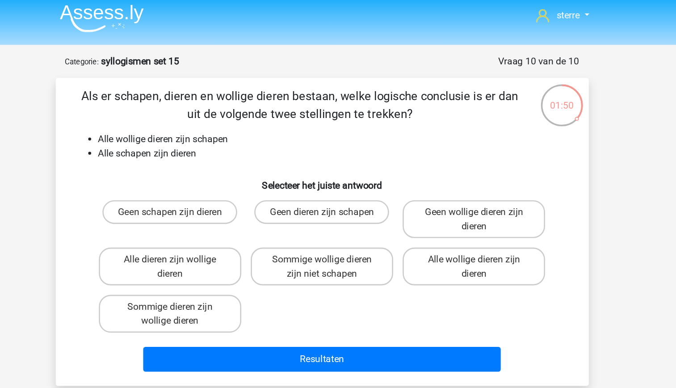
click at [219, 109] on li "Alle wollige dieren zijn schapen" at bounding box center [347, 109] width 357 height 11
drag, startPoint x: 219, startPoint y: 109, endPoint x: 257, endPoint y: 122, distance: 40.1
click at [257, 122] on li "Alle schapen zijn dieren" at bounding box center [347, 119] width 357 height 11
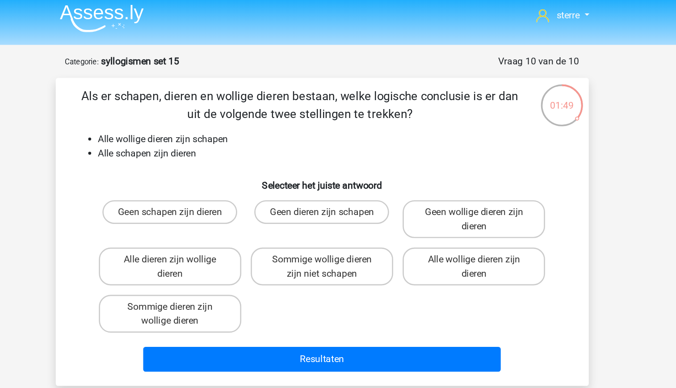
click at [257, 122] on li "Alle schapen zijn dieren" at bounding box center [347, 119] width 357 height 11
drag, startPoint x: 257, startPoint y: 122, endPoint x: 266, endPoint y: 143, distance: 23.6
click at [266, 143] on h6 "Selecteer het juiste antwoord" at bounding box center [338, 140] width 375 height 16
click at [211, 128] on div "Als er schapen, dieren en wollige dieren bestaan, welke logische conclusie is e…" at bounding box center [338, 179] width 396 height 219
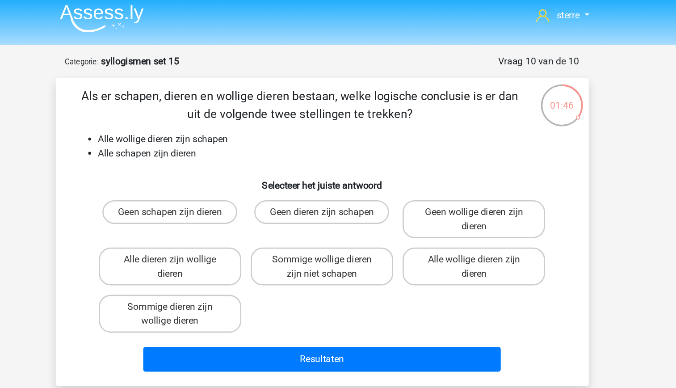
click at [226, 124] on li "Alle schapen zijn dieren" at bounding box center [347, 119] width 357 height 11
click at [204, 135] on h6 "Selecteer het juiste antwoord" at bounding box center [338, 140] width 375 height 16
click at [224, 126] on div "Als er schapen, dieren en wollige dieren bestaan, welke logische conclusie is e…" at bounding box center [338, 179] width 396 height 219
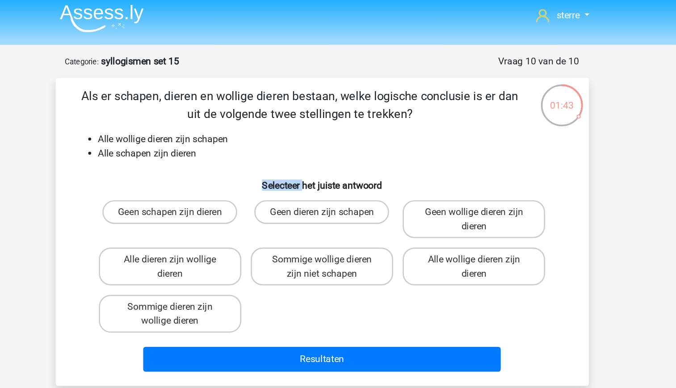
click at [224, 126] on div "Als er schapen, dieren en wollige dieren bestaan, welke logische conclusie is e…" at bounding box center [338, 179] width 396 height 219
drag, startPoint x: 224, startPoint y: 126, endPoint x: 212, endPoint y: 116, distance: 15.6
click at [212, 116] on li "Alle schapen zijn dieren" at bounding box center [347, 119] width 357 height 11
drag, startPoint x: 212, startPoint y: 116, endPoint x: 215, endPoint y: 128, distance: 12.4
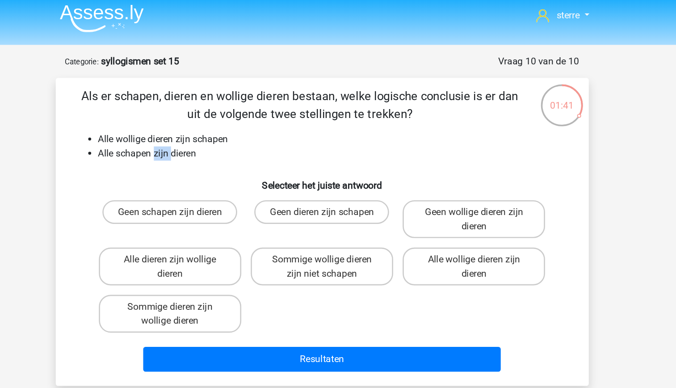
click at [215, 128] on div "Als er schapen, dieren en wollige dieren bestaan, welke logische conclusie is e…" at bounding box center [338, 179] width 396 height 219
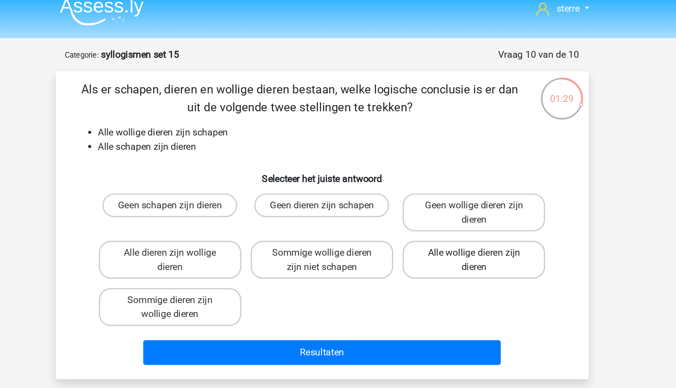
click at [451, 206] on label "Alle wollige dieren zijn dieren" at bounding box center [453, 205] width 108 height 29
click at [453, 206] on input "Alle wollige dieren zijn dieren" at bounding box center [456, 203] width 6 height 6
radio input "true"
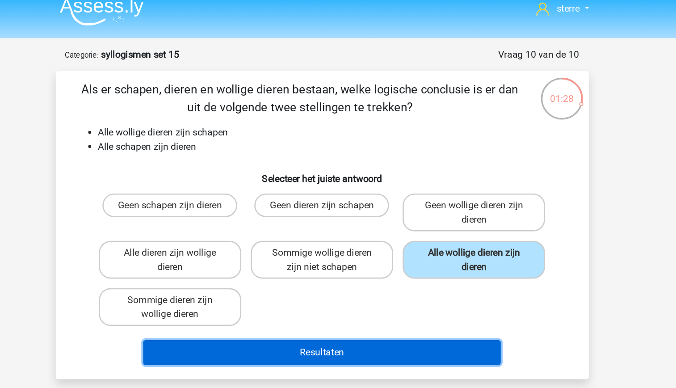
click at [413, 273] on button "Resultaten" at bounding box center [338, 275] width 270 height 19
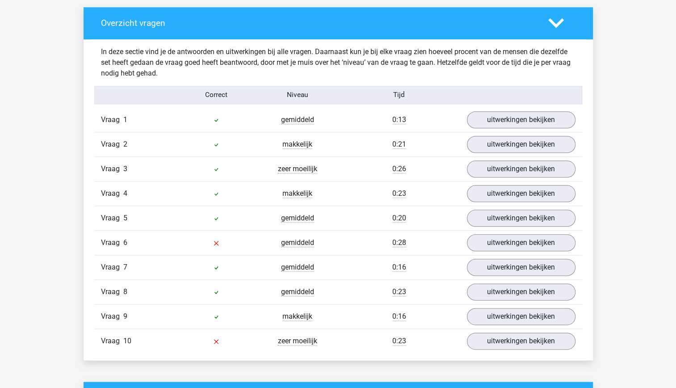
scroll to position [492, 0]
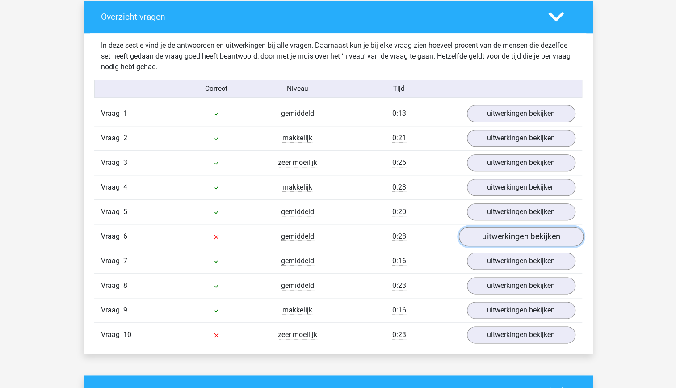
click at [518, 239] on link "uitwerkingen bekijken" at bounding box center [521, 237] width 125 height 20
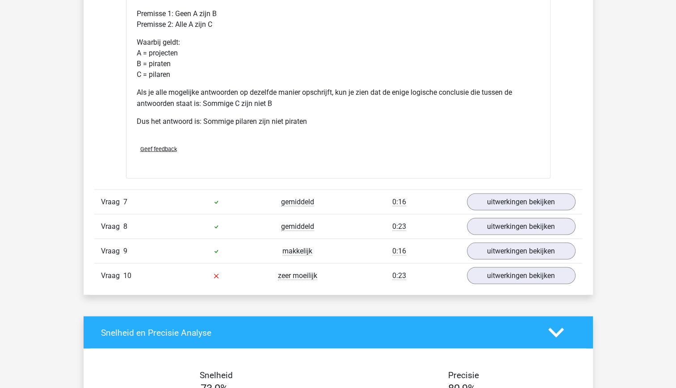
scroll to position [922, 0]
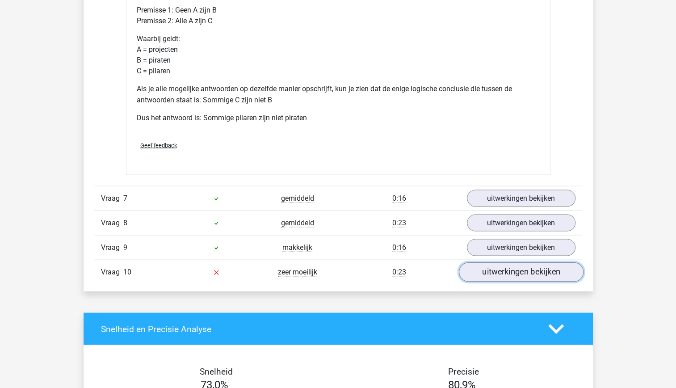
click at [520, 266] on link "uitwerkingen bekijken" at bounding box center [521, 272] width 125 height 20
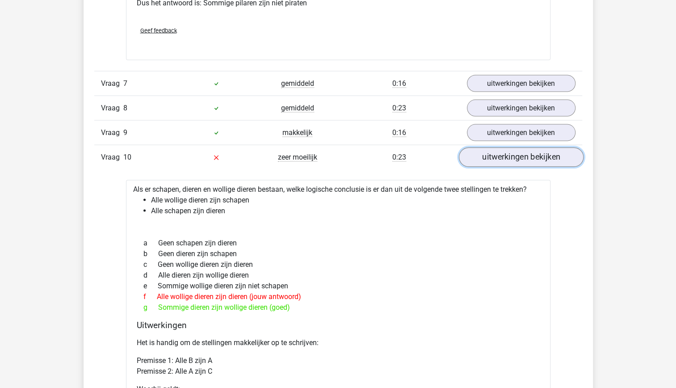
scroll to position [1037, 0]
click at [399, 302] on div "g Sommige dieren zijn wollige dieren (goed)" at bounding box center [338, 307] width 403 height 11
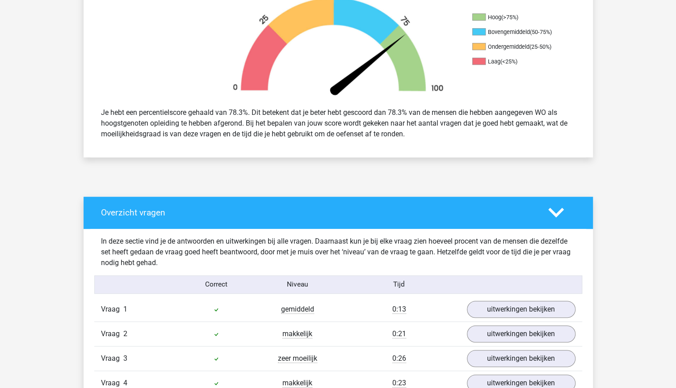
scroll to position [0, 0]
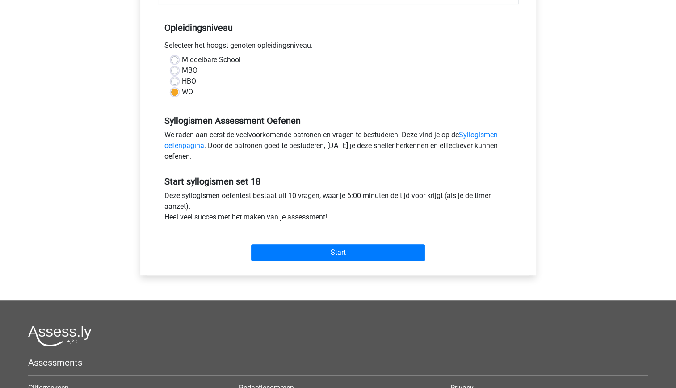
scroll to position [170, 0]
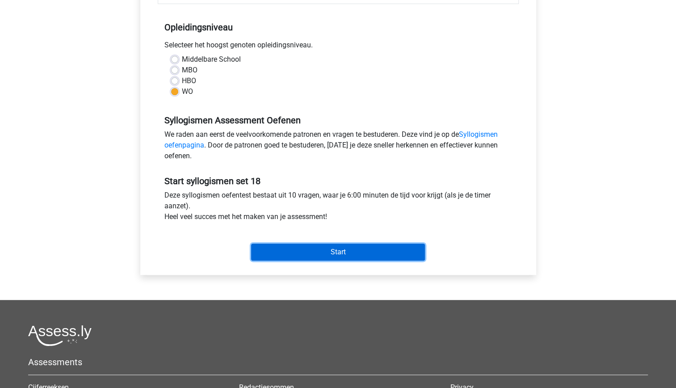
click at [384, 256] on input "Start" at bounding box center [338, 252] width 174 height 17
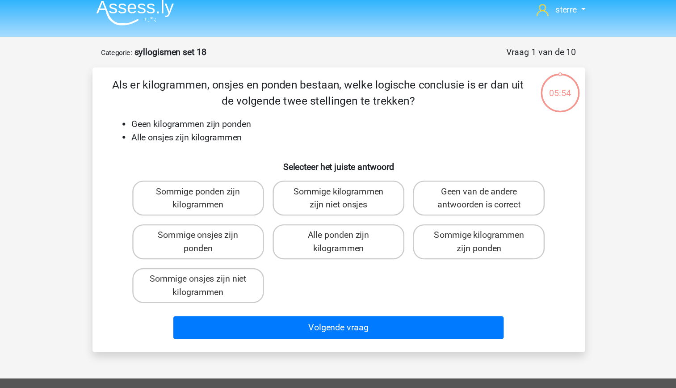
click at [257, 121] on li "Alle onsjes zijn kilogrammen" at bounding box center [347, 119] width 357 height 11
drag, startPoint x: 257, startPoint y: 121, endPoint x: 256, endPoint y: 143, distance: 21.9
click at [256, 143] on h6 "Selecteer het juiste antwoord" at bounding box center [338, 140] width 375 height 16
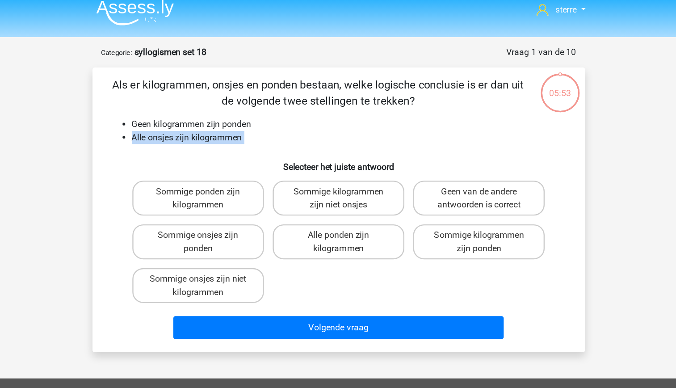
click at [224, 145] on h6 "Selecteer het juiste antwoord" at bounding box center [338, 140] width 375 height 16
click at [449, 172] on label "Geen van de andere antwoorden is correct" at bounding box center [453, 169] width 108 height 29
click at [453, 170] on input "Geen van de andere antwoorden is correct" at bounding box center [456, 167] width 6 height 6
radio input "true"
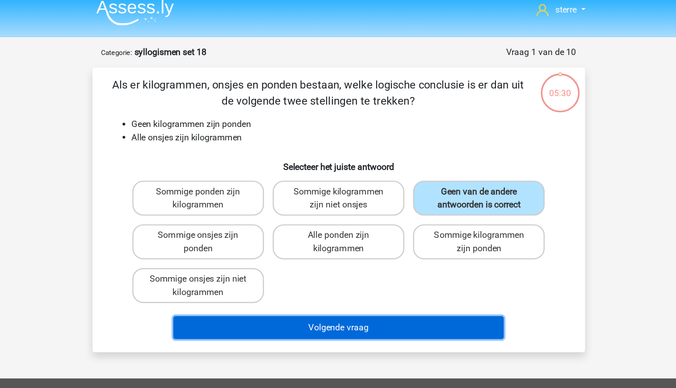
click at [377, 272] on button "Volgende vraag" at bounding box center [338, 275] width 270 height 19
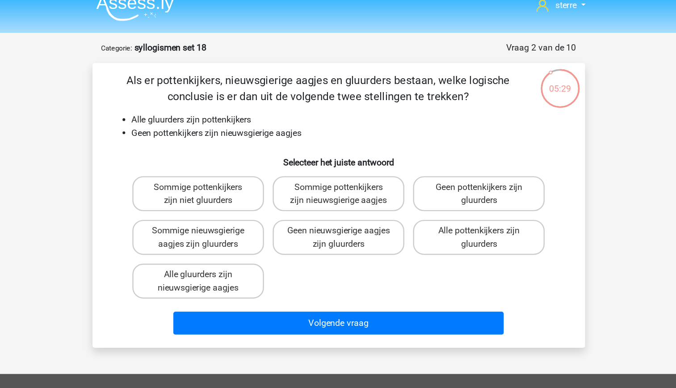
click at [235, 109] on li "Alle gluurders zijn pottenkijkers" at bounding box center [347, 109] width 357 height 11
drag, startPoint x: 235, startPoint y: 109, endPoint x: 235, endPoint y: 124, distance: 15.2
click at [235, 124] on li "Geen pottenkijkers zijn nieuwsgierige aagjes" at bounding box center [347, 119] width 357 height 11
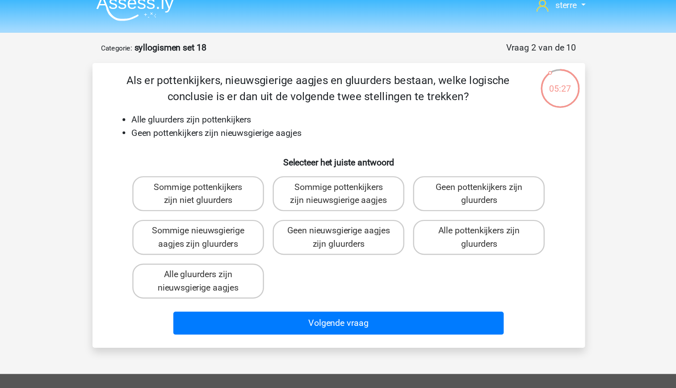
click at [232, 120] on li "Geen pottenkijkers zijn nieuwsgierige aagjes" at bounding box center [347, 119] width 357 height 11
drag, startPoint x: 232, startPoint y: 120, endPoint x: 197, endPoint y: 131, distance: 36.8
click at [197, 131] on div "Als er pottenkijkers, nieuwsgierige aagjes en gluurders bestaan, welke logische…" at bounding box center [338, 179] width 396 height 219
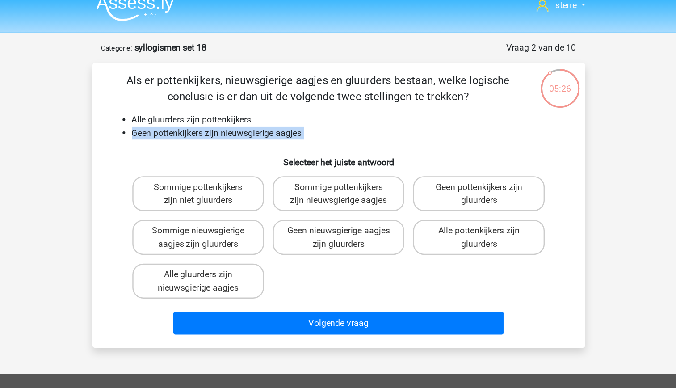
click at [184, 140] on h6 "Selecteer het juiste antwoord" at bounding box center [338, 140] width 375 height 16
click at [186, 119] on li "Geen pottenkijkers zijn nieuwsgierige aagjes" at bounding box center [347, 119] width 357 height 11
drag, startPoint x: 186, startPoint y: 119, endPoint x: 196, endPoint y: 133, distance: 17.0
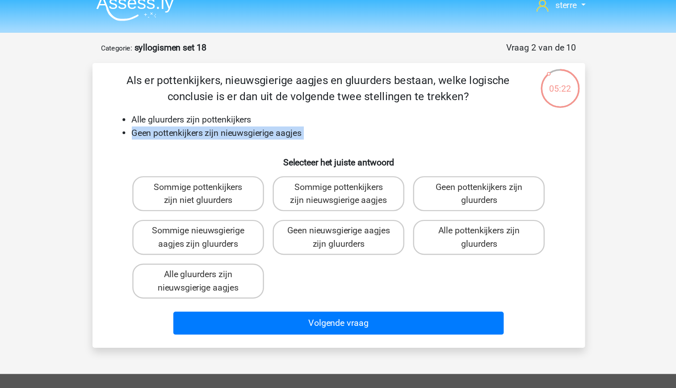
click at [196, 133] on h6 "Selecteer het juiste antwoord" at bounding box center [338, 140] width 375 height 16
click at [204, 143] on h6 "Selecteer het juiste antwoord" at bounding box center [338, 140] width 375 height 16
click at [436, 172] on label "Geen pottenkijkers zijn gluurders" at bounding box center [453, 169] width 108 height 29
click at [453, 170] on input "Geen pottenkijkers zijn gluurders" at bounding box center [456, 167] width 6 height 6
radio input "true"
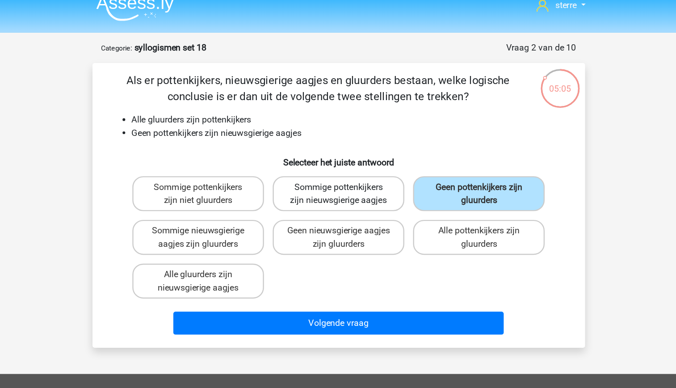
click at [351, 167] on label "Sommige pottenkijkers zijn nieuwsgierige aagjes" at bounding box center [338, 169] width 108 height 29
click at [344, 167] on input "Sommige pottenkijkers zijn nieuwsgierige aagjes" at bounding box center [341, 167] width 6 height 6
radio input "true"
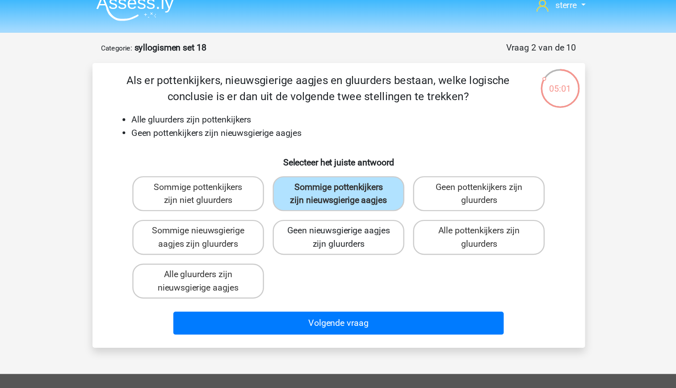
click at [362, 215] on label "Geen nieuwsgierige aagjes zijn gluurders" at bounding box center [338, 205] width 108 height 29
click at [344, 206] on input "Geen nieuwsgierige aagjes zijn gluurders" at bounding box center [341, 203] width 6 height 6
radio input "true"
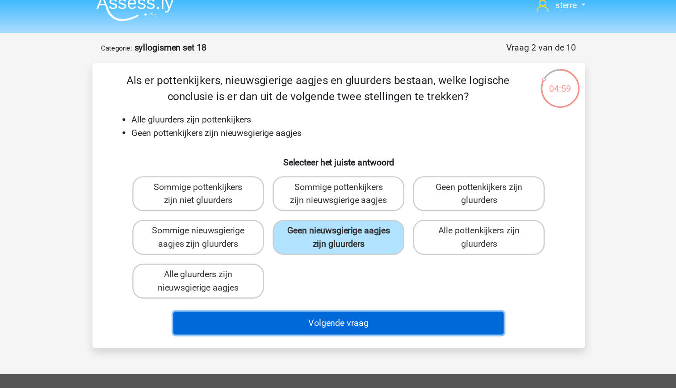
click at [362, 273] on button "Volgende vraag" at bounding box center [338, 275] width 270 height 19
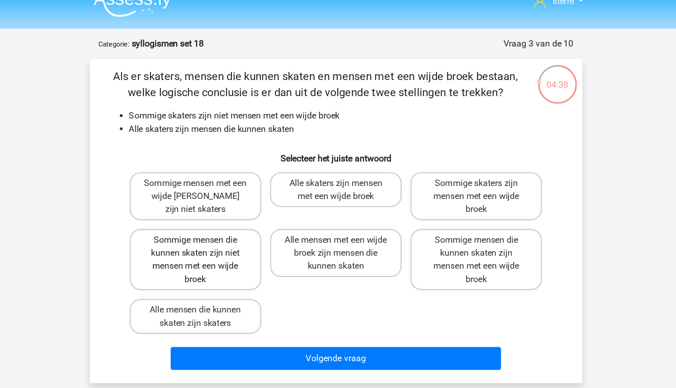
click at [265, 235] on label "Sommige mensen die kunnen skaten zijn niet mensen met een wijde broek" at bounding box center [223, 227] width 108 height 50
click at [229, 216] on input "Sommige mensen die kunnen skaten zijn niet mensen met een wijde broek" at bounding box center [226, 214] width 6 height 6
radio input "true"
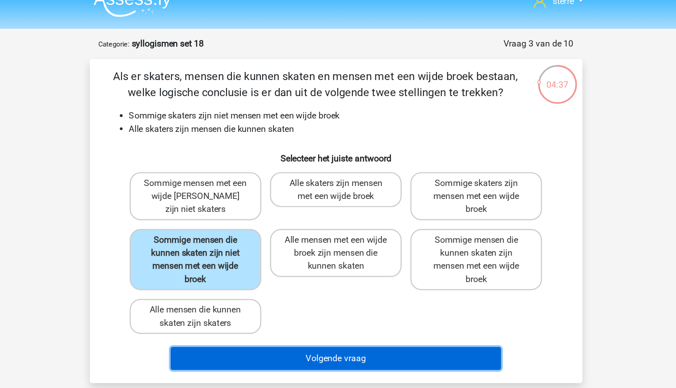
click at [385, 310] on button "Volgende vraag" at bounding box center [338, 307] width 270 height 19
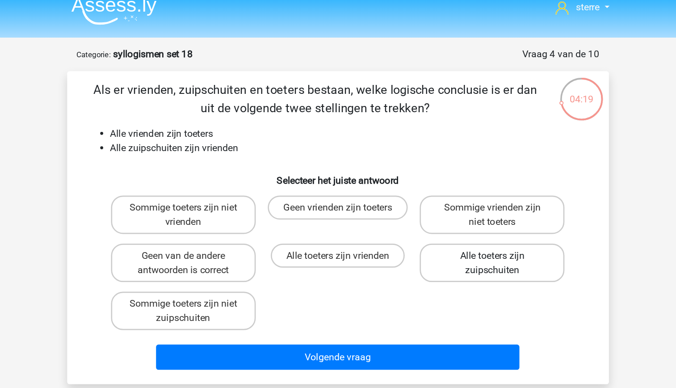
click at [464, 203] on label "Alle toeters zijn zuipschuiten" at bounding box center [453, 205] width 108 height 29
click at [459, 203] on input "Alle toeters zijn zuipschuiten" at bounding box center [456, 203] width 6 height 6
radio input "true"
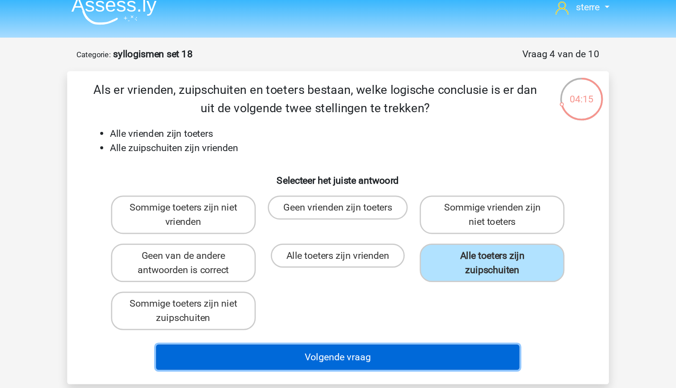
click at [410, 281] on button "Volgende vraag" at bounding box center [338, 275] width 270 height 19
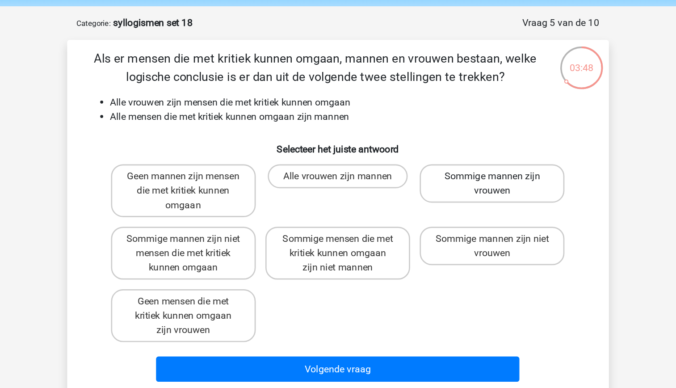
click at [430, 171] on label "Sommige mannen zijn vrouwen" at bounding box center [453, 169] width 108 height 29
click at [453, 170] on input "Sommige mannen zijn vrouwen" at bounding box center [456, 167] width 6 height 6
radio input "true"
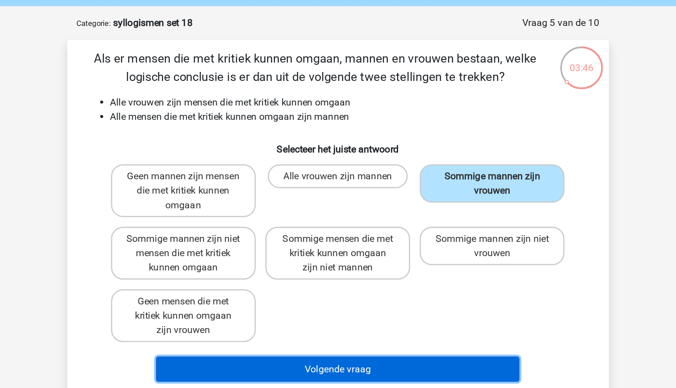
click at [346, 304] on button "Volgende vraag" at bounding box center [338, 307] width 270 height 19
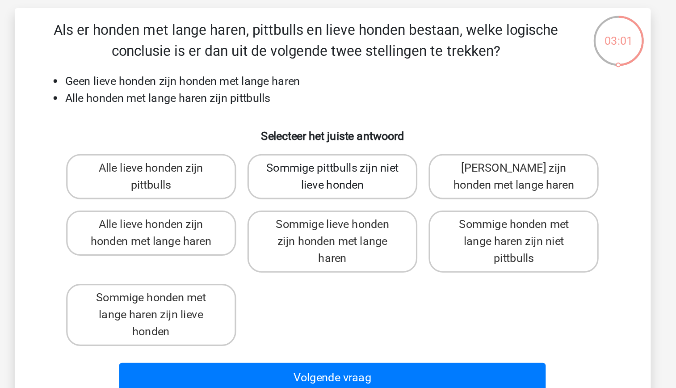
click at [358, 168] on label "Sommige pittbulls zijn niet lieve honden" at bounding box center [338, 169] width 108 height 29
click at [344, 168] on input "Sommige pittbulls zijn niet lieve honden" at bounding box center [341, 167] width 6 height 6
radio input "true"
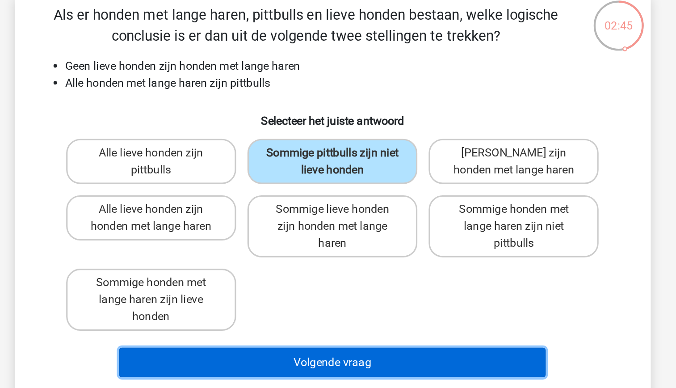
click at [396, 298] on button "Volgende vraag" at bounding box center [338, 296] width 270 height 19
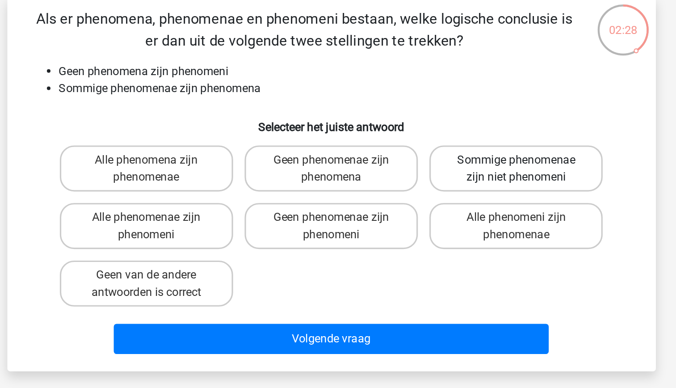
click at [455, 173] on label "Sommige phenomenae zijn niet phenomeni" at bounding box center [453, 169] width 108 height 29
click at [455, 170] on input "Sommige phenomenae zijn niet phenomeni" at bounding box center [456, 167] width 6 height 6
radio input "true"
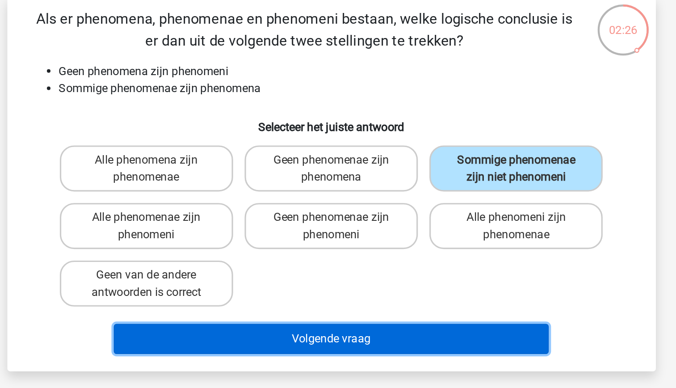
click at [388, 280] on button "Volgende vraag" at bounding box center [338, 275] width 270 height 19
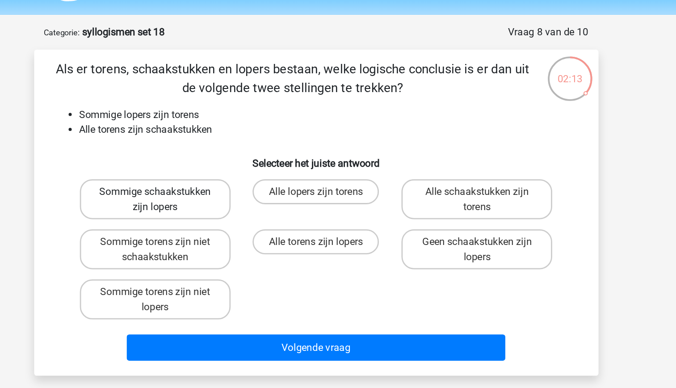
click at [251, 177] on label "Sommige schaakstukken zijn lopers" at bounding box center [223, 169] width 108 height 29
click at [229, 170] on input "Sommige schaakstukken zijn lopers" at bounding box center [226, 167] width 6 height 6
radio input "true"
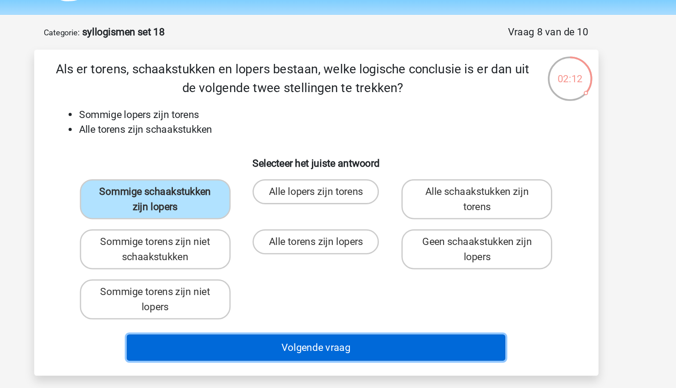
click at [351, 278] on button "Volgende vraag" at bounding box center [338, 275] width 270 height 19
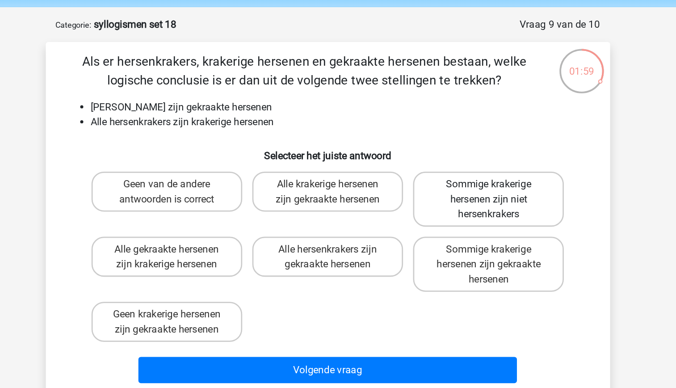
click at [452, 175] on label "Sommige krakerige hersenen zijn niet hersenkrakers" at bounding box center [453, 174] width 108 height 39
click at [453, 170] on input "Sommige krakerige hersenen zijn niet hersenkrakers" at bounding box center [456, 167] width 6 height 6
radio input "true"
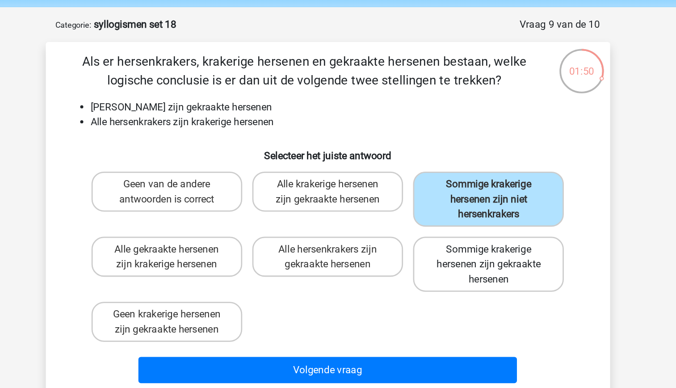
click at [466, 223] on label "Sommige krakerige hersenen zijn gekraakte hersenen" at bounding box center [453, 221] width 108 height 39
click at [459, 216] on input "Sommige krakerige hersenen zijn gekraakte hersenen" at bounding box center [456, 214] width 6 height 6
radio input "true"
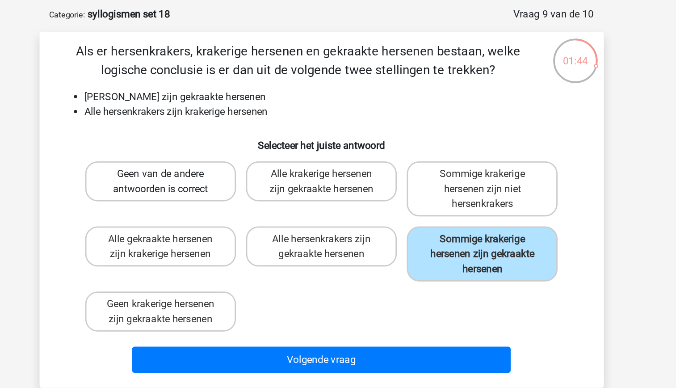
click at [221, 181] on label "Geen van de andere antwoorden is correct" at bounding box center [223, 169] width 108 height 29
click at [223, 170] on input "Geen van de andere antwoorden is correct" at bounding box center [226, 167] width 6 height 6
radio input "true"
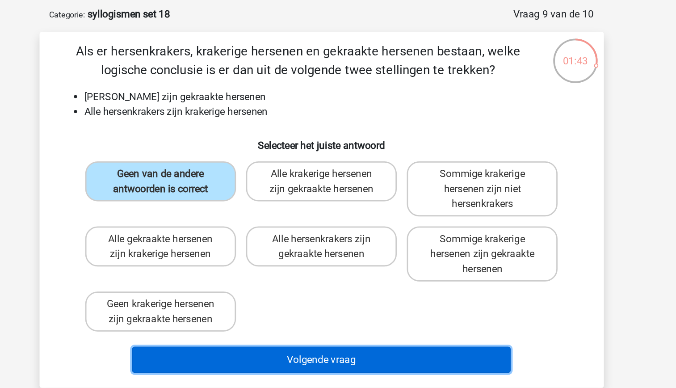
click at [332, 291] on button "Volgende vraag" at bounding box center [338, 296] width 270 height 19
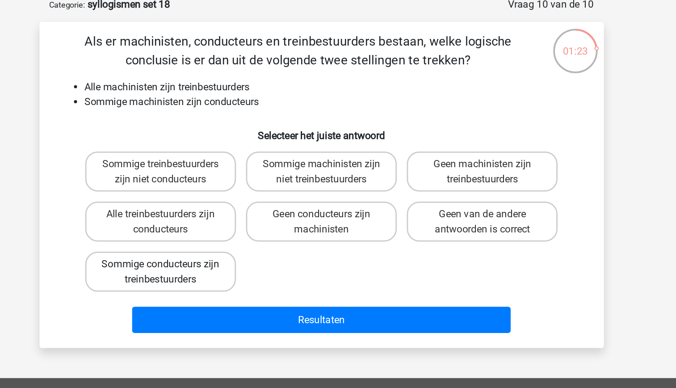
click at [261, 248] on label "Sommige conducteurs zijn treinbestuurders" at bounding box center [223, 241] width 108 height 29
click at [229, 241] on input "Sommige conducteurs zijn treinbestuurders" at bounding box center [226, 239] width 6 height 6
radio input "true"
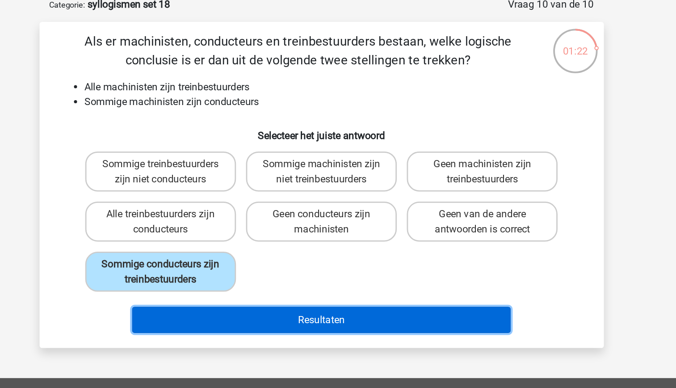
click at [356, 276] on button "Resultaten" at bounding box center [338, 275] width 270 height 19
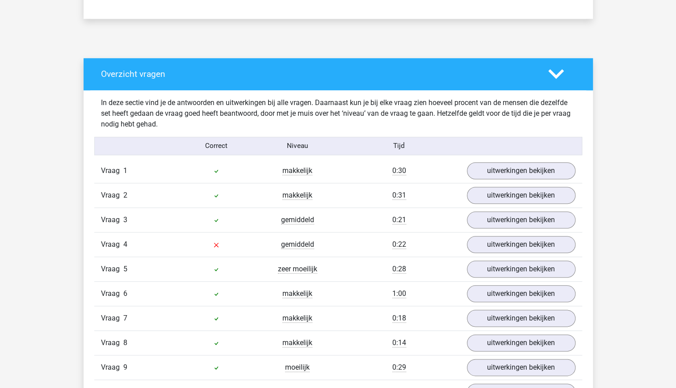
scroll to position [430, 0]
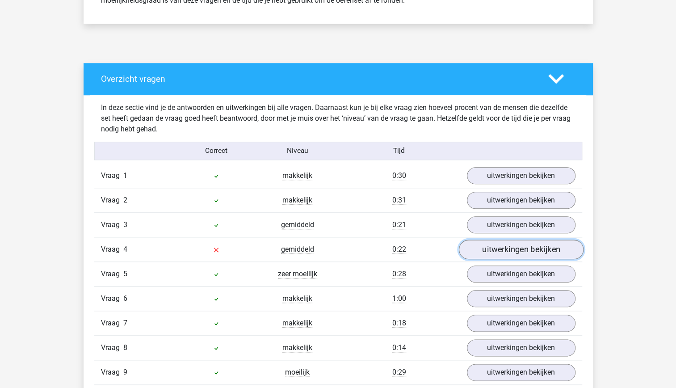
click at [504, 252] on link "uitwerkingen bekijken" at bounding box center [521, 250] width 125 height 20
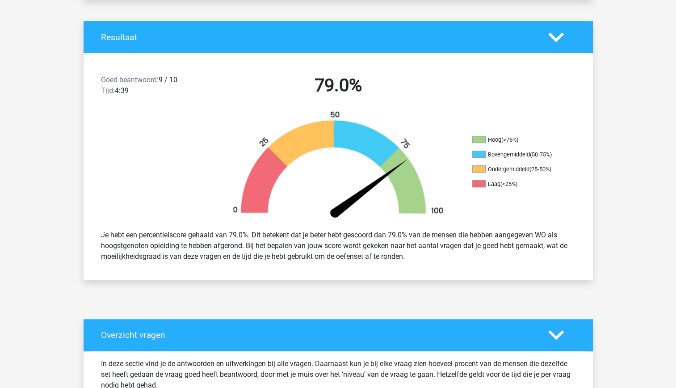
scroll to position [0, 0]
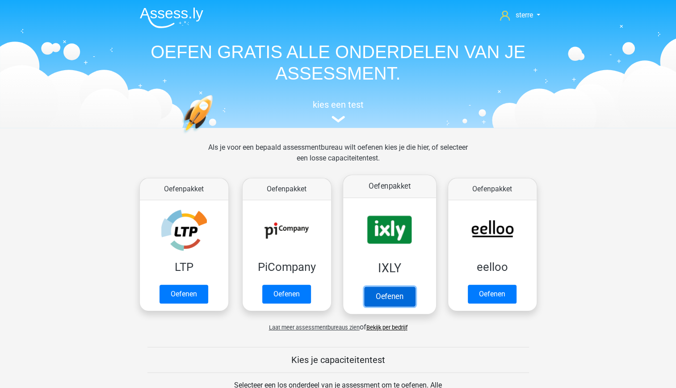
click at [401, 287] on link "Oefenen" at bounding box center [389, 297] width 51 height 20
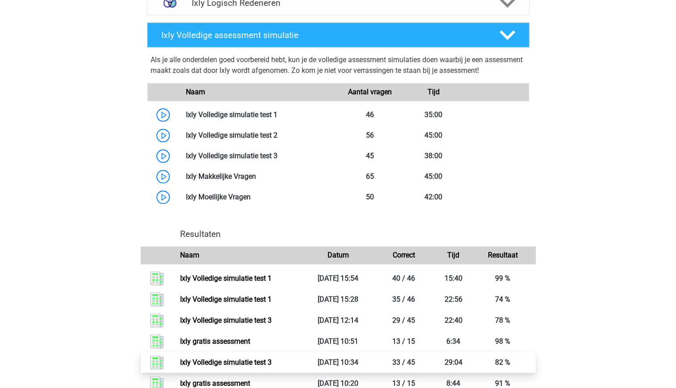
scroll to position [527, 0]
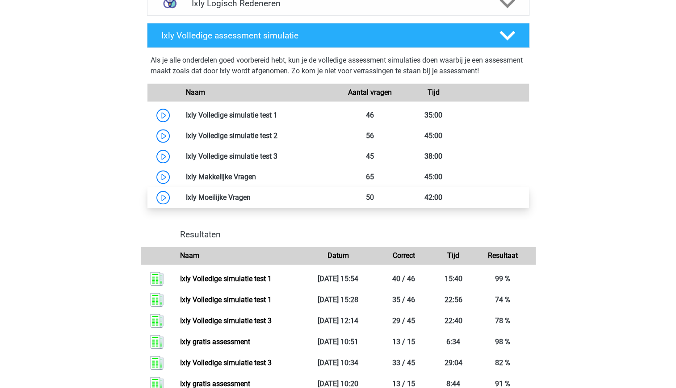
click at [251, 198] on link at bounding box center [251, 197] width 0 height 8
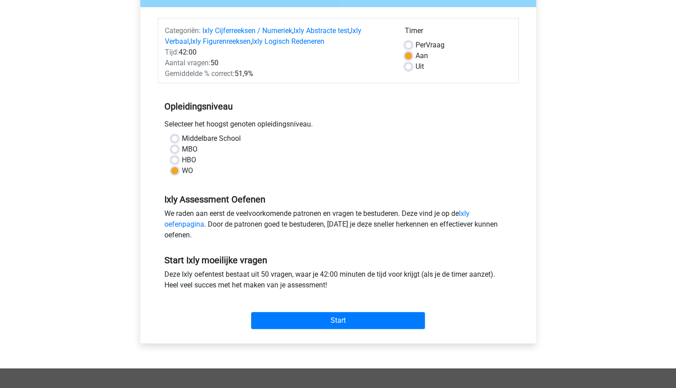
scroll to position [58, 0]
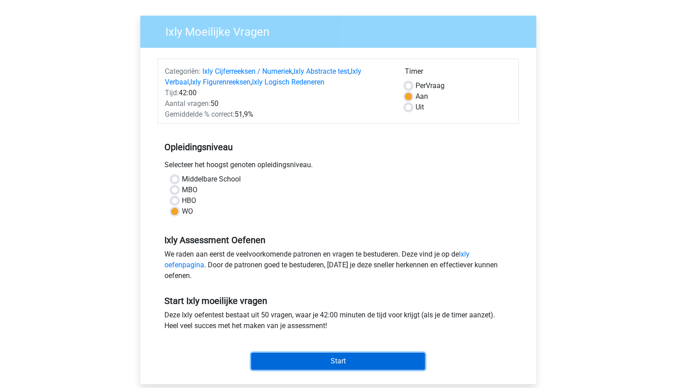
click at [297, 359] on input "Start" at bounding box center [338, 361] width 174 height 17
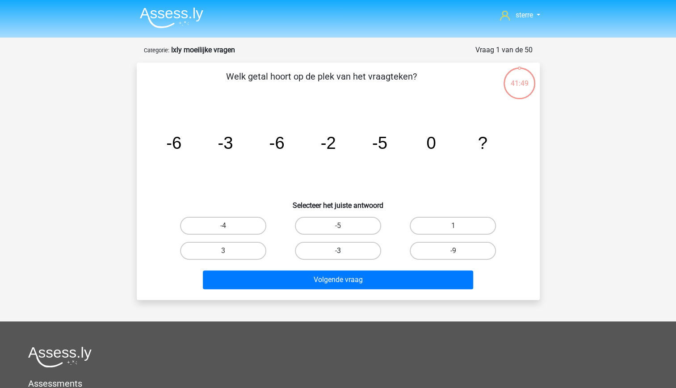
click at [327, 252] on label "-3" at bounding box center [338, 251] width 86 height 18
click at [338, 252] on input "-3" at bounding box center [341, 254] width 6 height 6
radio input "true"
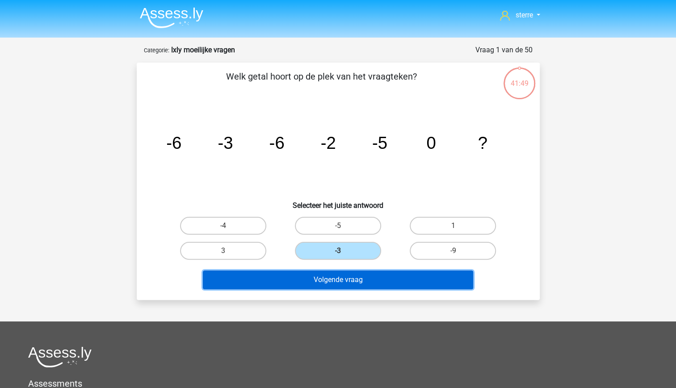
click at [333, 276] on button "Volgende vraag" at bounding box center [338, 279] width 270 height 19
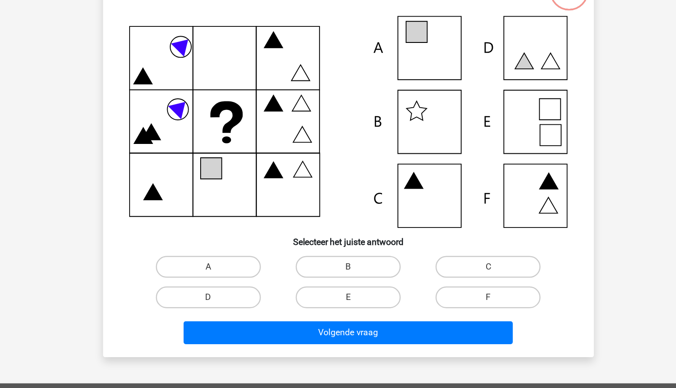
scroll to position [22, 0]
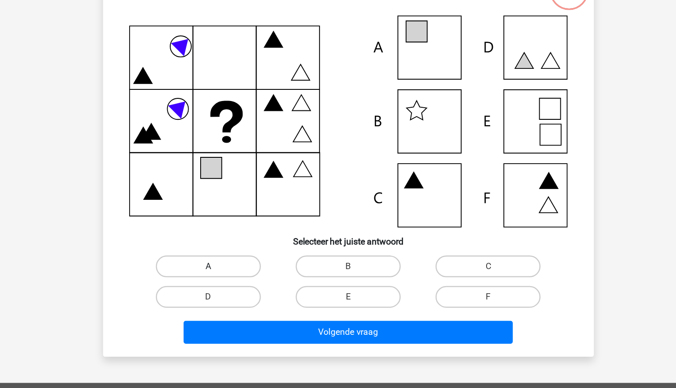
click at [246, 282] on label "A" at bounding box center [223, 288] width 86 height 18
click at [229, 288] on input "A" at bounding box center [226, 291] width 6 height 6
radio input "true"
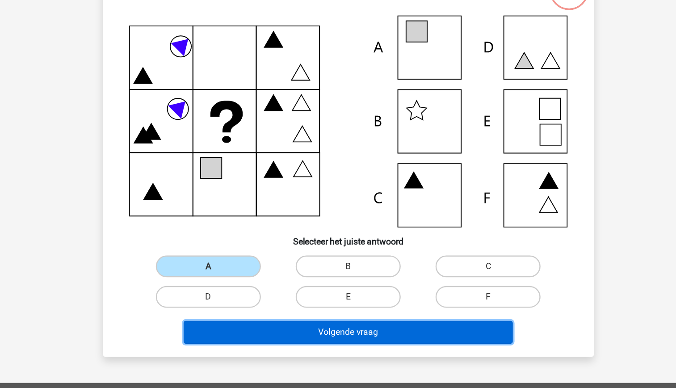
click at [329, 337] on button "Volgende vraag" at bounding box center [338, 342] width 270 height 19
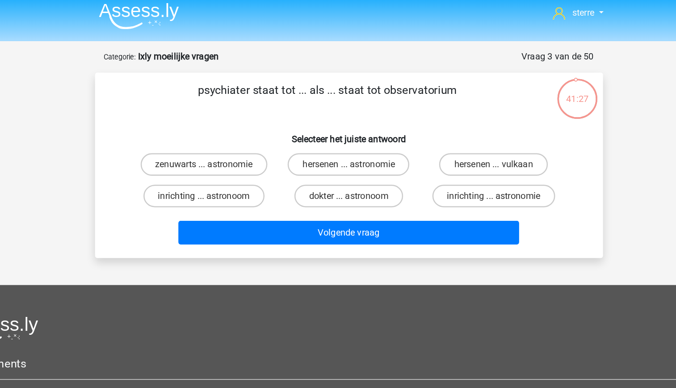
scroll to position [5, 0]
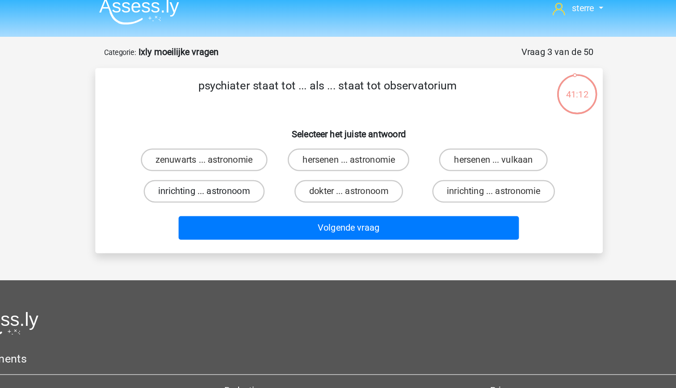
click at [243, 158] on label "inrichting ... astronoom" at bounding box center [223, 156] width 96 height 18
click at [229, 158] on input "inrichting ... astronoom" at bounding box center [226, 159] width 6 height 6
radio input "true"
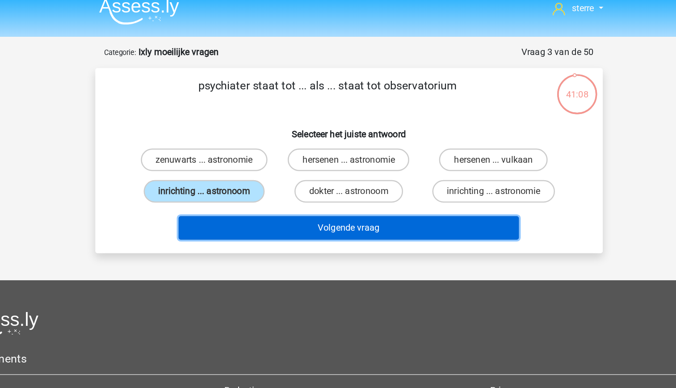
click at [341, 188] on button "Volgende vraag" at bounding box center [338, 184] width 270 height 19
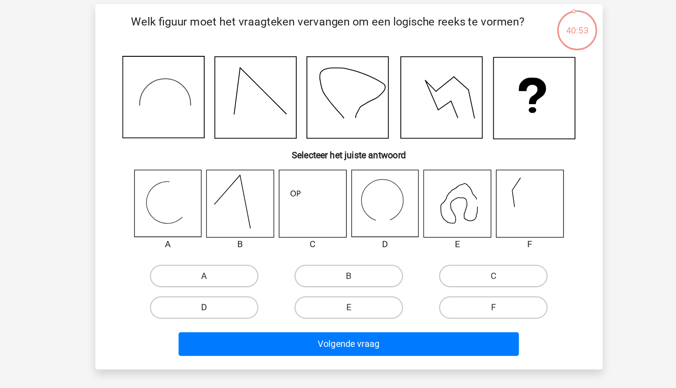
click at [246, 297] on label "D" at bounding box center [223, 299] width 86 height 18
click at [229, 299] on input "D" at bounding box center [226, 302] width 6 height 6
radio input "true"
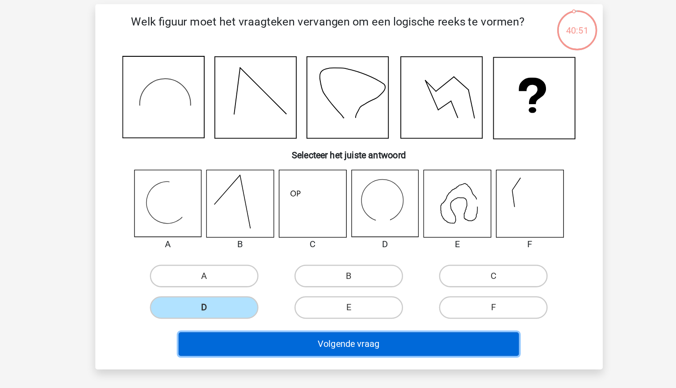
click at [330, 329] on button "Volgende vraag" at bounding box center [338, 327] width 270 height 19
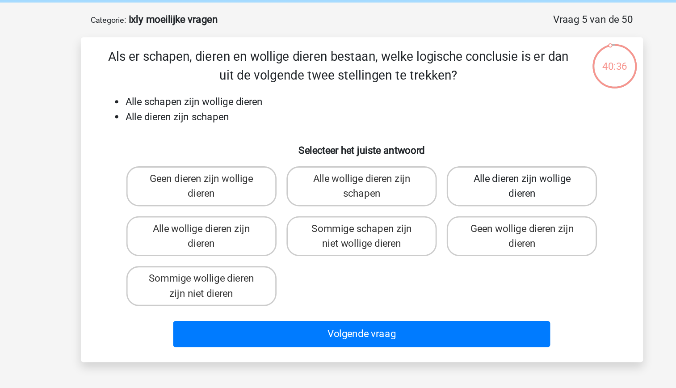
click at [459, 173] on label "Alle dieren zijn wollige dieren" at bounding box center [453, 164] width 108 height 29
click at [459, 165] on input "Alle dieren zijn wollige dieren" at bounding box center [456, 162] width 6 height 6
radio input "true"
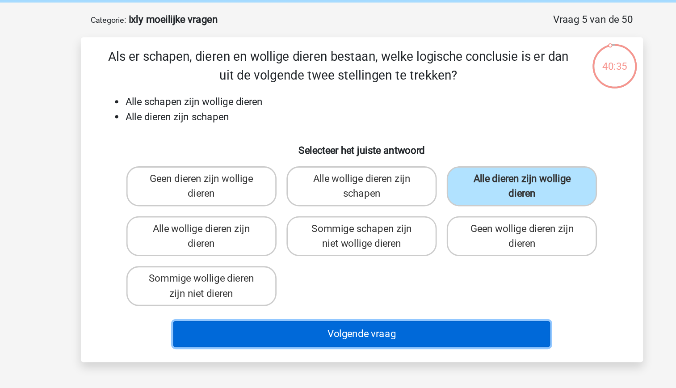
click at [426, 278] on button "Volgende vraag" at bounding box center [338, 270] width 270 height 19
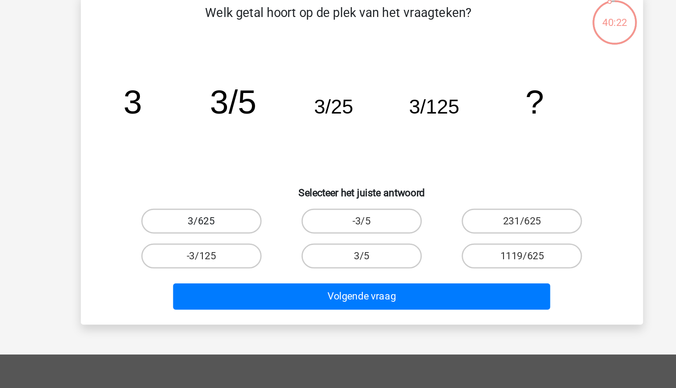
click at [218, 218] on label "3/625" at bounding box center [223, 221] width 86 height 18
click at [223, 221] on input "3/625" at bounding box center [226, 224] width 6 height 6
radio input "true"
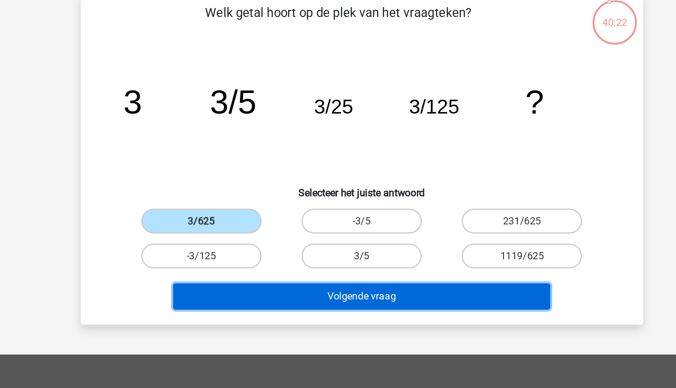
click at [320, 273] on button "Volgende vraag" at bounding box center [338, 275] width 270 height 19
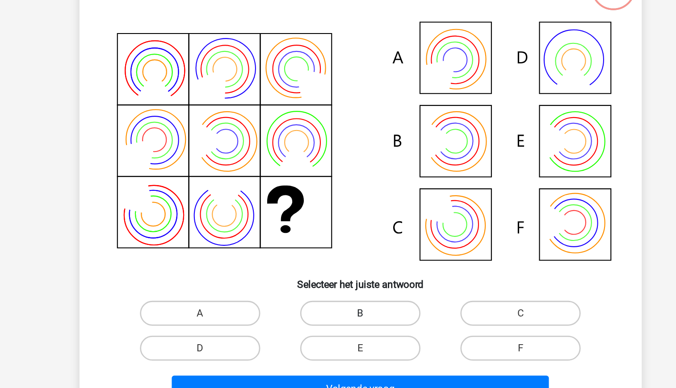
click at [323, 316] on label "B" at bounding box center [338, 312] width 86 height 18
click at [338, 316] on input "B" at bounding box center [341, 315] width 6 height 6
radio input "true"
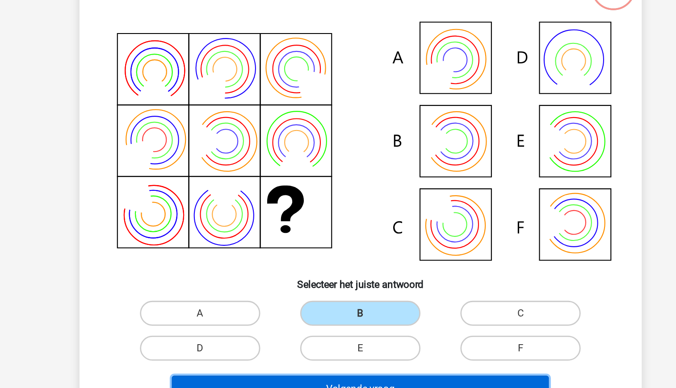
click at [326, 360] on button "Volgende vraag" at bounding box center [338, 365] width 270 height 19
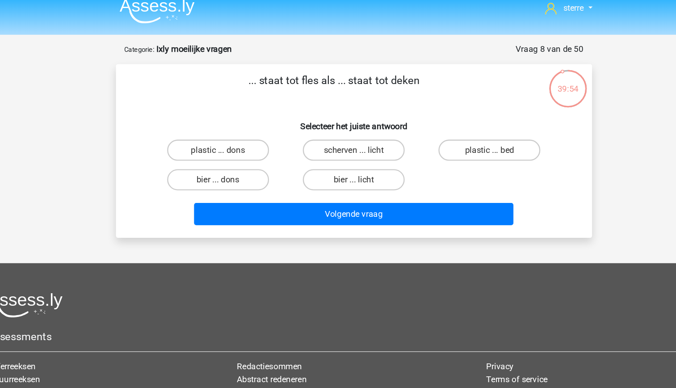
scroll to position [0, 0]
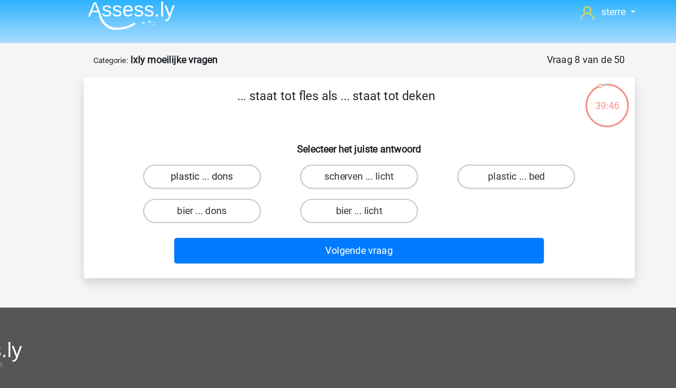
click at [248, 139] on label "plastic ... dons" at bounding box center [223, 135] width 86 height 18
click at [229, 139] on input "plastic ... dons" at bounding box center [226, 138] width 6 height 6
radio input "true"
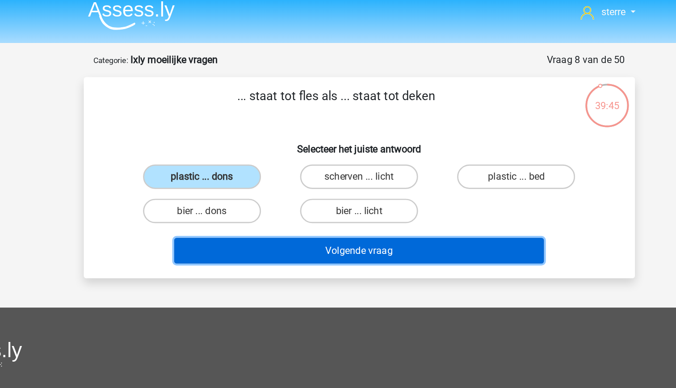
click at [346, 191] on button "Volgende vraag" at bounding box center [338, 189] width 270 height 19
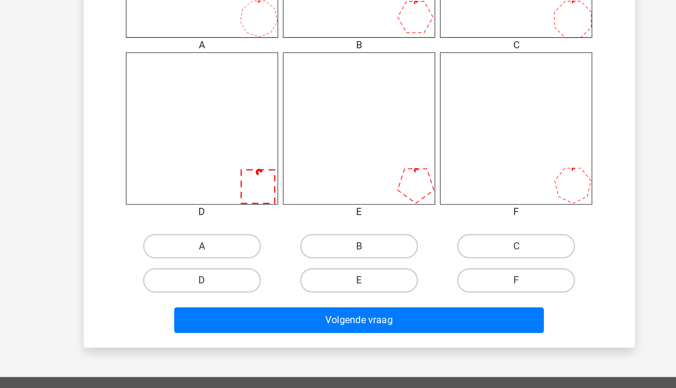
scroll to position [353, 0]
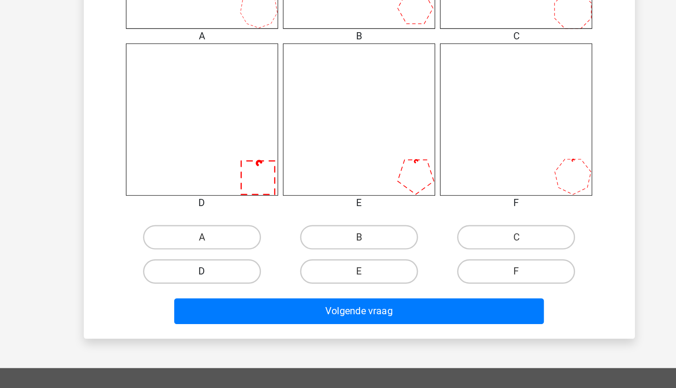
click at [244, 303] on label "D" at bounding box center [223, 303] width 86 height 18
click at [229, 303] on input "D" at bounding box center [226, 306] width 6 height 6
radio input "true"
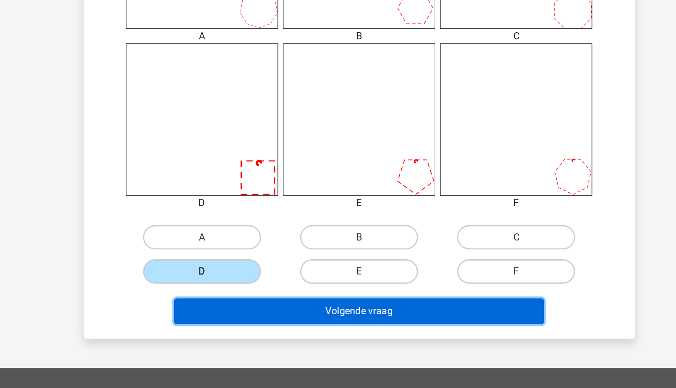
click at [318, 337] on button "Volgende vraag" at bounding box center [338, 331] width 270 height 19
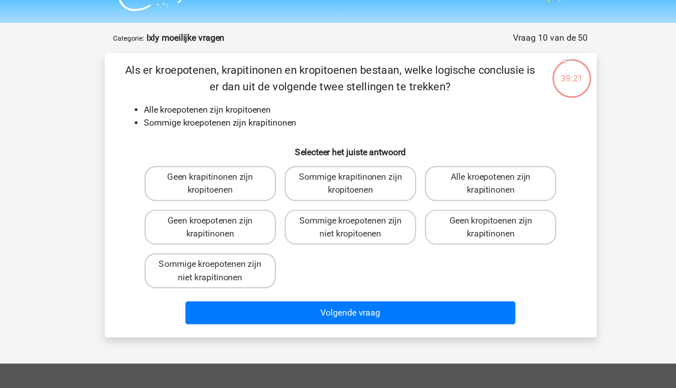
scroll to position [9, 0]
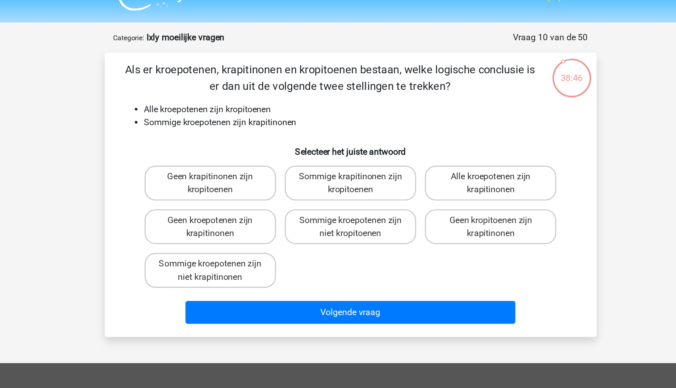
click at [339, 145] on div "Sommige krapitinonen zijn kropitoenen" at bounding box center [338, 160] width 115 height 36
click at [346, 154] on label "Sommige krapitinonen zijn kropitoenen" at bounding box center [338, 160] width 108 height 29
click at [344, 155] on input "Sommige krapitinonen zijn kropitoenen" at bounding box center [341, 158] width 6 height 6
radio input "true"
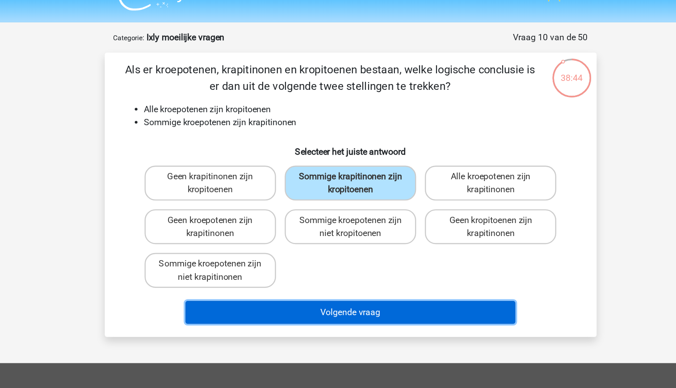
click at [403, 265] on button "Volgende vraag" at bounding box center [338, 266] width 270 height 19
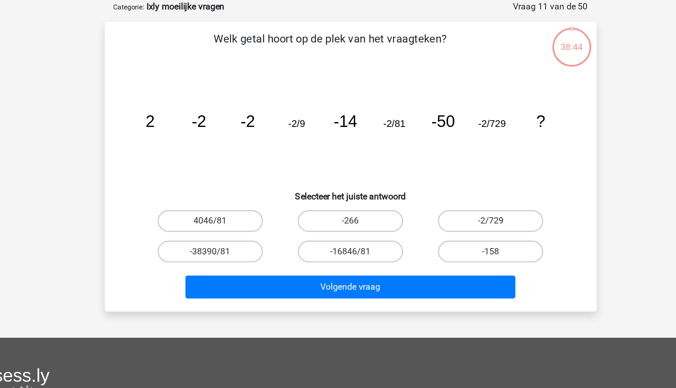
scroll to position [0, 0]
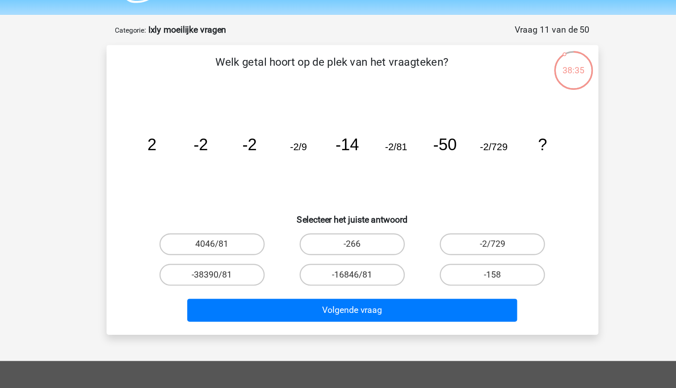
click at [298, 148] on tspan "-2/9" at bounding box center [294, 146] width 14 height 9
drag, startPoint x: 298, startPoint y: 148, endPoint x: 298, endPoint y: 164, distance: 17.0
click at [298, 164] on icon "image/svg+xml 2 -2 -2 -2/9 -14 -2/81 -50 -2/729 ?" at bounding box center [338, 149] width 360 height 90
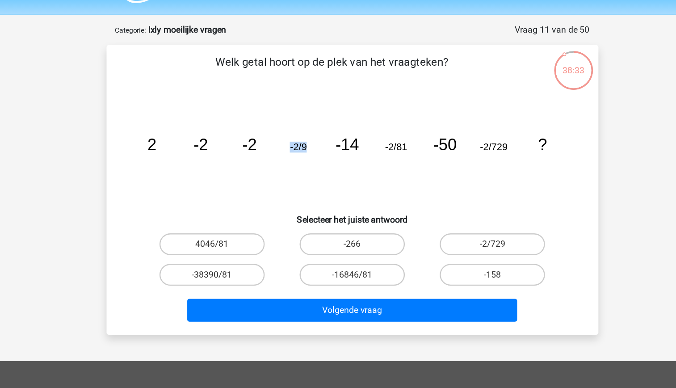
click at [303, 180] on icon "image/svg+xml 2 -2 -2 -2/9 -14 -2/81 -50 -2/729 ?" at bounding box center [338, 149] width 360 height 90
click at [333, 141] on tspan "-14" at bounding box center [333, 144] width 19 height 15
drag, startPoint x: 333, startPoint y: 141, endPoint x: 360, endPoint y: 167, distance: 36.7
click at [360, 167] on icon "image/svg+xml 2 -2 -2 -2/9 -14 -2/81 -50 -2/729 ?" at bounding box center [338, 149] width 360 height 90
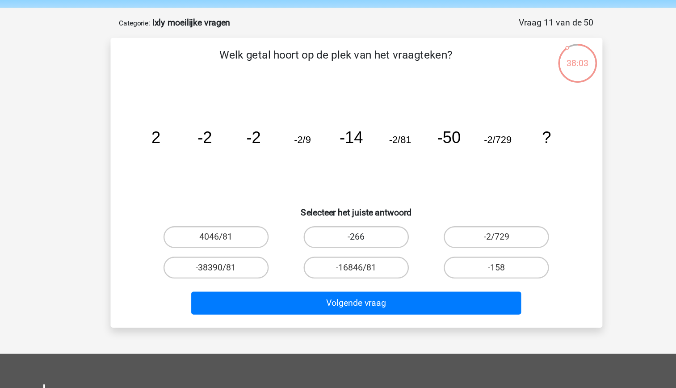
click at [353, 224] on label "-266" at bounding box center [338, 226] width 86 height 18
click at [344, 226] on input "-266" at bounding box center [341, 229] width 6 height 6
radio input "true"
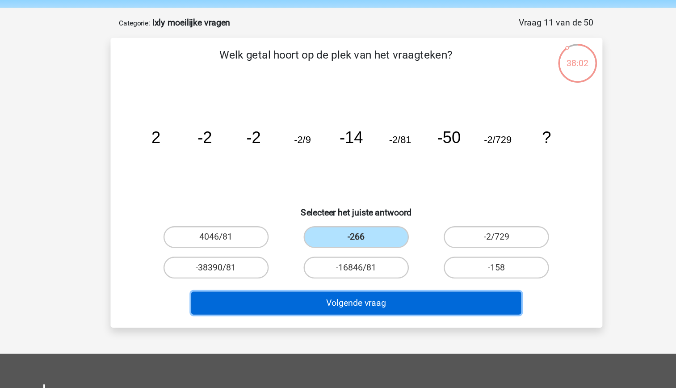
click at [374, 276] on button "Volgende vraag" at bounding box center [338, 279] width 270 height 19
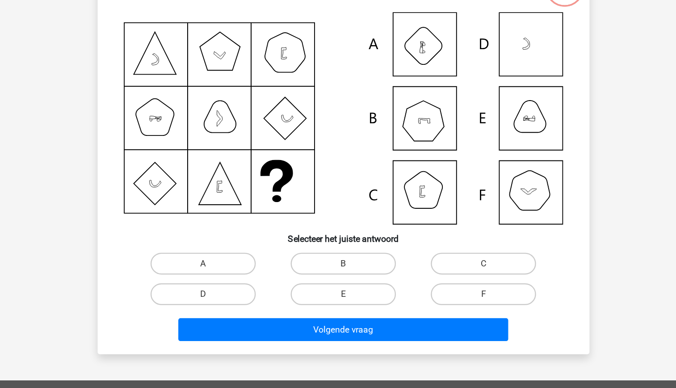
scroll to position [25, 0]
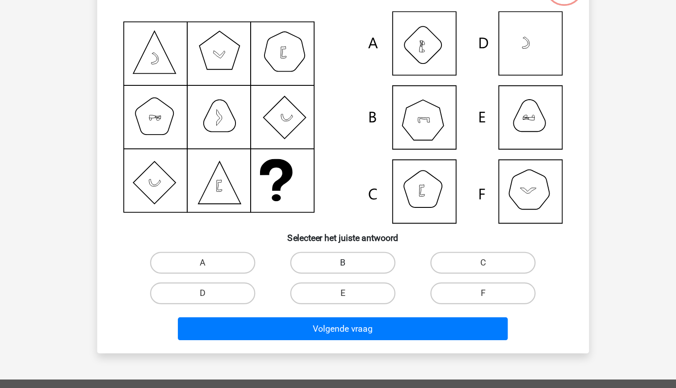
click at [321, 293] on label "B" at bounding box center [338, 285] width 86 height 18
click at [338, 291] on input "B" at bounding box center [341, 288] width 6 height 6
radio input "true"
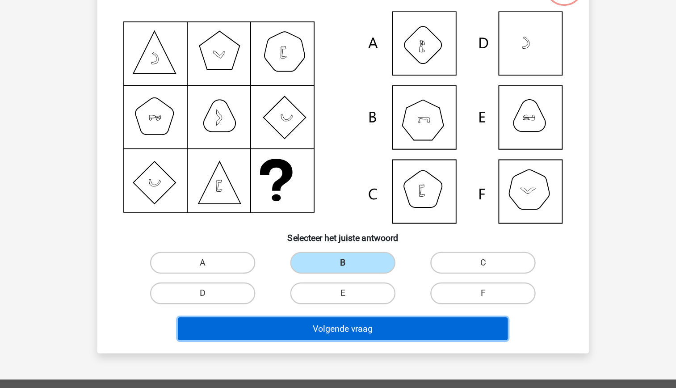
click at [345, 339] on button "Volgende vraag" at bounding box center [338, 339] width 270 height 19
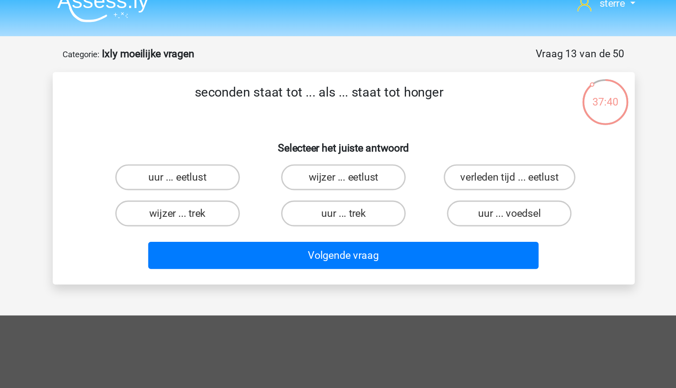
scroll to position [6, 0]
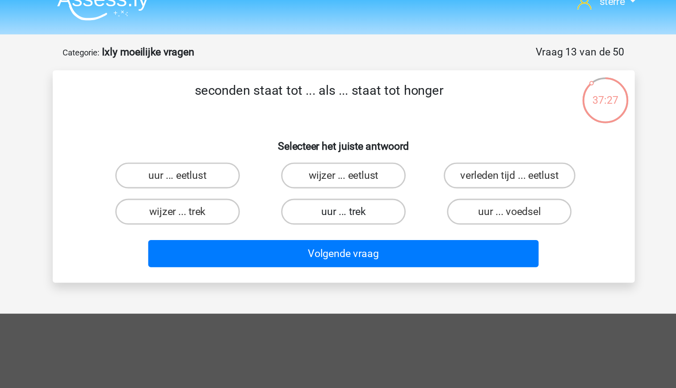
click at [368, 155] on label "uur ... trek" at bounding box center [338, 154] width 86 height 18
click at [344, 155] on input "uur ... trek" at bounding box center [341, 157] width 6 height 6
radio input "true"
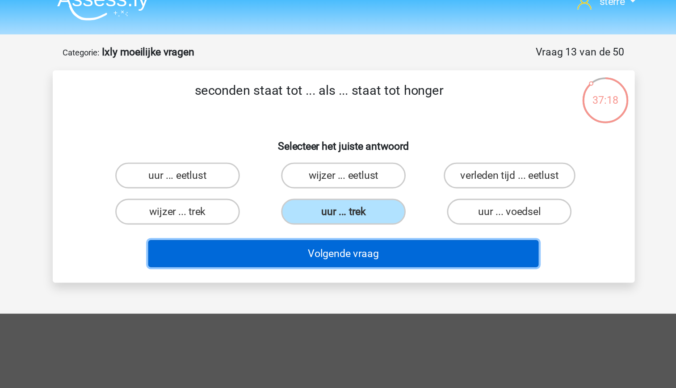
click at [382, 183] on button "Volgende vraag" at bounding box center [338, 183] width 270 height 19
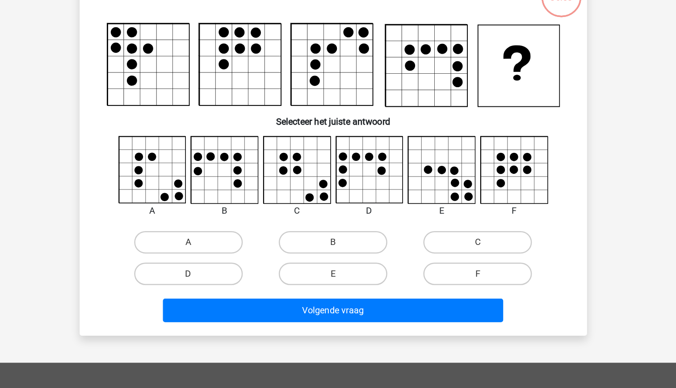
scroll to position [13, 0]
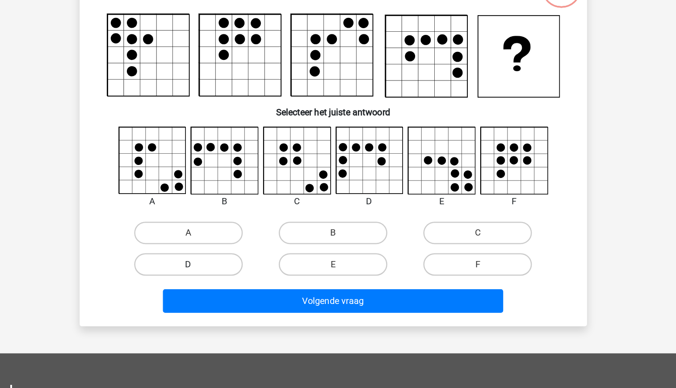
click at [232, 288] on label "D" at bounding box center [223, 290] width 86 height 18
click at [229, 290] on input "D" at bounding box center [226, 293] width 6 height 6
radio input "true"
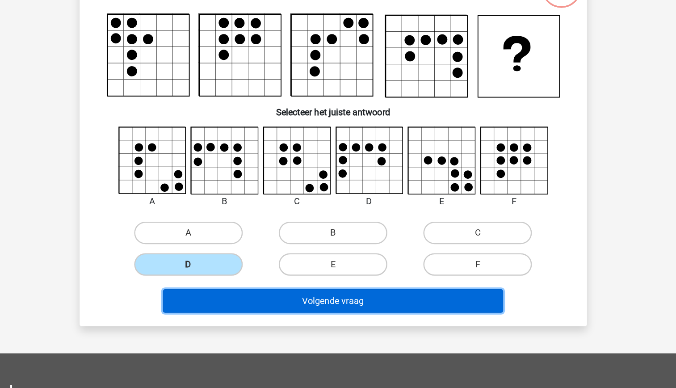
click at [346, 322] on button "Volgende vraag" at bounding box center [338, 318] width 270 height 19
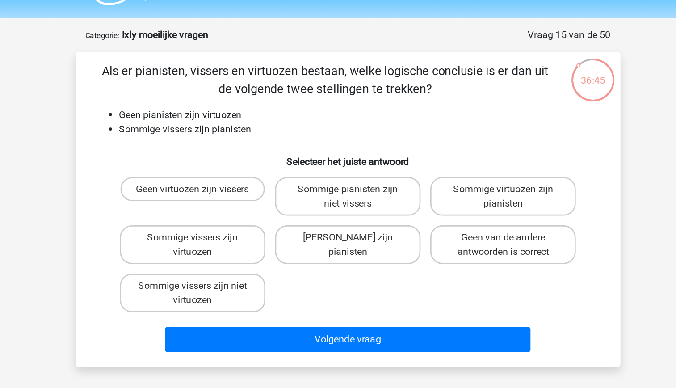
scroll to position [13, 0]
click at [257, 105] on li "Sommige vissers zijn pianisten" at bounding box center [347, 106] width 357 height 11
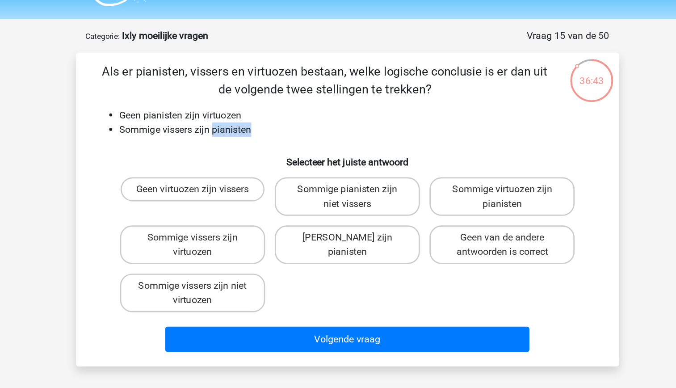
click at [257, 105] on li "Sommige vissers zijn pianisten" at bounding box center [347, 106] width 357 height 11
drag, startPoint x: 257, startPoint y: 105, endPoint x: 269, endPoint y: 128, distance: 25.4
click at [269, 128] on h6 "Selecteer het juiste antwoord" at bounding box center [338, 127] width 375 height 16
click at [335, 220] on div "Geen virtuozen zijn vissers Sommige pianisten zijn niet vissers Sommige virtuoz…" at bounding box center [338, 192] width 345 height 107
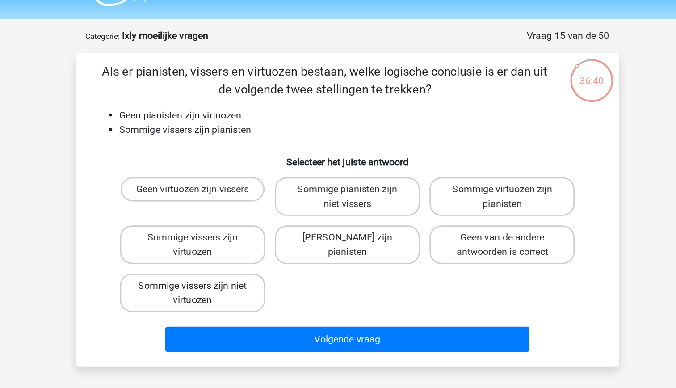
click at [256, 228] on label "Sommige vissers zijn niet virtuozen" at bounding box center [223, 228] width 108 height 29
click at [229, 228] on input "Sommige vissers zijn niet virtuozen" at bounding box center [226, 226] width 6 height 6
radio input "true"
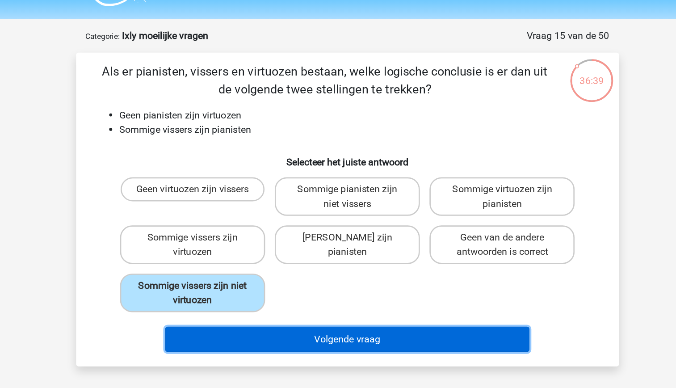
click at [323, 267] on button "Volgende vraag" at bounding box center [338, 262] width 270 height 19
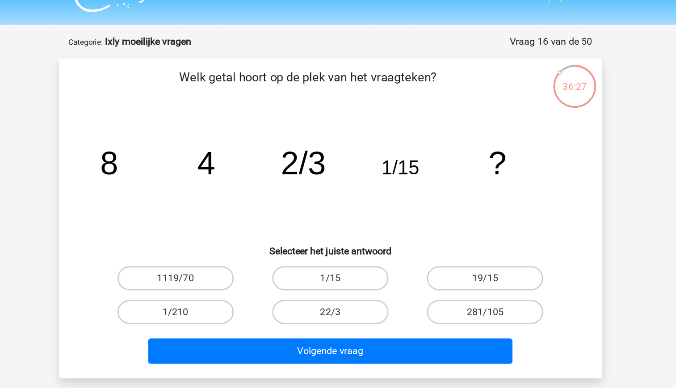
click at [313, 132] on tspan "2/3" at bounding box center [318, 127] width 34 height 27
drag, startPoint x: 313, startPoint y: 132, endPoint x: 325, endPoint y: 148, distance: 20.1
click at [325, 148] on icon "image/svg+xml 8 4 2/3 1/15 ?" at bounding box center [338, 136] width 360 height 90
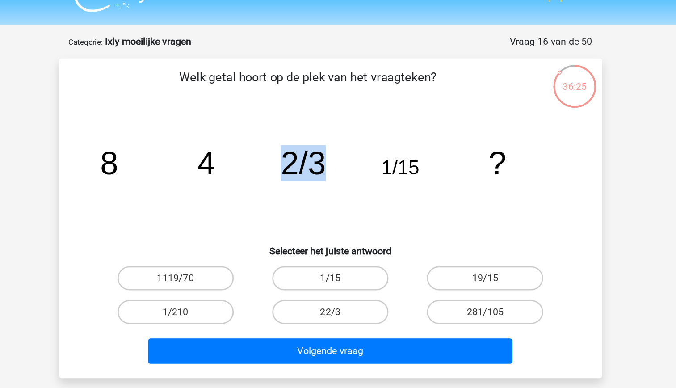
click at [348, 152] on icon "image/svg+xml 8 4 2/3 1/15 ?" at bounding box center [338, 136] width 360 height 90
click at [332, 131] on tspan "2/3" at bounding box center [318, 127] width 34 height 27
click at [400, 136] on tspan "1/15" at bounding box center [390, 131] width 28 height 16
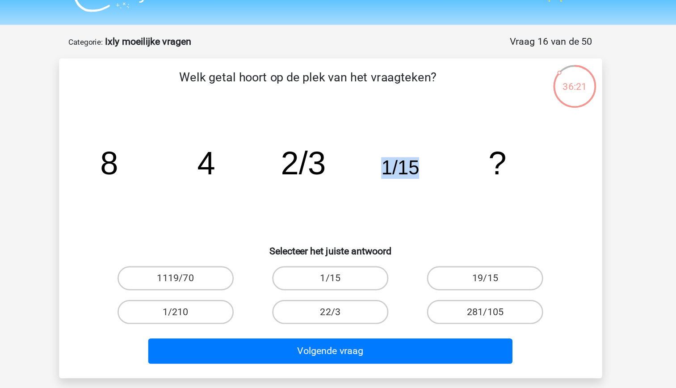
click at [400, 136] on tspan "1/15" at bounding box center [390, 131] width 28 height 16
drag, startPoint x: 400, startPoint y: 136, endPoint x: 344, endPoint y: 117, distance: 59.5
click at [344, 117] on icon "image/svg+xml 8 4 2/3 1/15 ?" at bounding box center [338, 136] width 360 height 90
click at [404, 128] on icon "image/svg+xml 8 4 2/3 1/15 ?" at bounding box center [338, 136] width 360 height 90
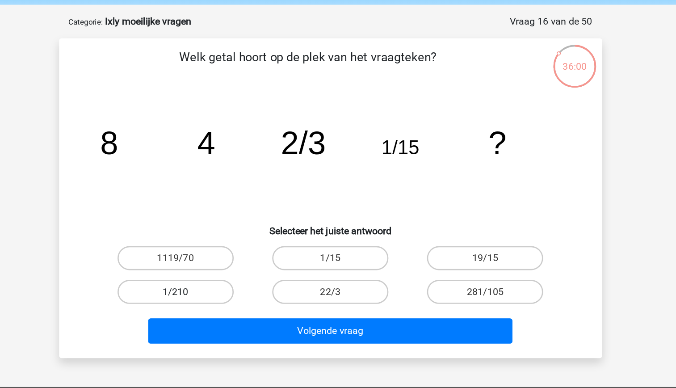
click at [241, 244] on label "1/210" at bounding box center [223, 238] width 86 height 18
click at [229, 244] on input "1/210" at bounding box center [226, 241] width 6 height 6
radio input "true"
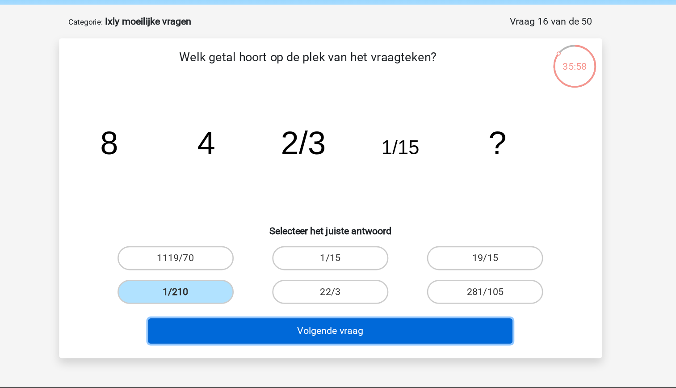
click at [367, 269] on button "Volgende vraag" at bounding box center [338, 266] width 270 height 19
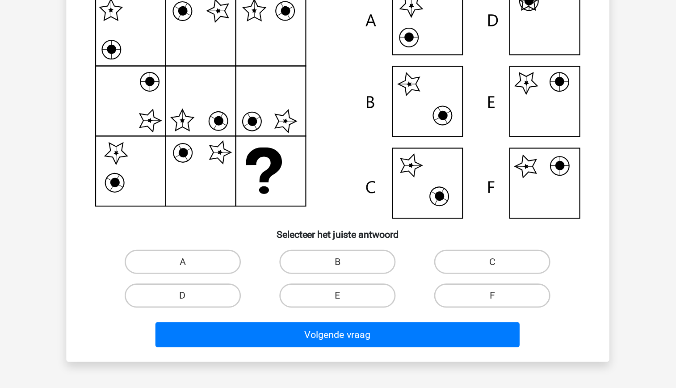
scroll to position [18, 0]
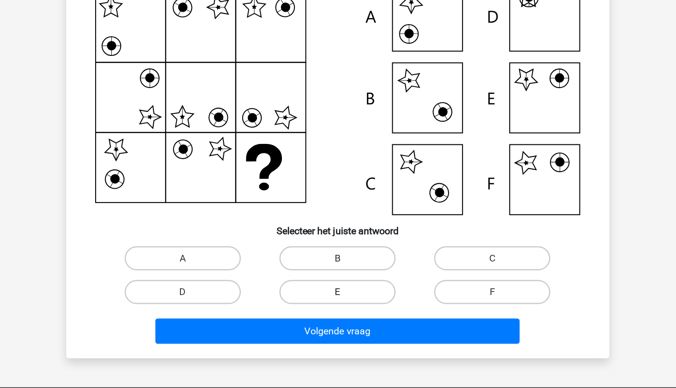
click at [355, 318] on label "E" at bounding box center [338, 317] width 86 height 18
click at [344, 318] on input "E" at bounding box center [341, 319] width 6 height 6
radio input "true"
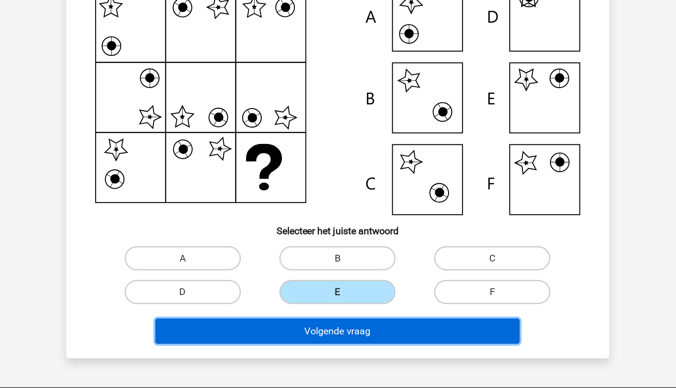
click at [378, 350] on button "Volgende vraag" at bounding box center [338, 345] width 270 height 19
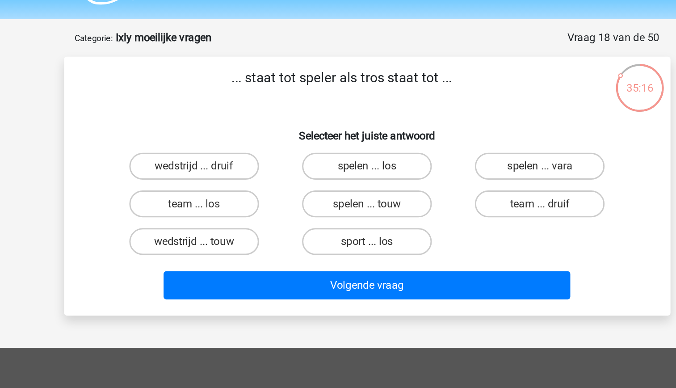
scroll to position [18, 0]
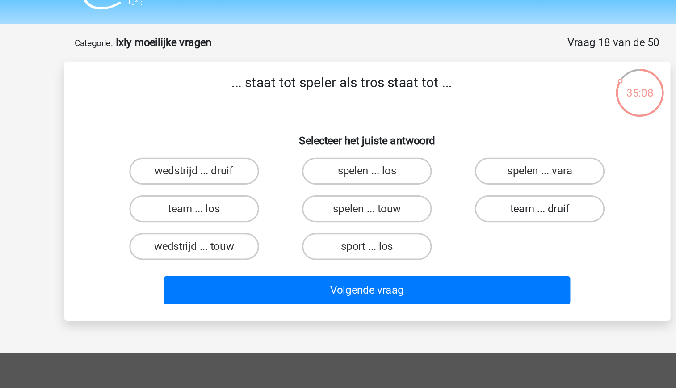
click at [433, 142] on label "team ... druif" at bounding box center [453, 143] width 86 height 18
click at [453, 143] on input "team ... druif" at bounding box center [456, 146] width 6 height 6
radio input "true"
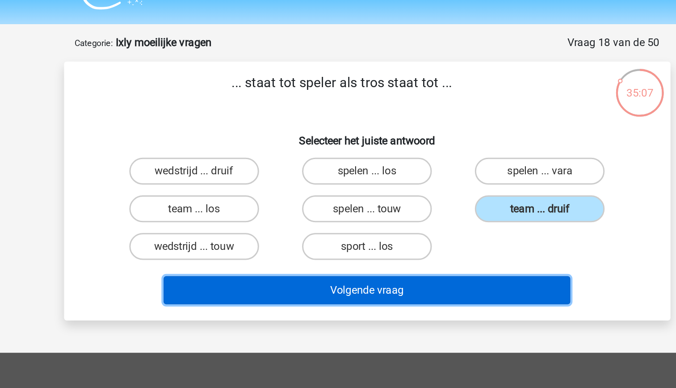
click at [419, 198] on button "Volgende vraag" at bounding box center [338, 196] width 270 height 19
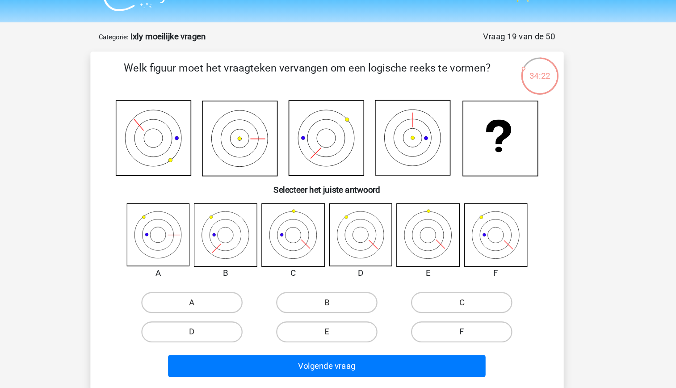
click at [450, 283] on label "F" at bounding box center [453, 283] width 86 height 18
click at [453, 283] on input "F" at bounding box center [456, 286] width 6 height 6
radio input "true"
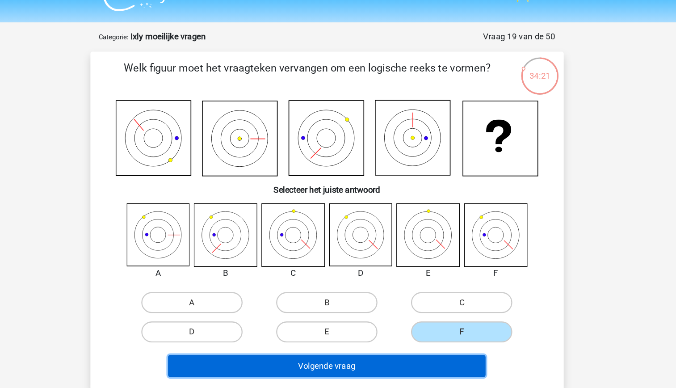
click at [443, 309] on button "Volgende vraag" at bounding box center [338, 312] width 270 height 19
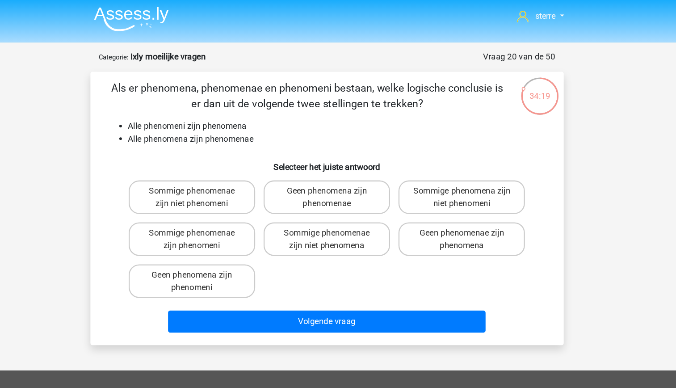
scroll to position [1, 0]
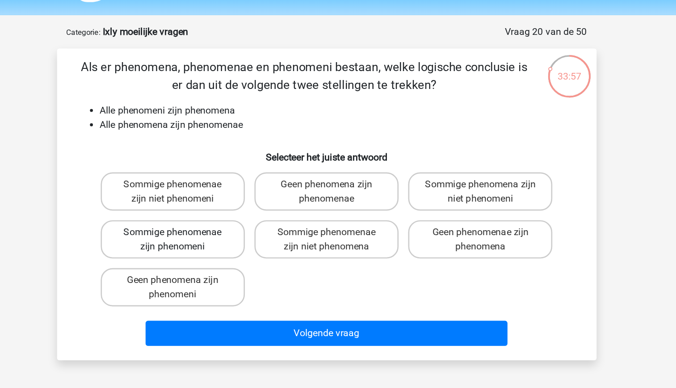
click at [270, 206] on label "Sommige phenomenae zijn phenomeni" at bounding box center [223, 204] width 108 height 29
click at [229, 204] on input "Sommige phenomenae zijn phenomeni" at bounding box center [226, 201] width 6 height 6
radio input "true"
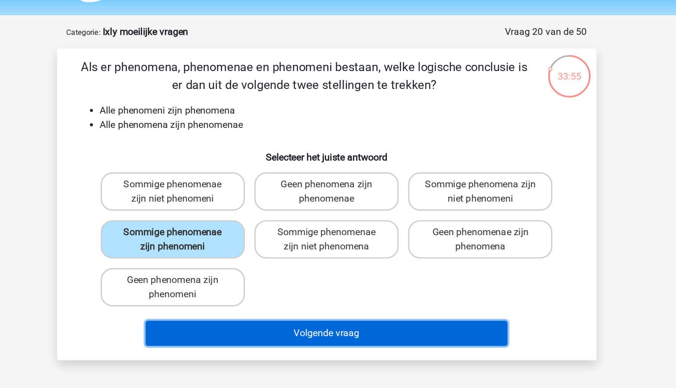
click at [348, 278] on button "Volgende vraag" at bounding box center [338, 274] width 270 height 19
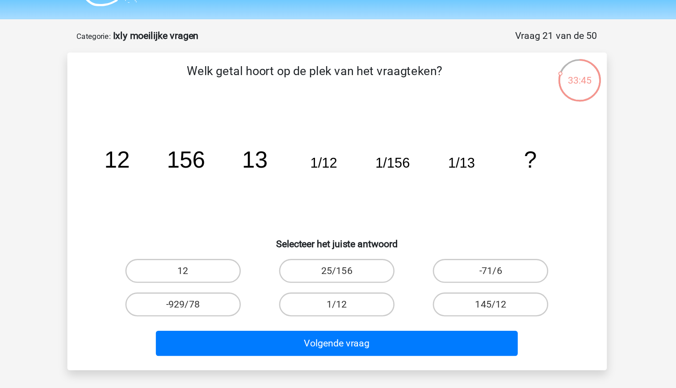
click at [439, 145] on tspan "1/13" at bounding box center [431, 144] width 20 height 12
click at [243, 223] on label "12" at bounding box center [223, 224] width 86 height 18
click at [229, 224] on input "12" at bounding box center [226, 227] width 6 height 6
radio input "true"
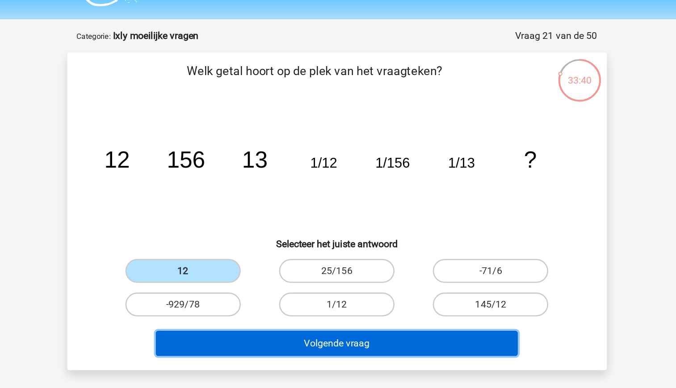
click at [332, 278] on button "Volgende vraag" at bounding box center [338, 278] width 270 height 19
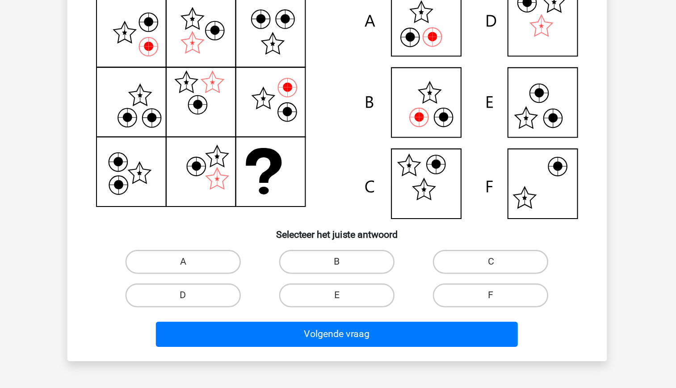
scroll to position [17, 0]
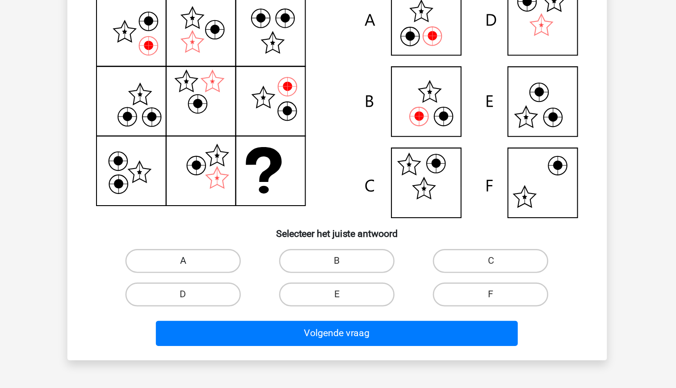
click at [246, 292] on label "A" at bounding box center [223, 293] width 86 height 18
click at [229, 293] on input "A" at bounding box center [226, 296] width 6 height 6
radio input "true"
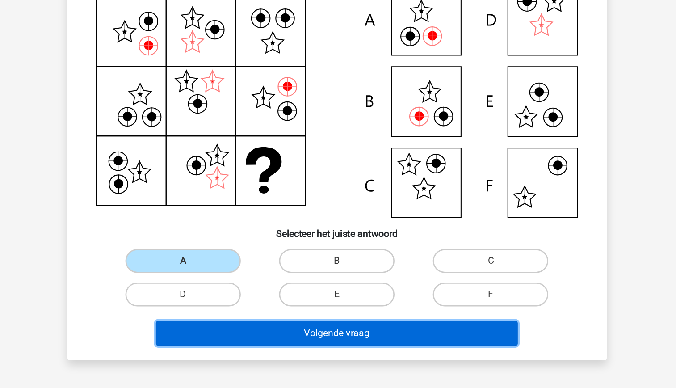
click at [370, 350] on button "Volgende vraag" at bounding box center [338, 346] width 270 height 19
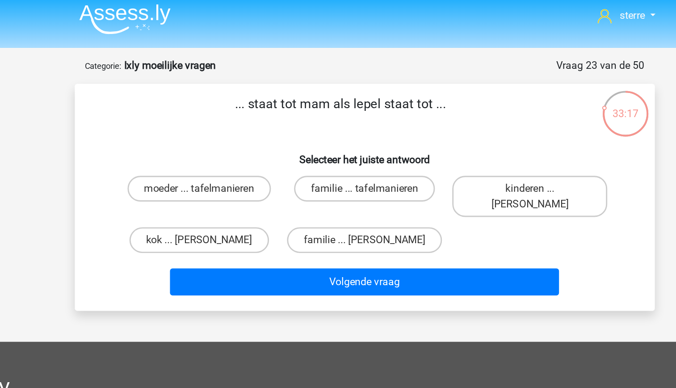
scroll to position [4, 0]
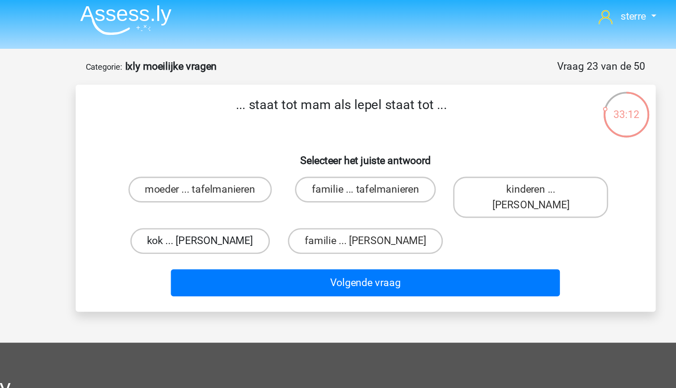
click at [246, 160] on label "kok ... anna" at bounding box center [223, 168] width 97 height 18
click at [229, 168] on input "kok ... anna" at bounding box center [226, 171] width 6 height 6
radio input "true"
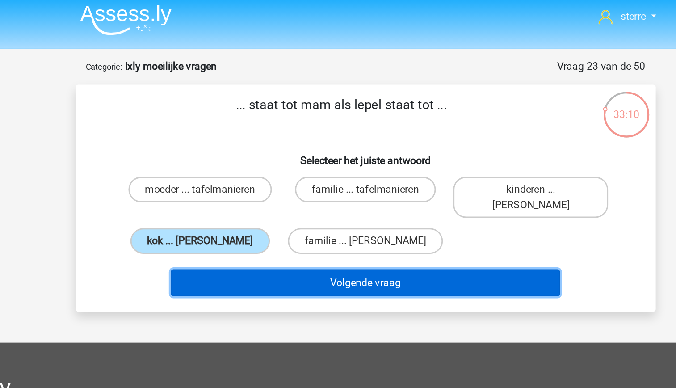
click at [336, 192] on button "Volgende vraag" at bounding box center [338, 196] width 270 height 19
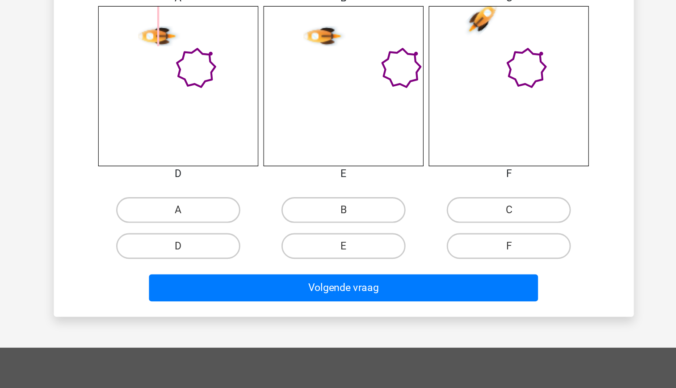
scroll to position [368, 0]
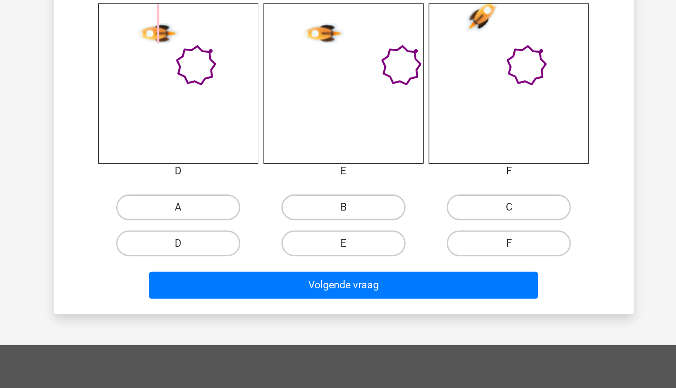
click at [346, 263] on label "B" at bounding box center [338, 262] width 86 height 18
click at [344, 263] on input "B" at bounding box center [341, 265] width 6 height 6
radio input "true"
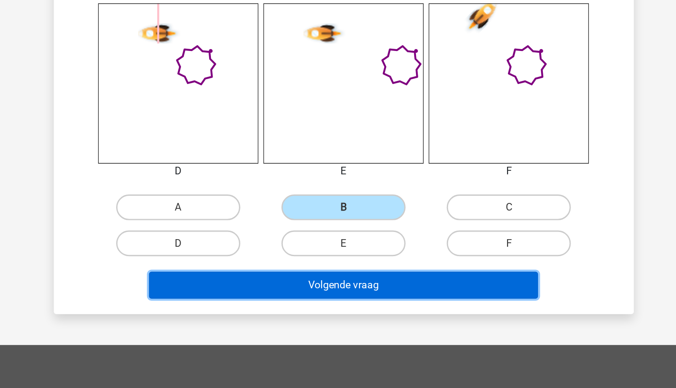
click at [365, 315] on button "Volgende vraag" at bounding box center [338, 316] width 270 height 19
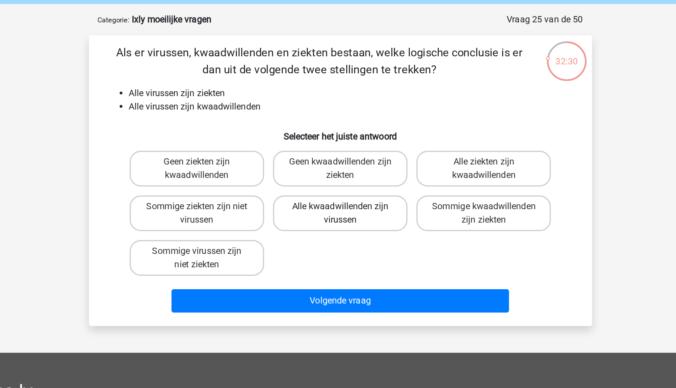
scroll to position [34, 0]
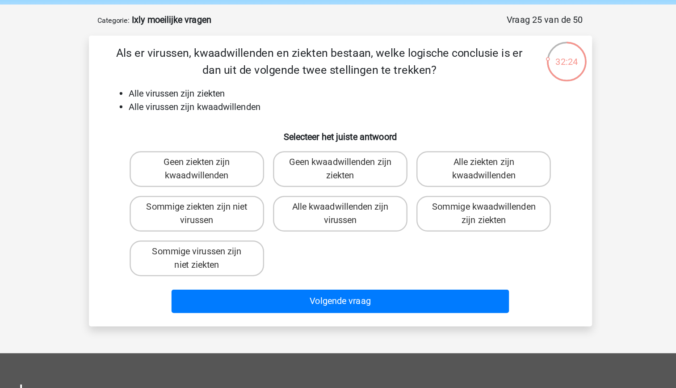
click at [259, 77] on li "Alle virussen zijn ziekten" at bounding box center [347, 75] width 357 height 11
drag, startPoint x: 259, startPoint y: 77, endPoint x: 270, endPoint y: 85, distance: 13.1
click at [270, 85] on li "Alle virussen zijn kwaadwillenden" at bounding box center [347, 85] width 357 height 11
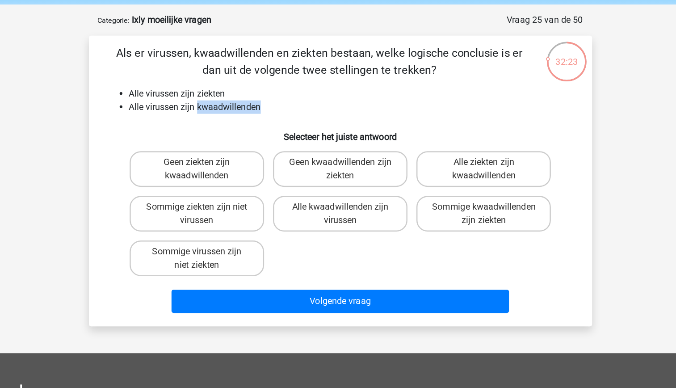
click at [270, 85] on li "Alle virussen zijn kwaadwillenden" at bounding box center [347, 85] width 357 height 11
drag, startPoint x: 270, startPoint y: 85, endPoint x: 241, endPoint y: 66, distance: 34.3
click at [241, 66] on div "Als er virussen, kwaadwillenden en ziekten bestaan, welke logische conclusie is…" at bounding box center [338, 145] width 396 height 219
click at [251, 72] on li "Alle virussen zijn ziekten" at bounding box center [347, 75] width 357 height 11
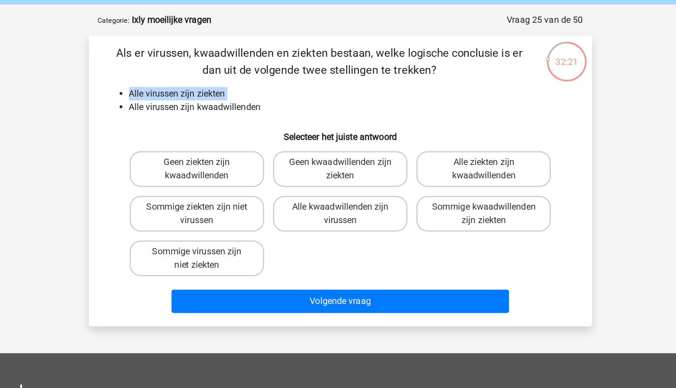
click at [251, 72] on li "Alle virussen zijn ziekten" at bounding box center [347, 75] width 357 height 11
drag, startPoint x: 251, startPoint y: 72, endPoint x: 270, endPoint y: 87, distance: 24.0
click at [270, 87] on li "Alle virussen zijn kwaadwillenden" at bounding box center [347, 85] width 357 height 11
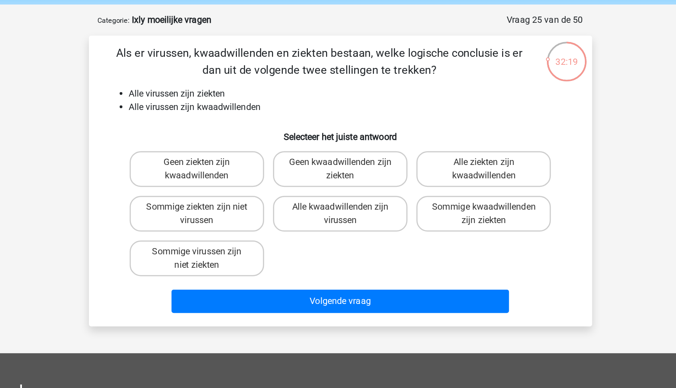
drag, startPoint x: 270, startPoint y: 87, endPoint x: 246, endPoint y: 74, distance: 27.4
click at [246, 74] on li "Alle virussen zijn ziekten" at bounding box center [347, 75] width 357 height 11
drag, startPoint x: 246, startPoint y: 74, endPoint x: 260, endPoint y: 83, distance: 16.4
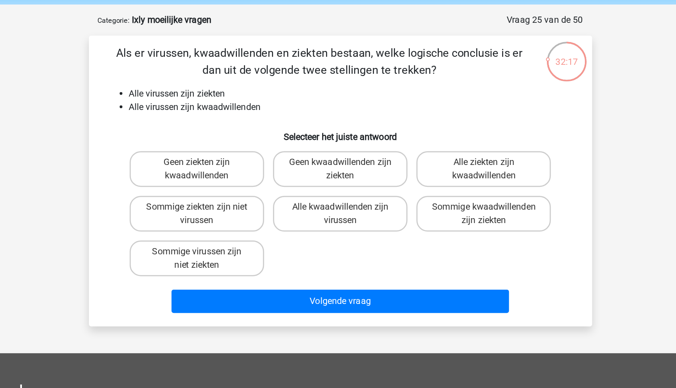
click at [260, 83] on li "Alle virussen zijn kwaadwillenden" at bounding box center [347, 85] width 357 height 11
click at [428, 177] on label "Sommige kwaadwillenden zijn ziekten" at bounding box center [453, 171] width 108 height 29
click at [453, 172] on input "Sommige kwaadwillenden zijn ziekten" at bounding box center [456, 169] width 6 height 6
radio input "true"
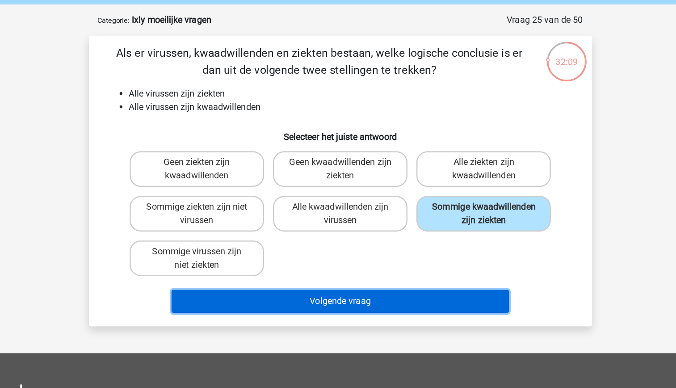
click at [376, 240] on button "Volgende vraag" at bounding box center [338, 241] width 270 height 19
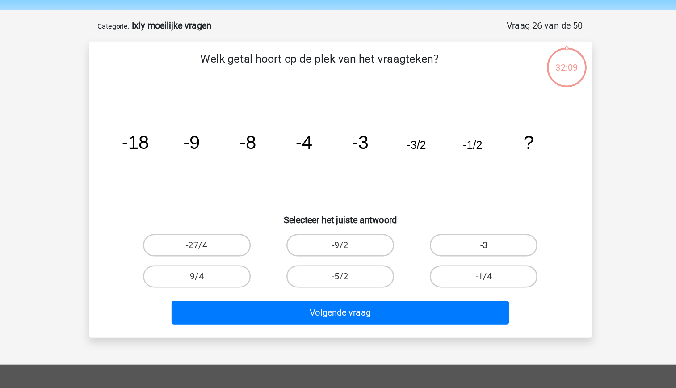
scroll to position [29, 0]
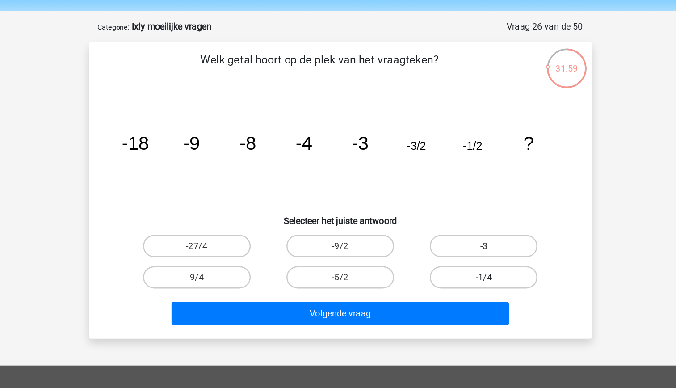
click at [441, 214] on label "-1/4" at bounding box center [453, 222] width 86 height 18
click at [453, 222] on input "-1/4" at bounding box center [456, 225] width 6 height 6
radio input "true"
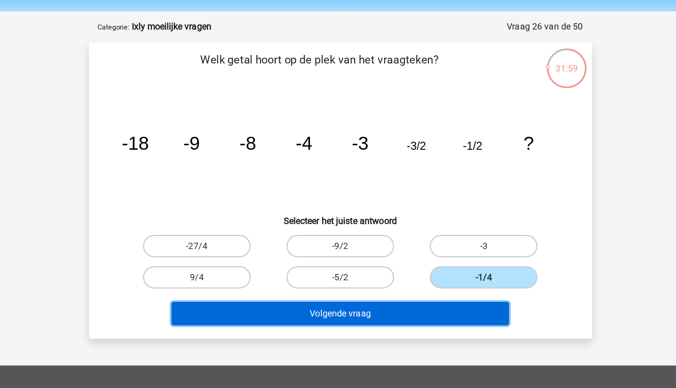
click at [439, 246] on button "Volgende vraag" at bounding box center [338, 251] width 270 height 19
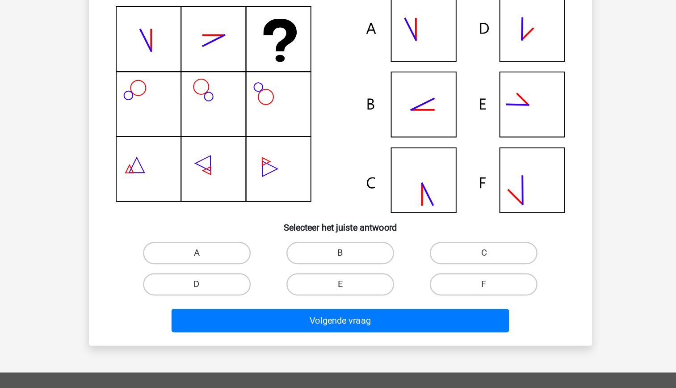
scroll to position [31, 0]
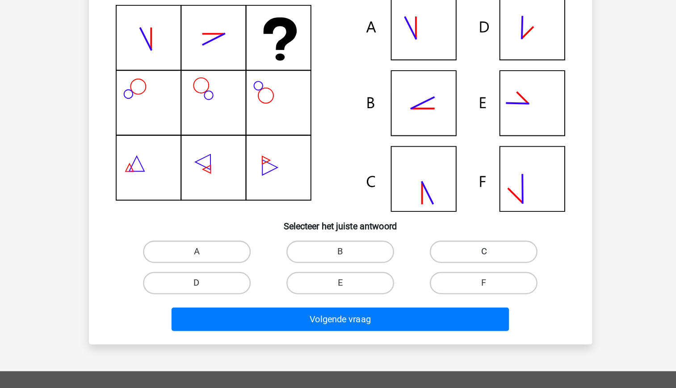
click at [442, 274] on label "C" at bounding box center [453, 279] width 86 height 18
click at [453, 279] on input "C" at bounding box center [456, 282] width 6 height 6
radio input "true"
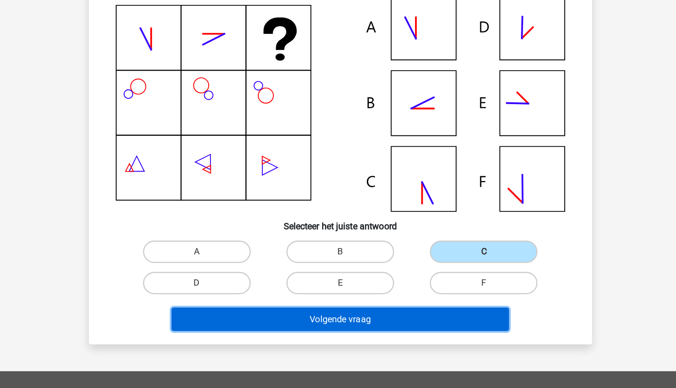
click at [407, 333] on button "Volgende vraag" at bounding box center [338, 333] width 270 height 19
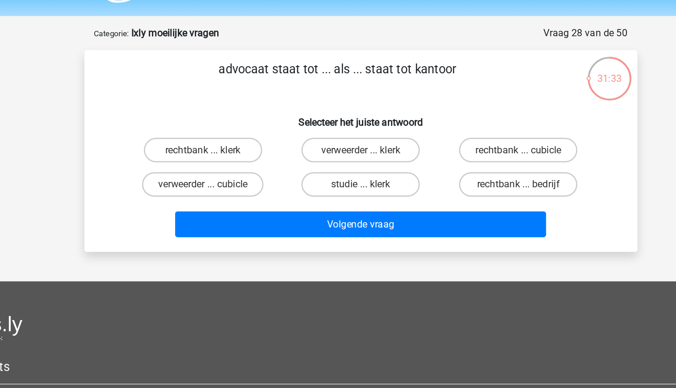
scroll to position [0, 0]
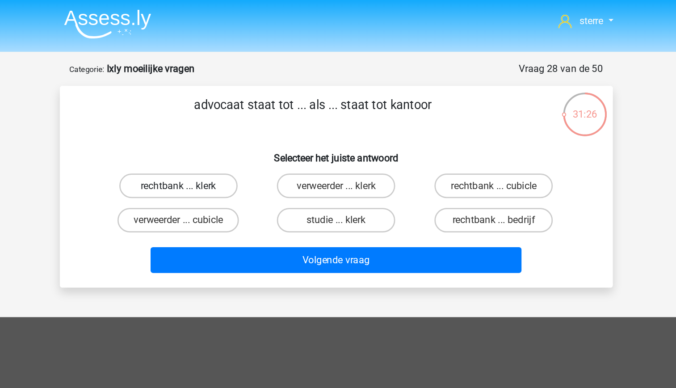
click at [224, 134] on label "rechtbank ... klerk" at bounding box center [223, 135] width 86 height 18
click at [224, 135] on input "rechtbank ... klerk" at bounding box center [226, 138] width 6 height 6
radio input "true"
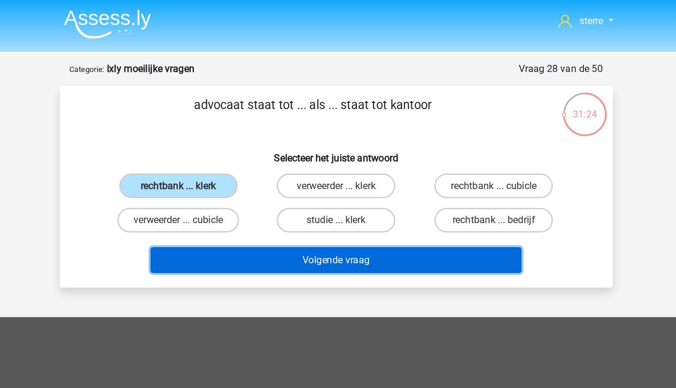
click at [379, 191] on button "Volgende vraag" at bounding box center [338, 189] width 270 height 19
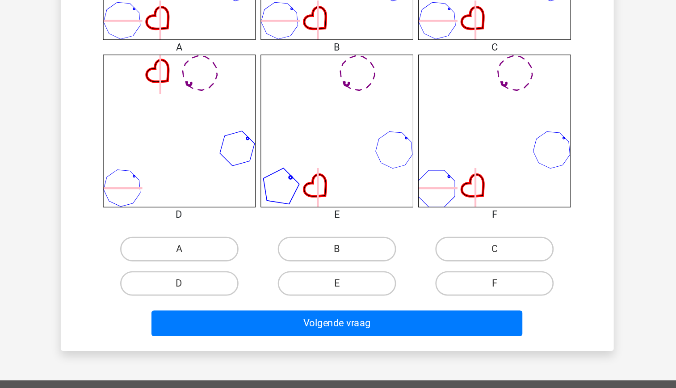
scroll to position [349, 0]
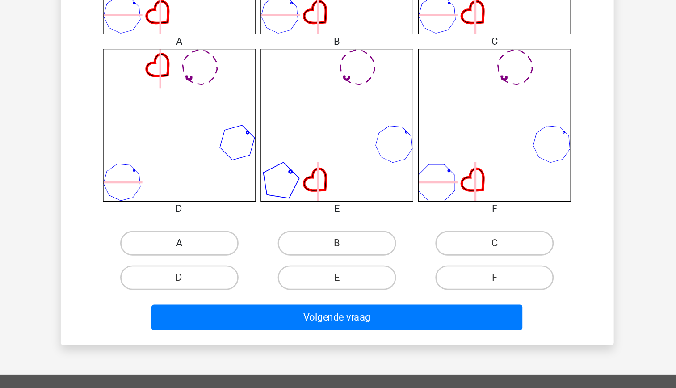
click at [244, 280] on label "A" at bounding box center [223, 282] width 86 height 18
click at [229, 282] on input "A" at bounding box center [226, 285] width 6 height 6
radio input "true"
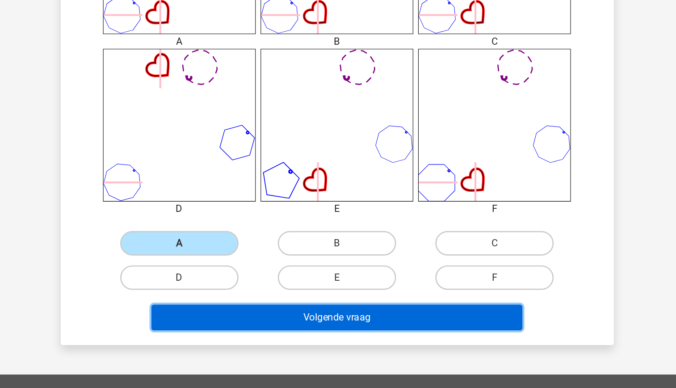
click at [333, 337] on button "Volgende vraag" at bounding box center [338, 336] width 270 height 19
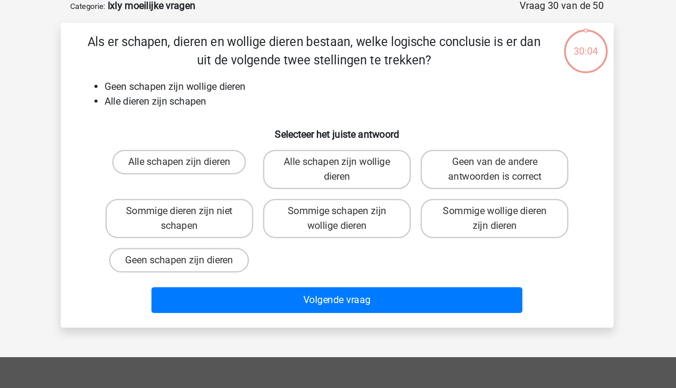
scroll to position [45, 0]
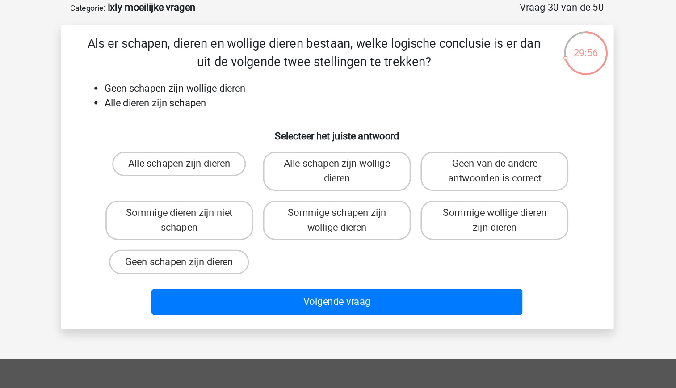
click at [229, 76] on li "Alle dieren zijn schapen" at bounding box center [347, 75] width 357 height 11
drag, startPoint x: 229, startPoint y: 76, endPoint x: 238, endPoint y: 97, distance: 22.4
click at [238, 97] on h6 "Selecteer het juiste antwoord" at bounding box center [338, 96] width 375 height 16
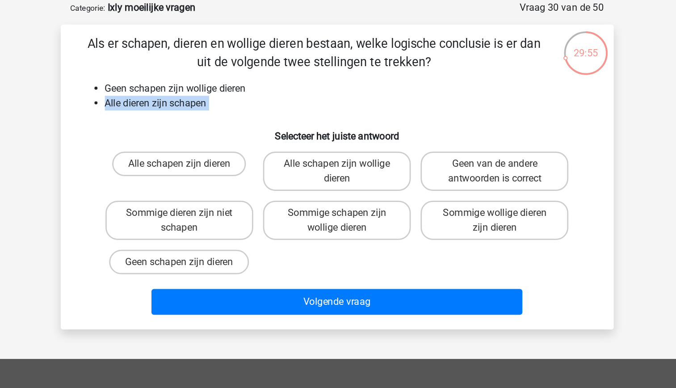
click at [207, 84] on div "Als er schapen, dieren en wollige dieren bestaan, welke logische conclusie is e…" at bounding box center [338, 129] width 396 height 208
click at [440, 171] on label "Sommige wollige dieren zijn dieren" at bounding box center [453, 160] width 108 height 29
click at [453, 161] on input "Sommige wollige dieren zijn dieren" at bounding box center [456, 158] width 6 height 6
radio input "true"
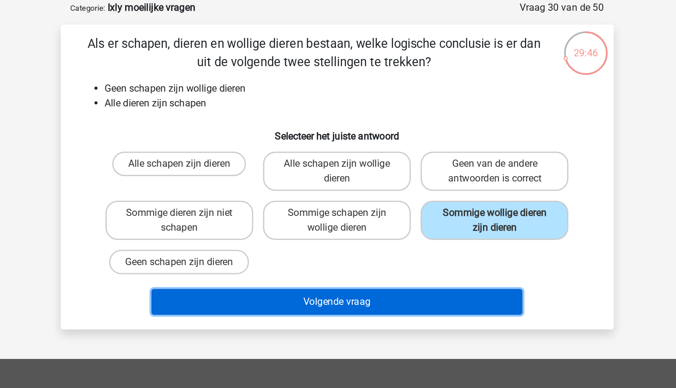
click at [431, 228] on button "Volgende vraag" at bounding box center [338, 220] width 270 height 19
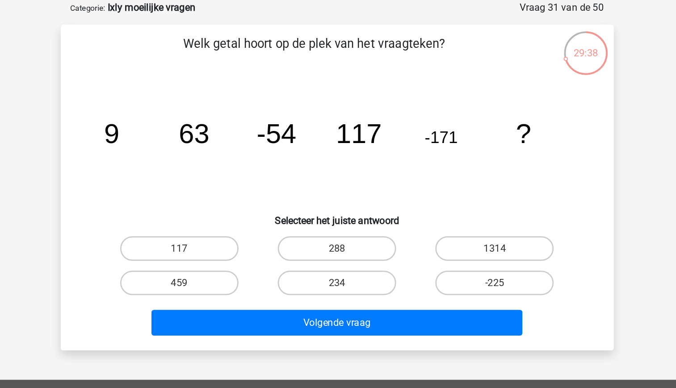
click at [296, 97] on tspan "-54" at bounding box center [293, 97] width 29 height 22
drag, startPoint x: 296, startPoint y: 97, endPoint x: 285, endPoint y: 116, distance: 21.5
click at [285, 116] on icon "image/svg+xml 9 63 -54 117 -171 ?" at bounding box center [338, 104] width 360 height 90
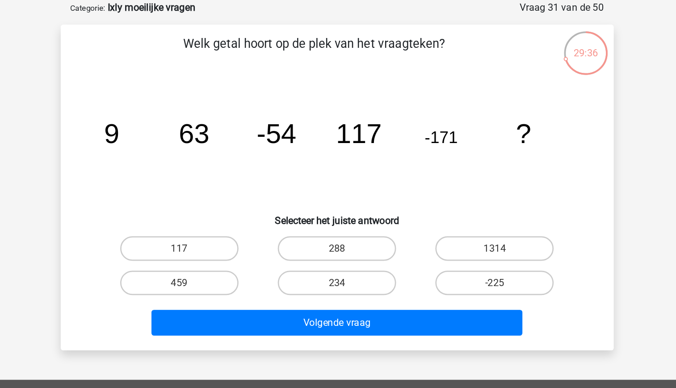
click at [263, 108] on icon "image/svg+xml 9 63 -54 117 -171 ?" at bounding box center [338, 104] width 360 height 90
drag, startPoint x: 263, startPoint y: 108, endPoint x: 290, endPoint y: 131, distance: 35.4
click at [290, 131] on icon "image/svg+xml 9 63 -54 117 -171 ?" at bounding box center [338, 104] width 360 height 90
click at [309, 133] on icon "image/svg+xml 9 63 -54 117 -171 ?" at bounding box center [338, 104] width 360 height 90
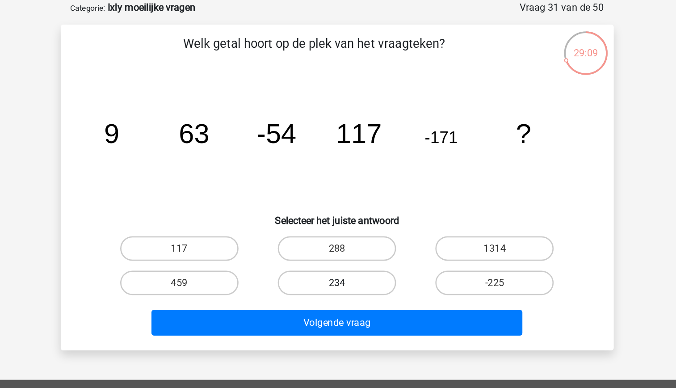
click at [359, 206] on label "234" at bounding box center [338, 206] width 86 height 18
click at [344, 206] on input "234" at bounding box center [341, 209] width 6 height 6
radio input "true"
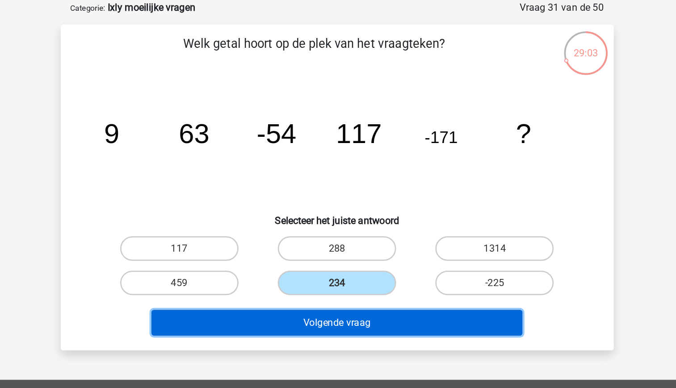
click at [414, 234] on button "Volgende vraag" at bounding box center [338, 235] width 270 height 19
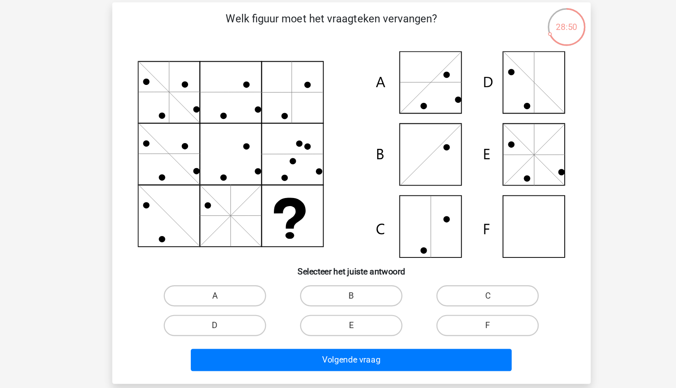
scroll to position [36, 0]
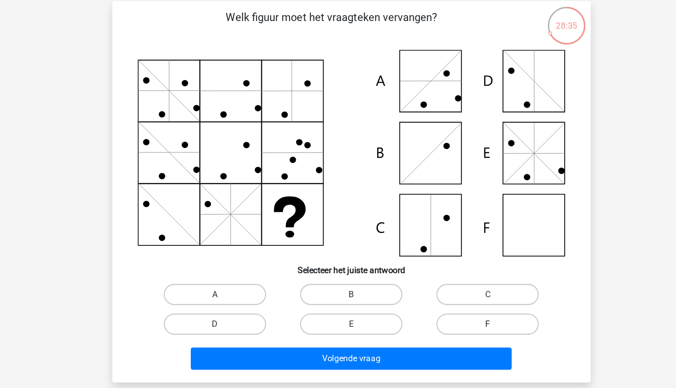
click at [448, 296] on label "F" at bounding box center [453, 299] width 86 height 18
click at [453, 299] on input "F" at bounding box center [456, 302] width 6 height 6
radio input "true"
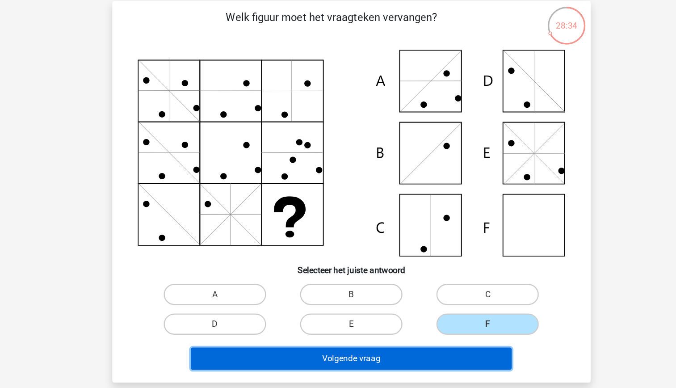
click at [418, 324] on button "Volgende vraag" at bounding box center [338, 327] width 270 height 19
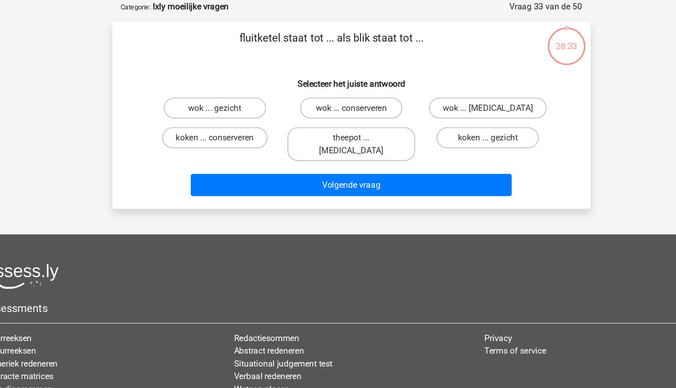
scroll to position [0, 0]
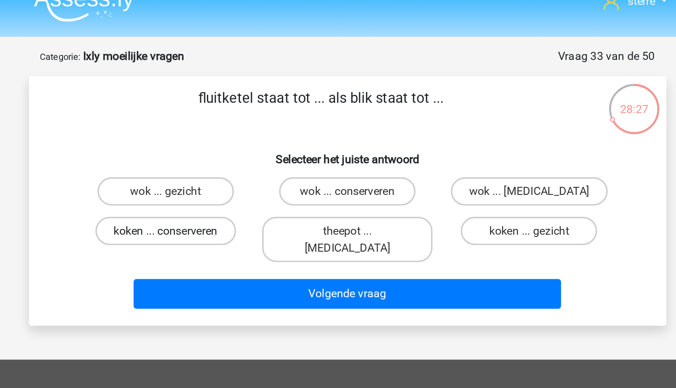
click at [219, 163] on label "koken ... conserveren" at bounding box center [223, 161] width 89 height 18
click at [223, 163] on input "koken ... conserveren" at bounding box center [226, 163] width 6 height 6
radio input "true"
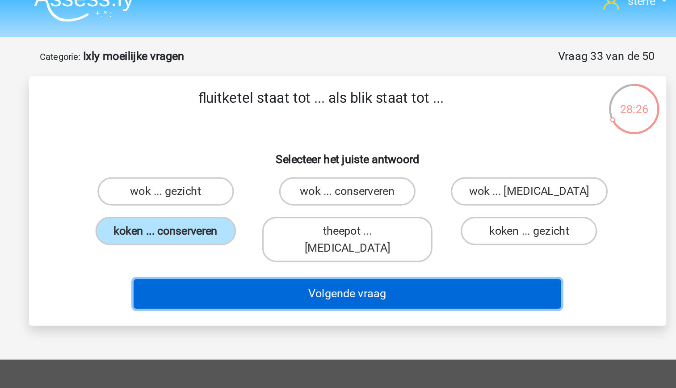
click at [356, 193] on button "Volgende vraag" at bounding box center [338, 200] width 270 height 19
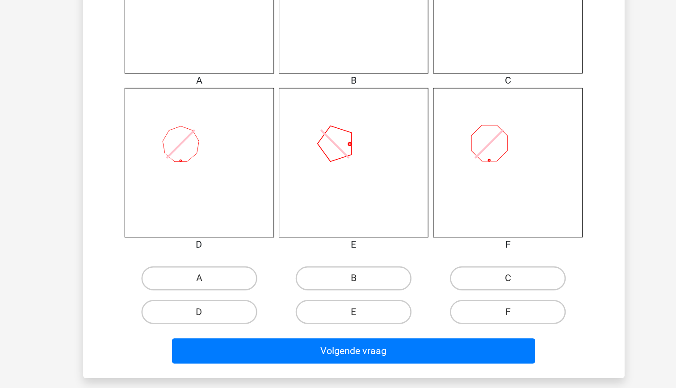
scroll to position [326, 0]
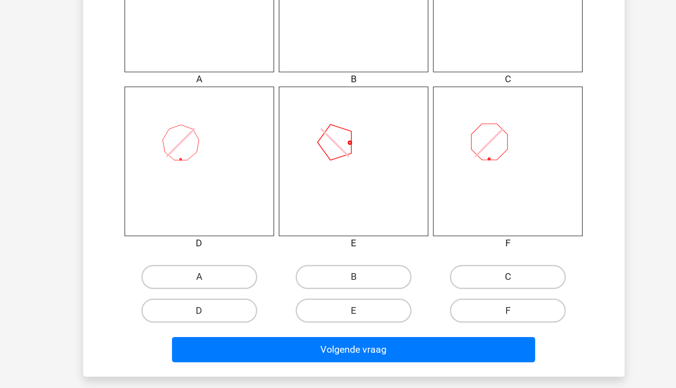
click at [454, 299] on label "C" at bounding box center [453, 305] width 86 height 18
click at [454, 305] on input "C" at bounding box center [456, 308] width 6 height 6
radio input "true"
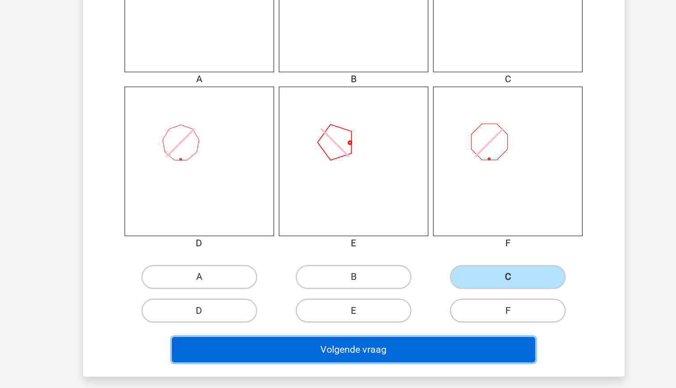
click at [375, 356] on button "Volgende vraag" at bounding box center [338, 359] width 270 height 19
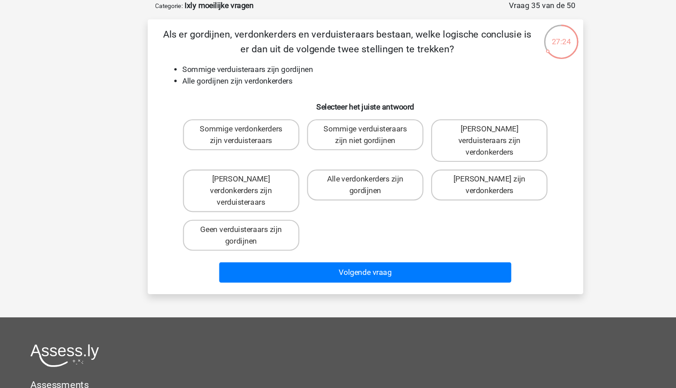
scroll to position [0, 0]
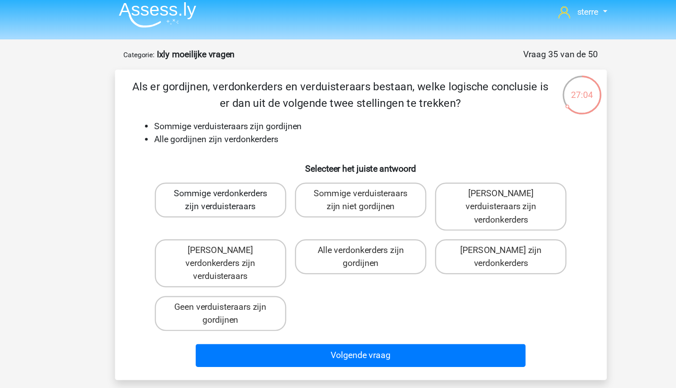
click at [235, 173] on label "Sommige verdonkerders zijn verduisteraars" at bounding box center [223, 169] width 108 height 29
click at [229, 170] on input "Sommige verdonkerders zijn verduisteraars" at bounding box center [226, 167] width 6 height 6
radio input "true"
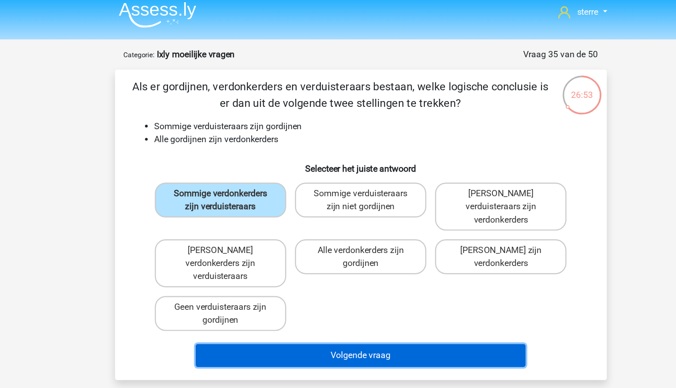
click at [348, 287] on button "Volgende vraag" at bounding box center [338, 296] width 270 height 19
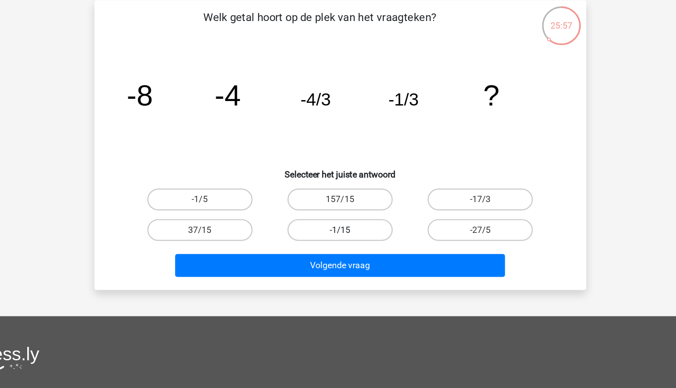
click at [360, 257] on label "-1/15" at bounding box center [338, 251] width 86 height 18
click at [344, 257] on input "-1/15" at bounding box center [341, 254] width 6 height 6
radio input "true"
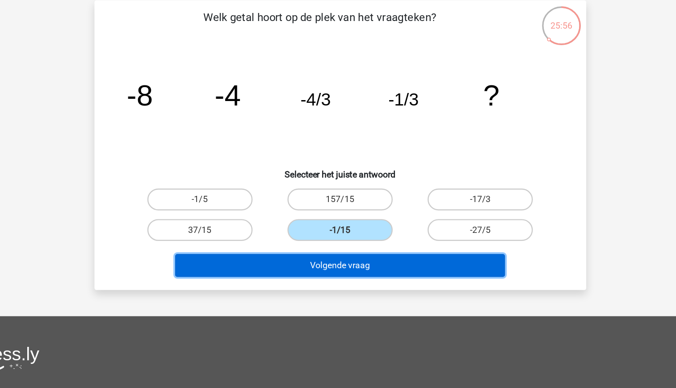
click at [385, 281] on button "Volgende vraag" at bounding box center [338, 279] width 270 height 19
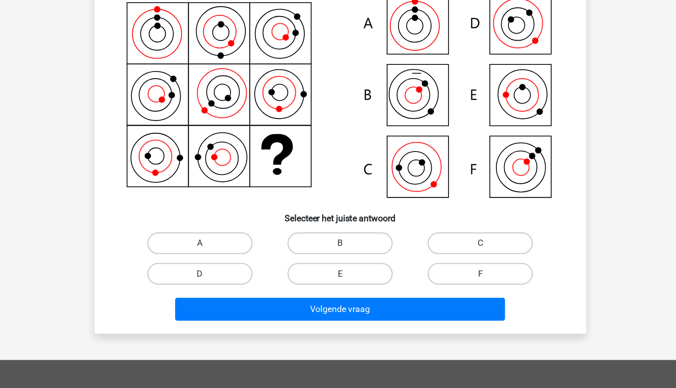
scroll to position [45, 0]
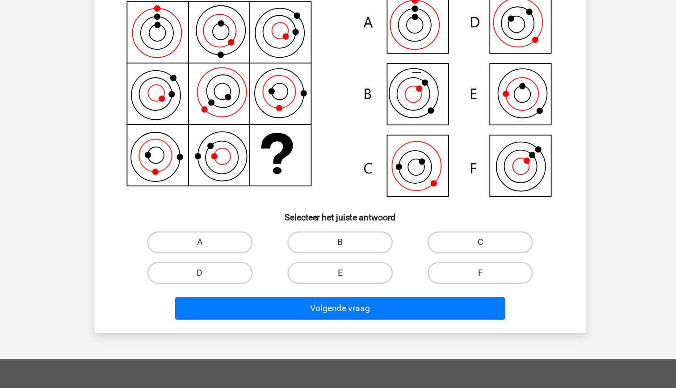
click at [444, 272] on label "C" at bounding box center [453, 268] width 86 height 18
click at [453, 272] on input "C" at bounding box center [456, 271] width 6 height 6
radio input "true"
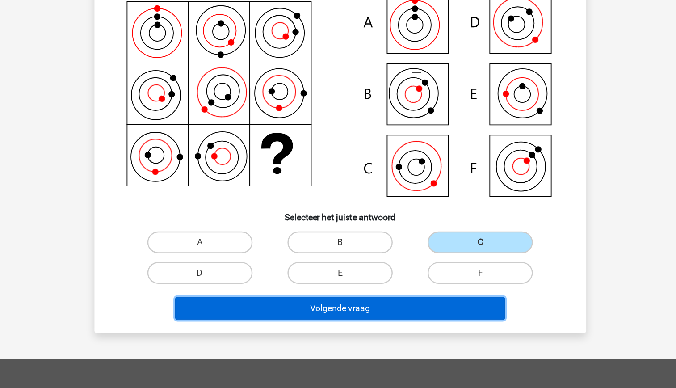
click at [405, 315] on button "Volgende vraag" at bounding box center [338, 322] width 270 height 19
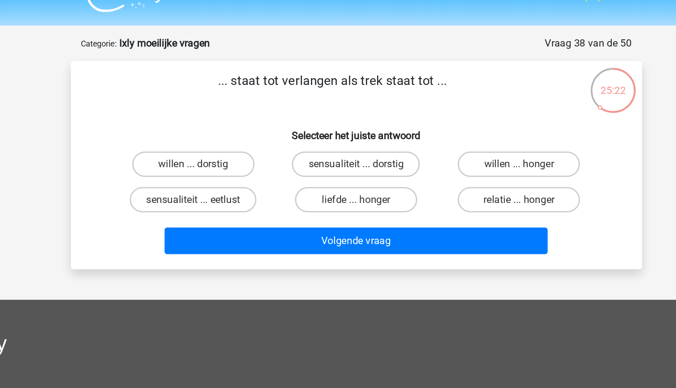
scroll to position [19, 0]
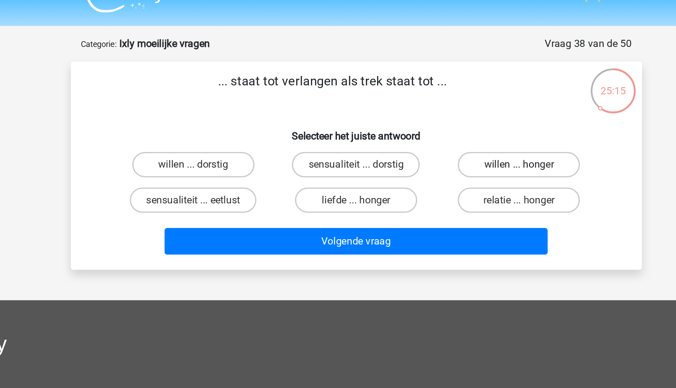
click at [443, 116] on label "willen ... honger" at bounding box center [453, 116] width 86 height 18
click at [453, 116] on input "willen ... honger" at bounding box center [456, 119] width 6 height 6
radio input "true"
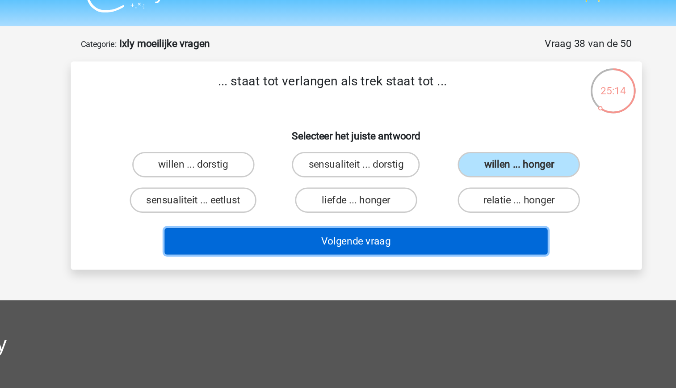
click at [396, 172] on button "Volgende vraag" at bounding box center [338, 170] width 270 height 19
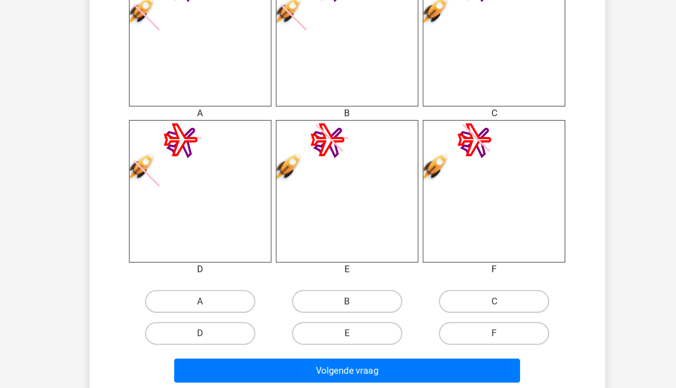
scroll to position [315, 0]
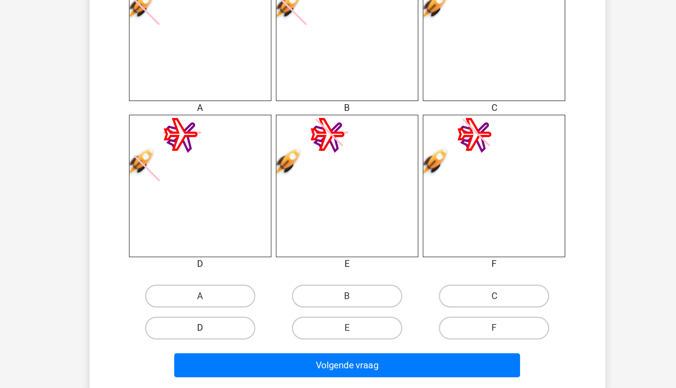
click at [238, 341] on label "D" at bounding box center [223, 341] width 86 height 18
click at [229, 341] on input "D" at bounding box center [226, 344] width 6 height 6
radio input "true"
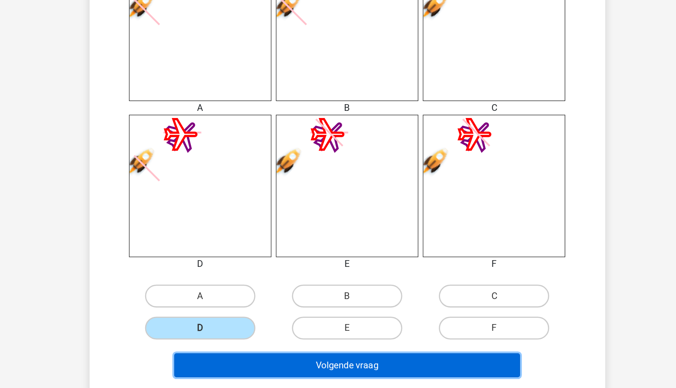
click at [338, 367] on button "Volgende vraag" at bounding box center [338, 370] width 270 height 19
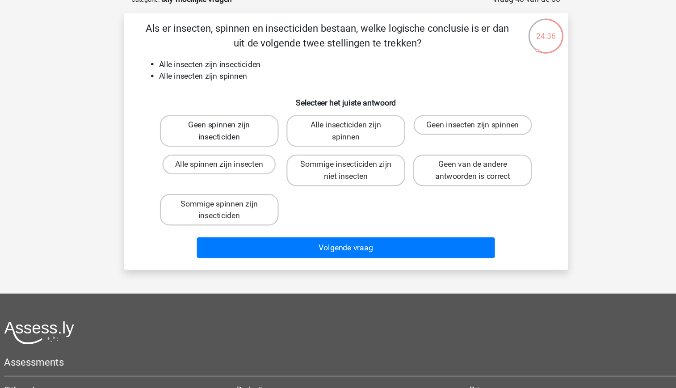
scroll to position [0, 0]
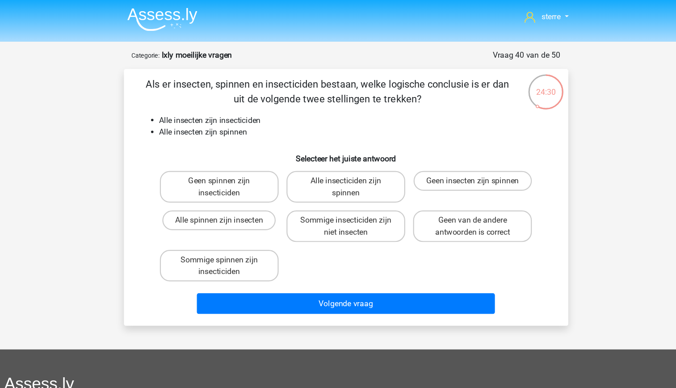
click at [248, 119] on li "Alle insecten zijn spinnen" at bounding box center [347, 119] width 357 height 11
drag, startPoint x: 248, startPoint y: 119, endPoint x: 252, endPoint y: 130, distance: 11.2
click at [252, 130] on div "Als er insecten, spinnen en insecticiden bestaan, welke logische conclusie is e…" at bounding box center [338, 179] width 396 height 219
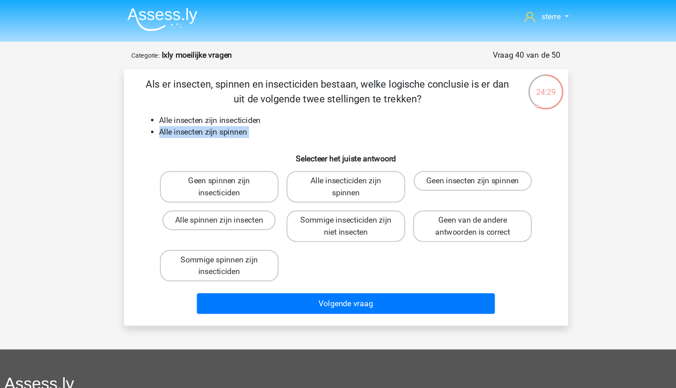
click at [255, 143] on h6 "Selecteer het juiste antwoord" at bounding box center [338, 140] width 375 height 16
click at [251, 244] on label "Sommige spinnen zijn insecticiden" at bounding box center [223, 241] width 108 height 29
click at [229, 241] on input "Sommige spinnen zijn insecticiden" at bounding box center [226, 239] width 6 height 6
radio input "true"
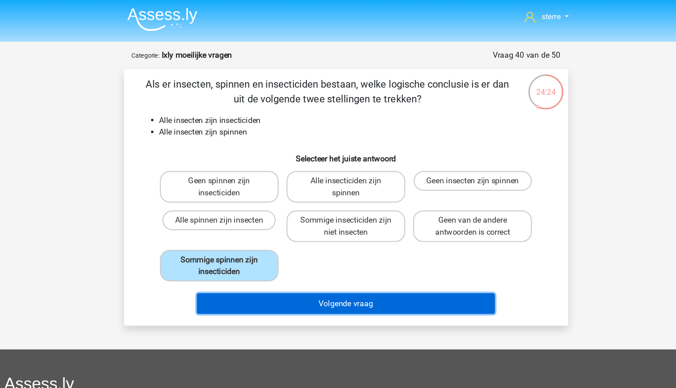
click at [387, 274] on button "Volgende vraag" at bounding box center [338, 275] width 270 height 19
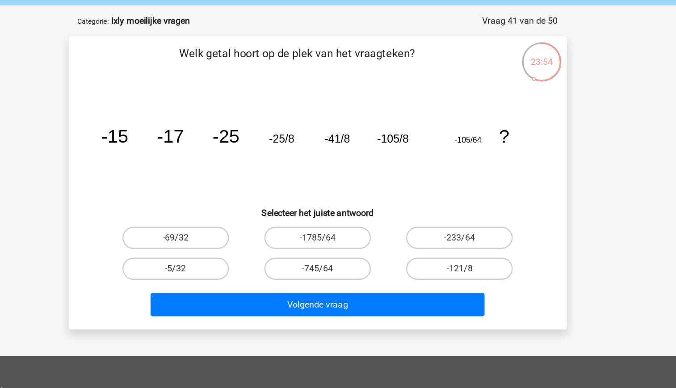
scroll to position [1, 0]
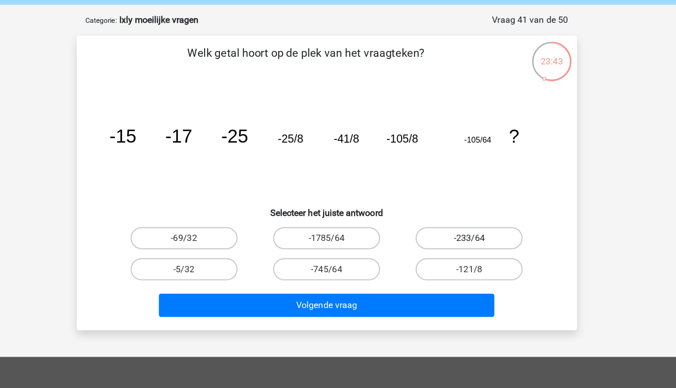
click at [459, 228] on input "-233/64" at bounding box center [456, 228] width 6 height 6
radio input "true"
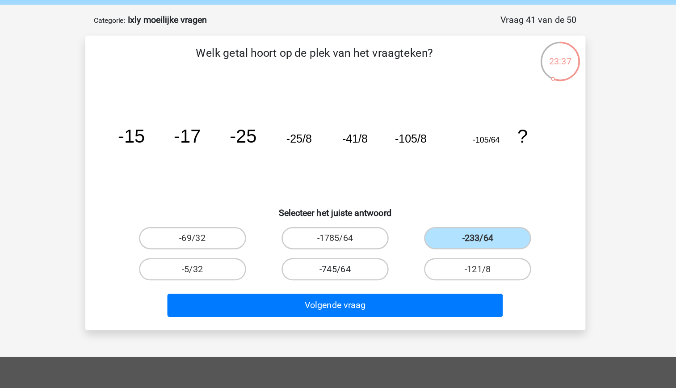
click at [368, 246] on label "-745/64" at bounding box center [338, 250] width 86 height 18
click at [344, 250] on input "-745/64" at bounding box center [341, 253] width 6 height 6
radio input "true"
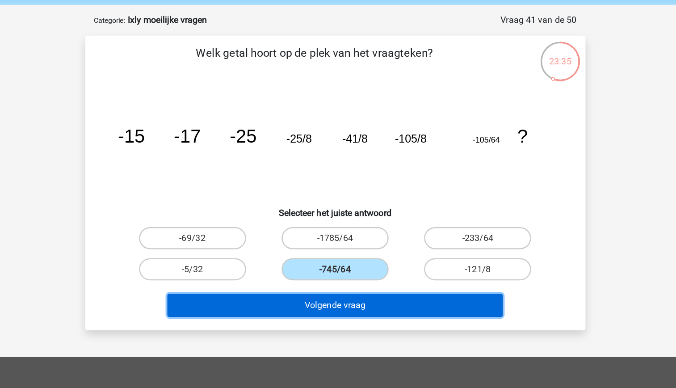
click at [400, 281] on button "Volgende vraag" at bounding box center [338, 279] width 270 height 19
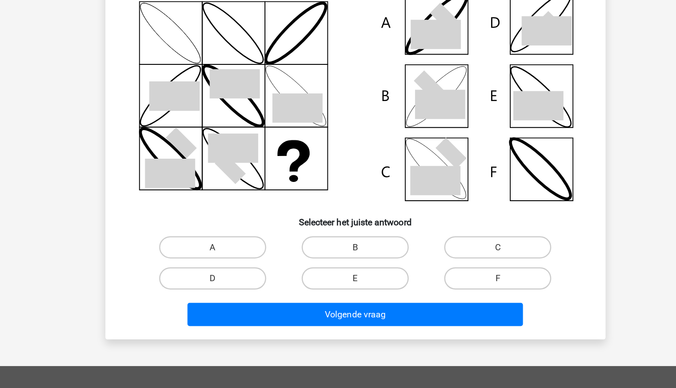
scroll to position [42, 0]
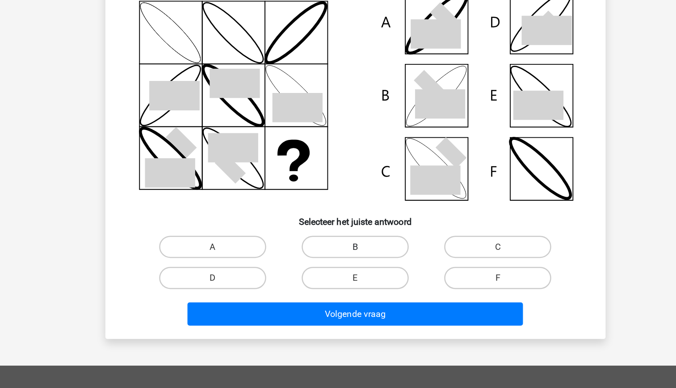
click at [344, 280] on label "B" at bounding box center [338, 274] width 86 height 18
click at [344, 280] on input "B" at bounding box center [341, 277] width 6 height 6
radio input "true"
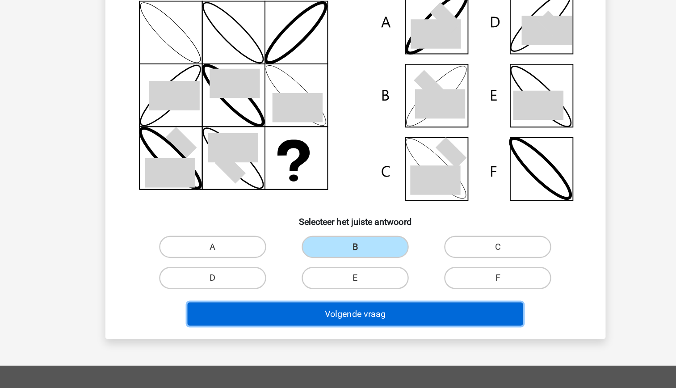
click at [371, 321] on button "Volgende vraag" at bounding box center [338, 328] width 270 height 19
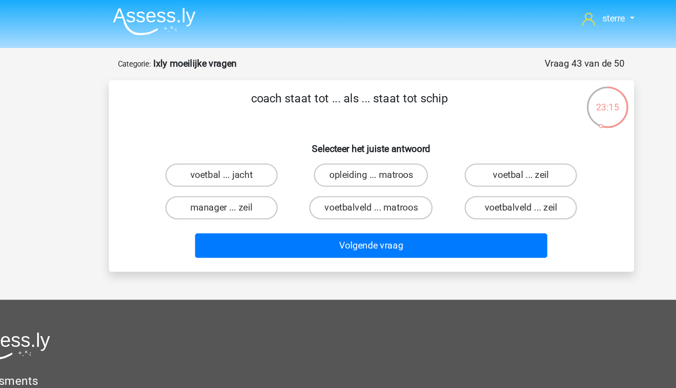
scroll to position [0, 0]
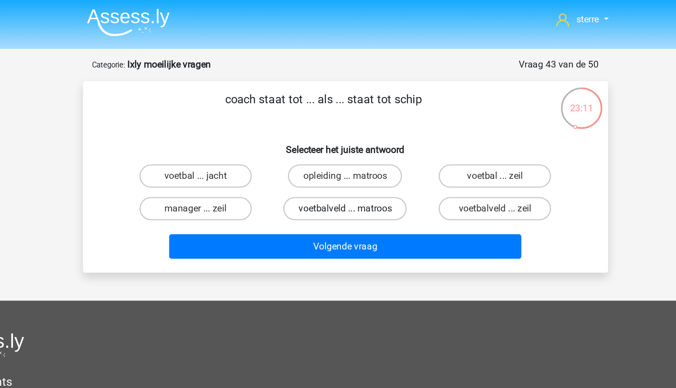
click at [373, 166] on label "voetbalveld ... matroos" at bounding box center [338, 161] width 95 height 18
click at [344, 166] on input "voetbalveld ... matroos" at bounding box center [341, 163] width 6 height 6
radio input "true"
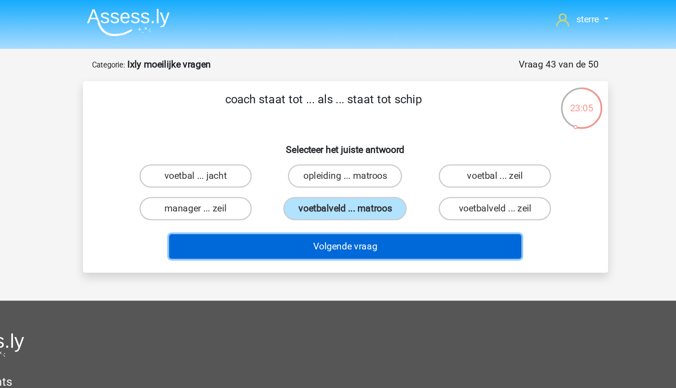
click at [388, 192] on button "Volgende vraag" at bounding box center [338, 189] width 270 height 19
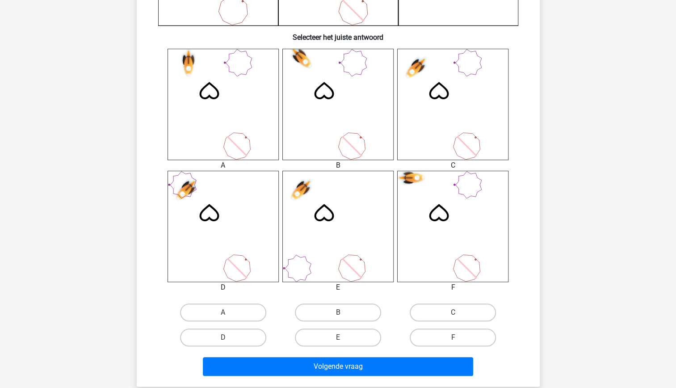
scroll to position [319, 0]
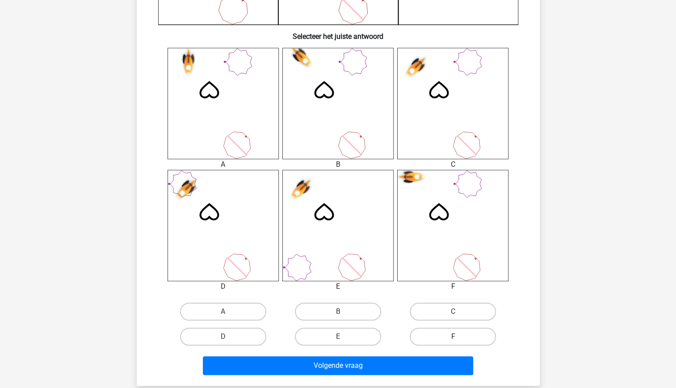
click at [465, 332] on label "F" at bounding box center [453, 337] width 86 height 18
click at [459, 337] on input "F" at bounding box center [456, 340] width 6 height 6
radio input "true"
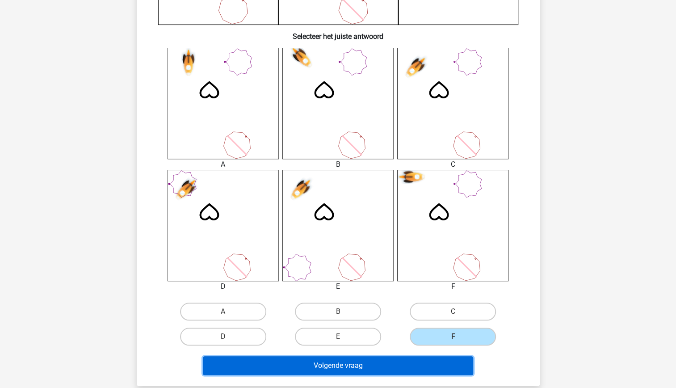
click at [407, 365] on button "Volgende vraag" at bounding box center [338, 365] width 270 height 19
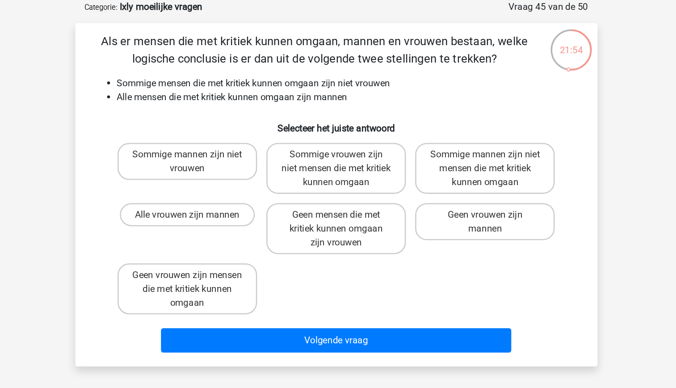
scroll to position [11, 0]
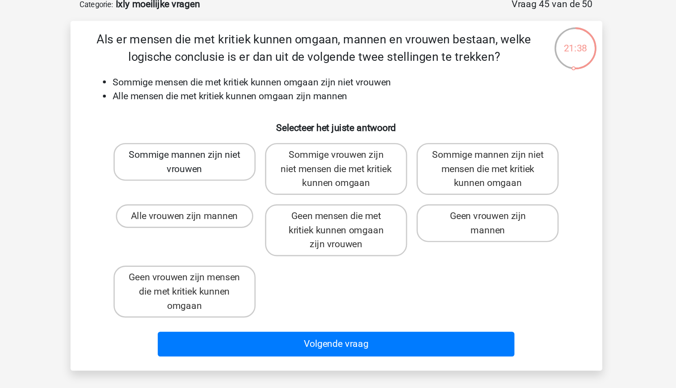
click at [260, 164] on label "Sommige mannen zijn niet vrouwen" at bounding box center [223, 158] width 108 height 29
click at [229, 159] on input "Sommige mannen zijn niet vrouwen" at bounding box center [226, 156] width 6 height 6
radio input "true"
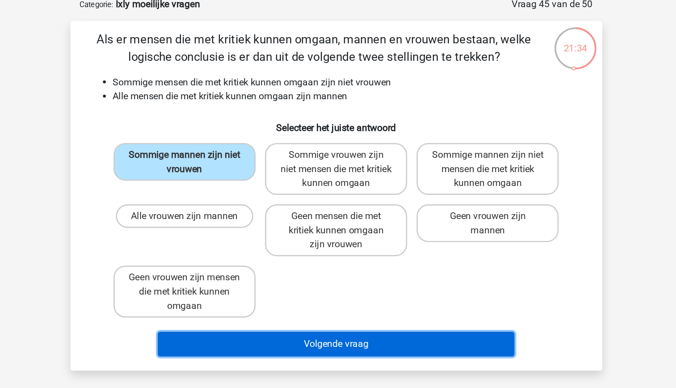
click at [388, 298] on button "Volgende vraag" at bounding box center [338, 296] width 270 height 19
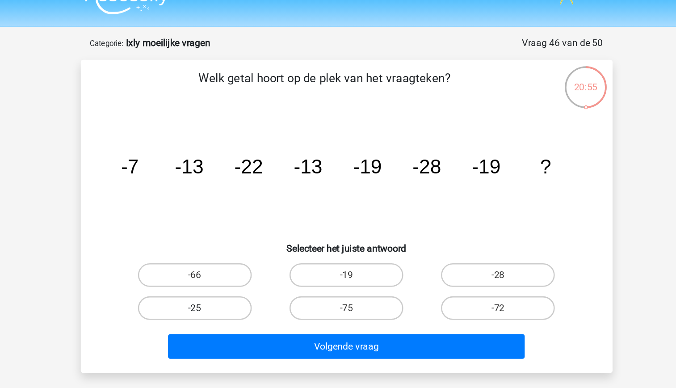
click at [239, 241] on label "-25" at bounding box center [223, 240] width 86 height 18
click at [229, 241] on input "-25" at bounding box center [226, 243] width 6 height 6
radio input "true"
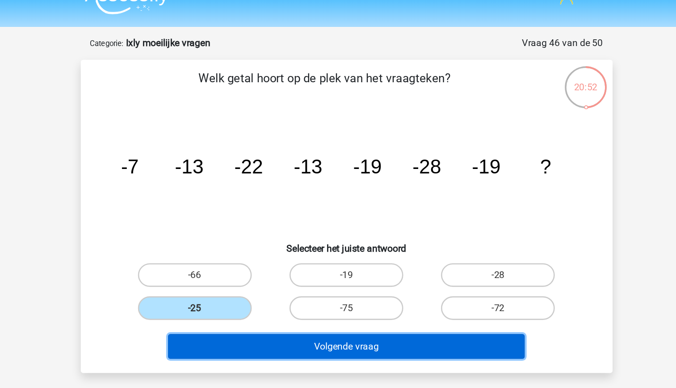
click at [358, 266] on button "Volgende vraag" at bounding box center [338, 269] width 270 height 19
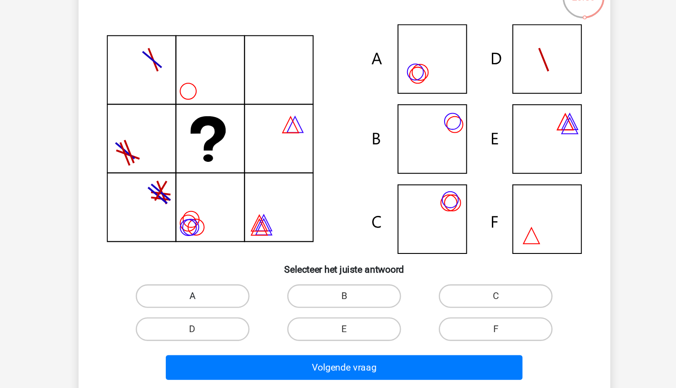
click at [238, 301] on label "A" at bounding box center [223, 299] width 86 height 18
click at [229, 301] on input "A" at bounding box center [226, 302] width 6 height 6
radio input "true"
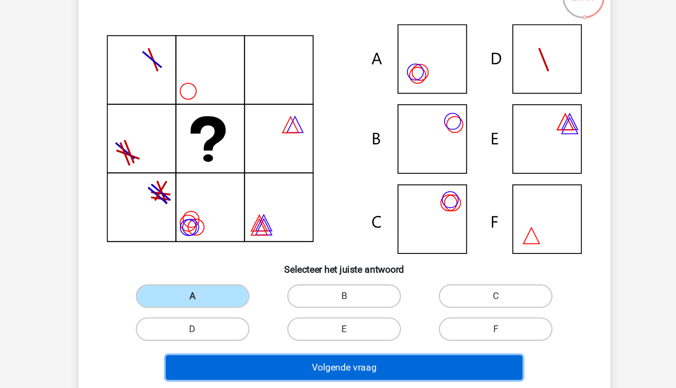
click at [335, 351] on button "Volgende vraag" at bounding box center [338, 353] width 270 height 19
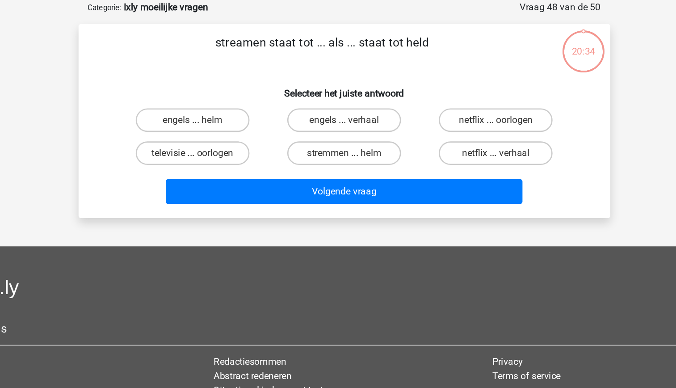
scroll to position [0, 0]
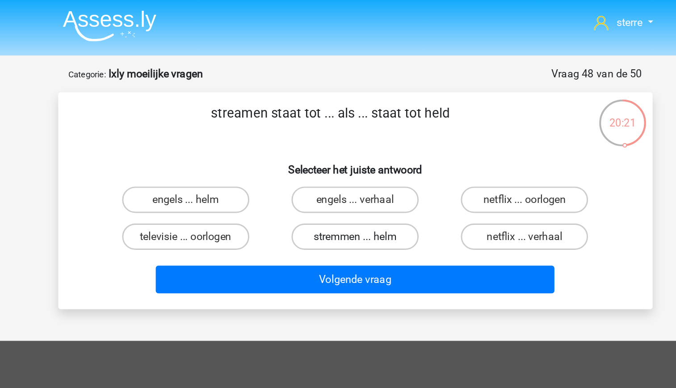
click at [362, 167] on label "stremmen ... helm" at bounding box center [338, 161] width 86 height 18
click at [344, 166] on input "stremmen ... helm" at bounding box center [341, 163] width 6 height 6
radio input "true"
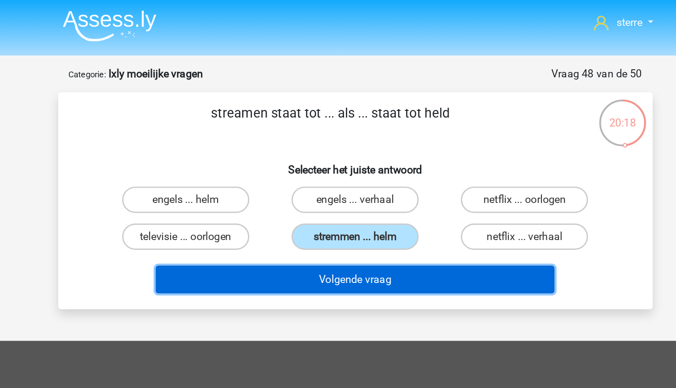
click at [376, 194] on button "Volgende vraag" at bounding box center [338, 189] width 270 height 19
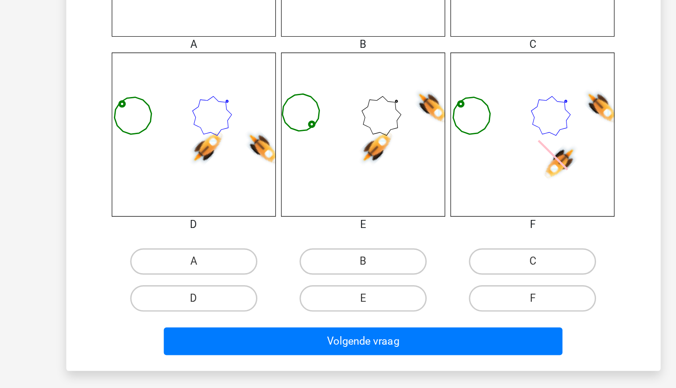
scroll to position [339, 0]
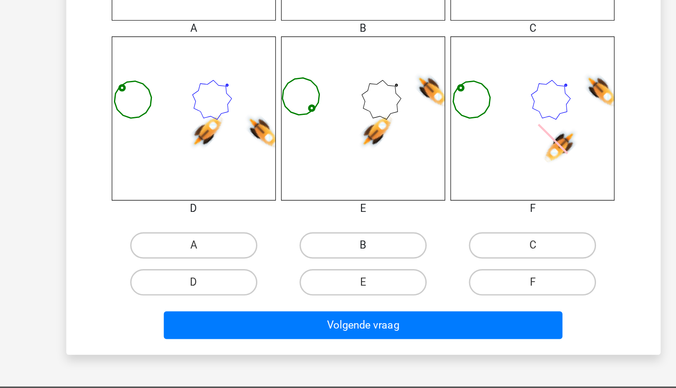
click at [356, 294] on label "B" at bounding box center [338, 291] width 86 height 18
click at [344, 294] on input "B" at bounding box center [341, 294] width 6 height 6
radio input "true"
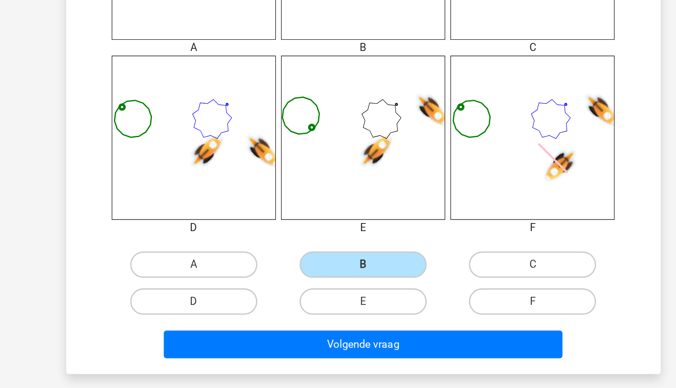
scroll to position [333, 0]
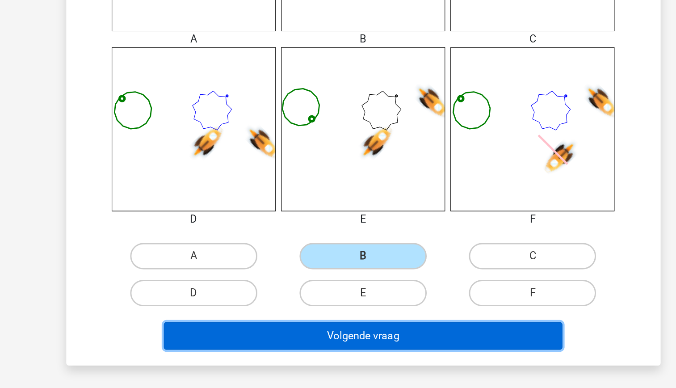
click at [369, 358] on button "Volgende vraag" at bounding box center [338, 352] width 270 height 19
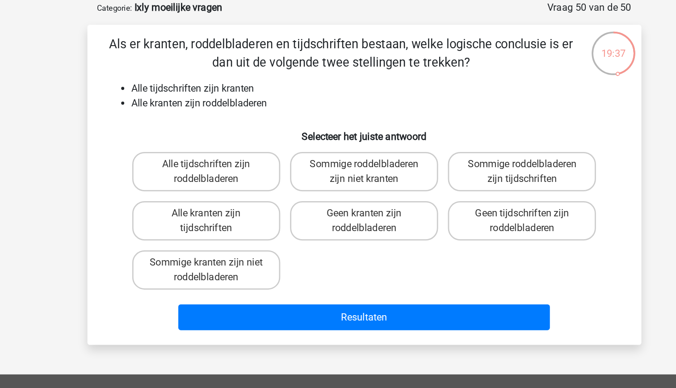
scroll to position [45, 0]
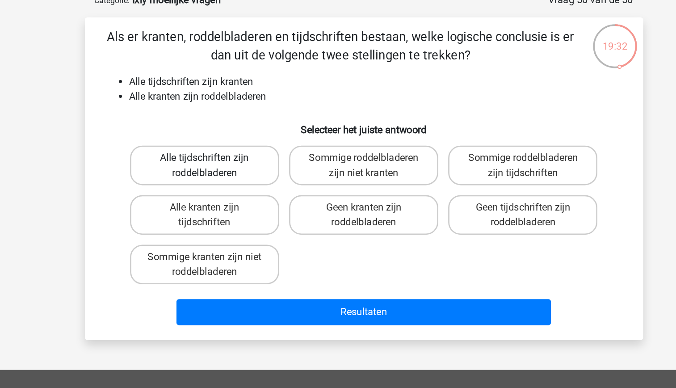
click at [247, 131] on label "Alle tijdschriften zijn roddelbladeren" at bounding box center [223, 124] width 108 height 29
click at [229, 125] on input "Alle tijdschriften zijn roddelbladeren" at bounding box center [226, 122] width 6 height 6
radio input "true"
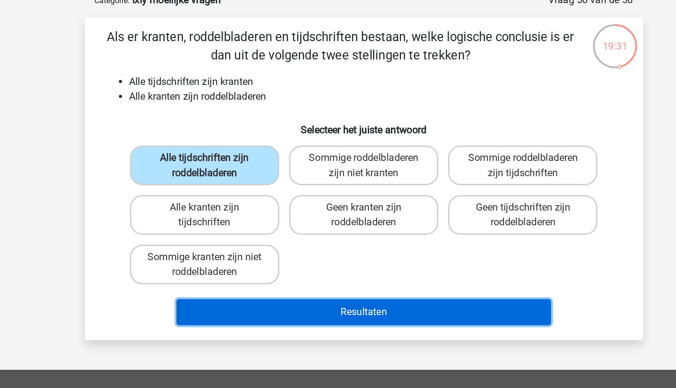
click at [343, 228] on button "Resultaten" at bounding box center [338, 230] width 270 height 19
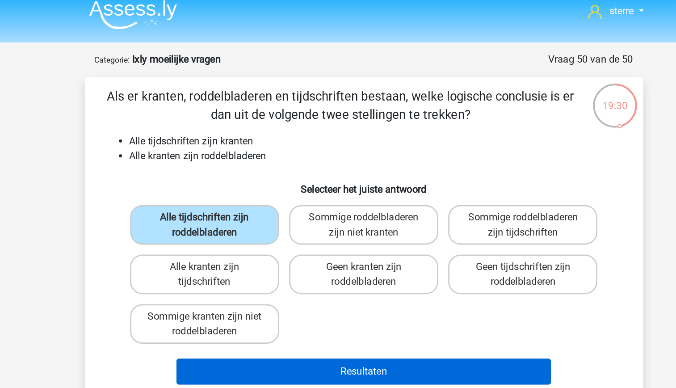
scroll to position [1, 0]
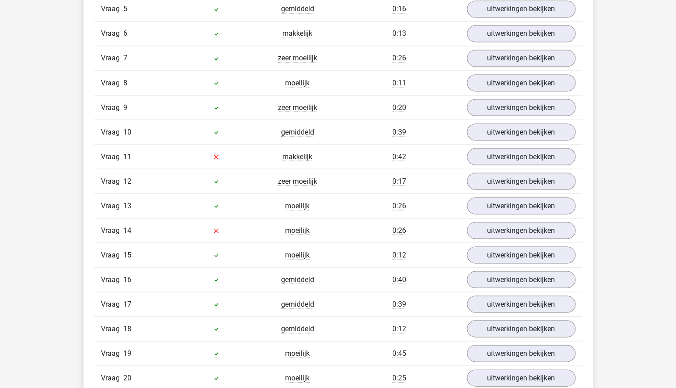
scroll to position [945, 0]
click at [541, 149] on link "uitwerkingen bekijken" at bounding box center [521, 157] width 125 height 20
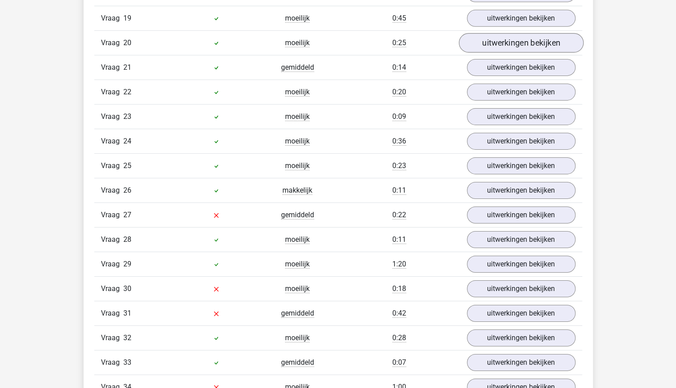
scroll to position [1727, 0]
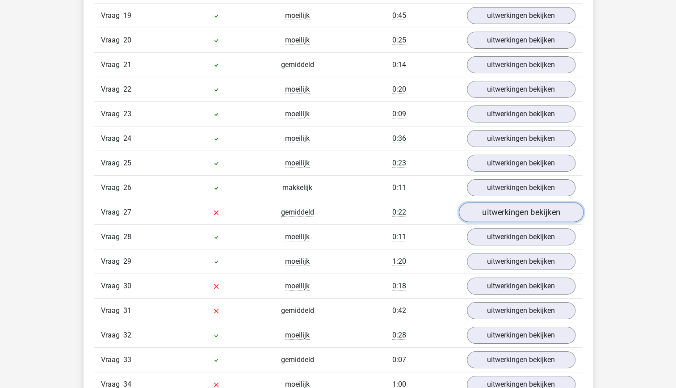
click at [505, 202] on link "uitwerkingen bekijken" at bounding box center [521, 212] width 125 height 20
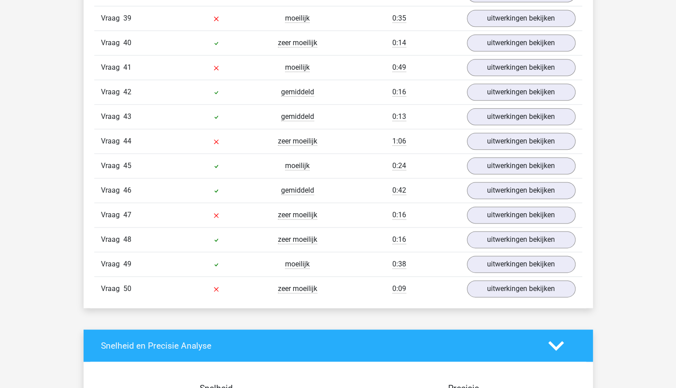
scroll to position [2620, 0]
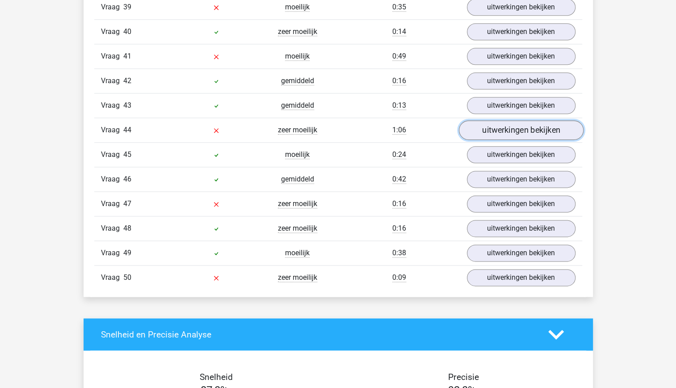
click at [507, 121] on link "uitwerkingen bekijken" at bounding box center [521, 131] width 125 height 20
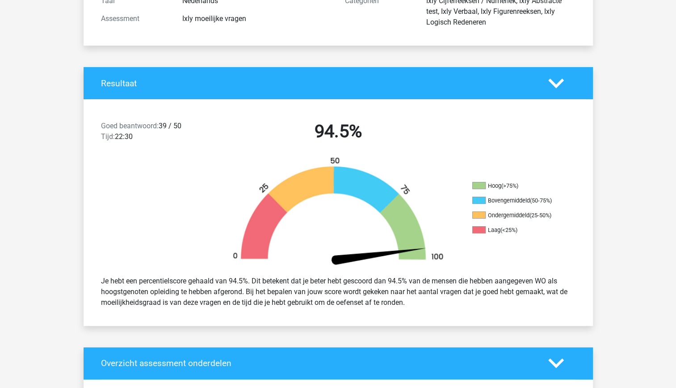
scroll to position [131, 0]
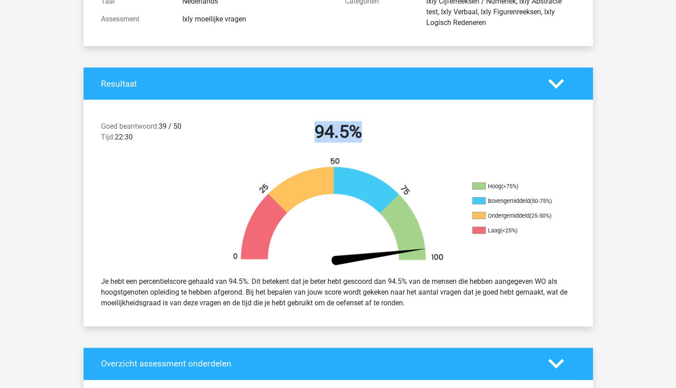
drag, startPoint x: 359, startPoint y: 127, endPoint x: 283, endPoint y: 122, distance: 76.6
click at [283, 122] on h2 "94.5%" at bounding box center [338, 131] width 231 height 21
drag, startPoint x: 283, startPoint y: 122, endPoint x: 329, endPoint y: 137, distance: 48.5
click at [329, 137] on h2 "94.5%" at bounding box center [338, 131] width 231 height 21
click at [335, 140] on h2 "94.5%" at bounding box center [338, 131] width 231 height 21
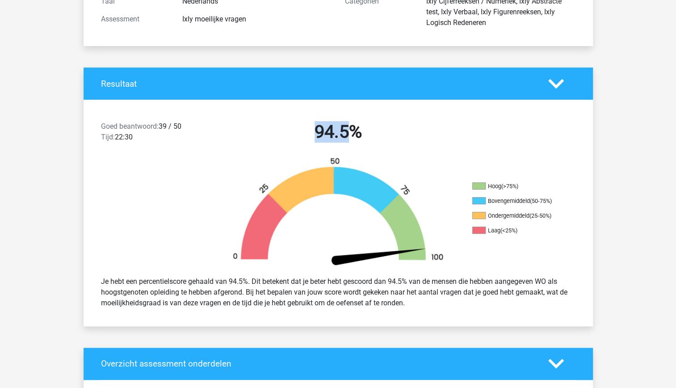
click at [335, 140] on h2 "94.5%" at bounding box center [338, 131] width 231 height 21
drag, startPoint x: 335, startPoint y: 140, endPoint x: 362, endPoint y: 143, distance: 26.6
click at [362, 143] on div "94.5%" at bounding box center [338, 133] width 244 height 25
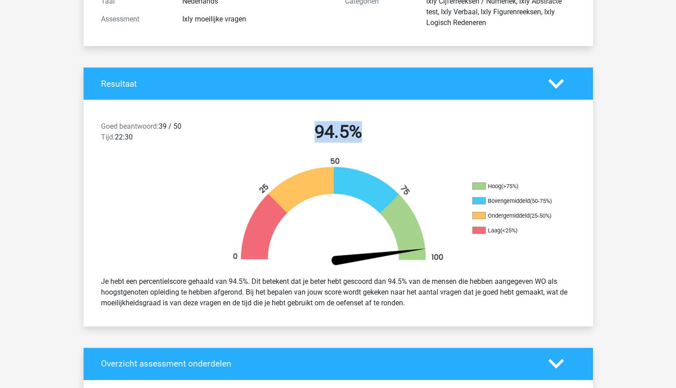
click at [304, 217] on img at bounding box center [338, 213] width 241 height 112
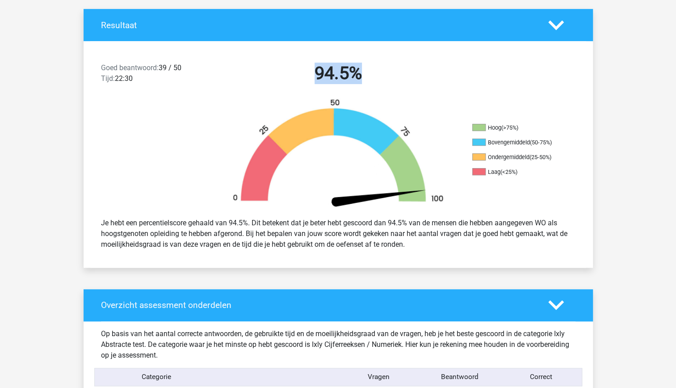
scroll to position [192, 0]
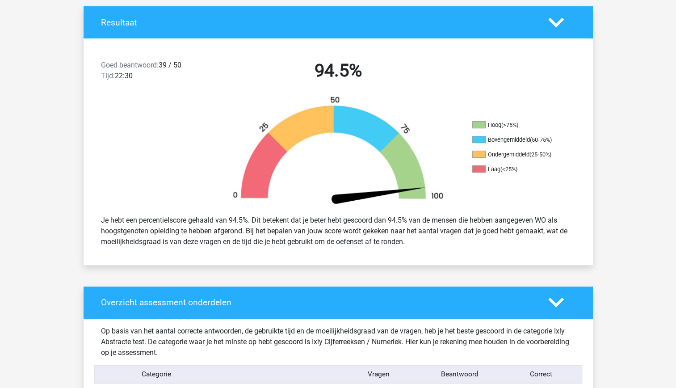
click at [329, 216] on div "Je hebt een percentielscore gehaald van 94.5%. Dit betekent dat je beter hebt g…" at bounding box center [338, 230] width 488 height 39
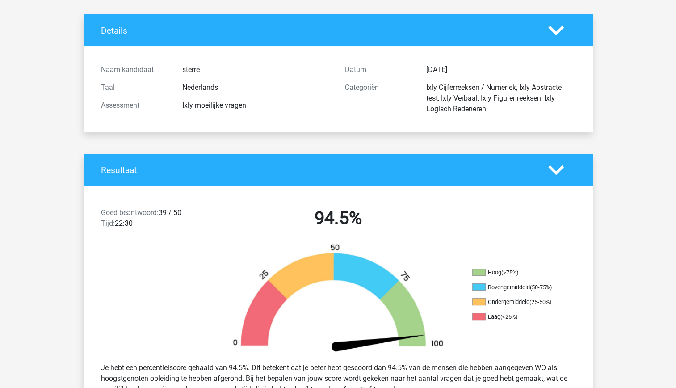
scroll to position [45, 0]
